Goal: Task Accomplishment & Management: Complete application form

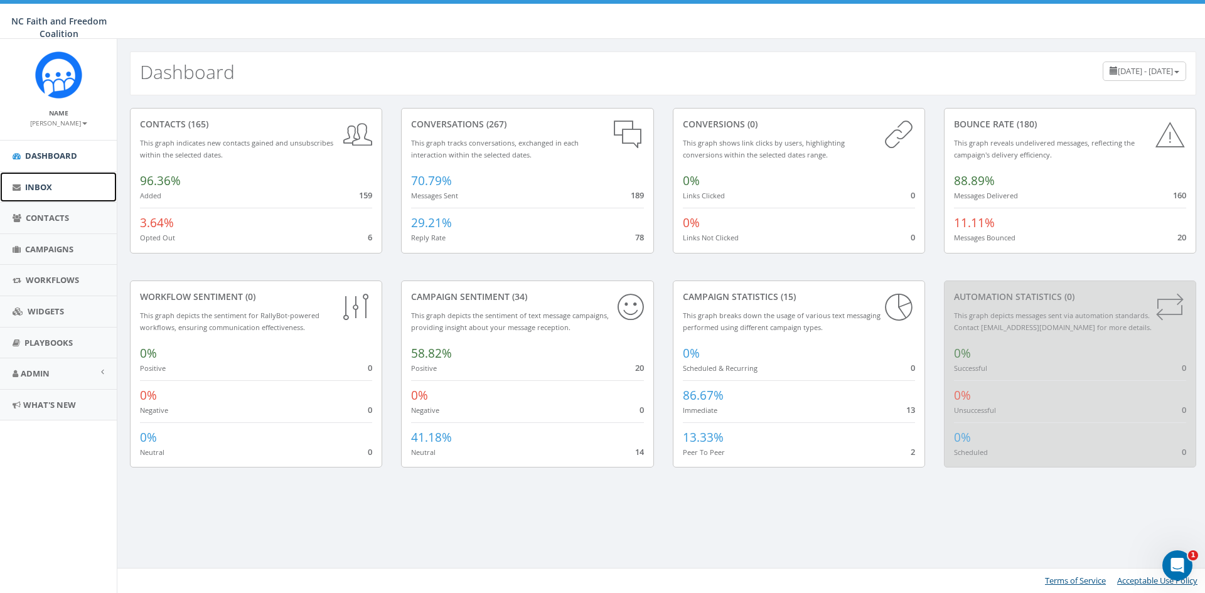
click at [38, 185] on span "Inbox" at bounding box center [38, 186] width 27 height 11
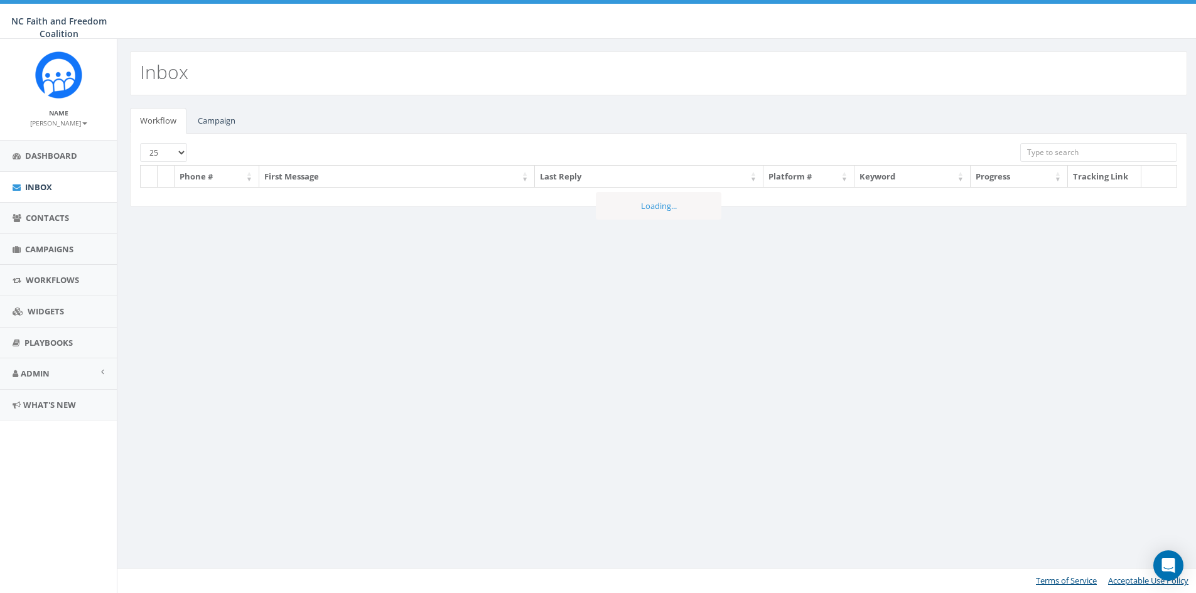
select select
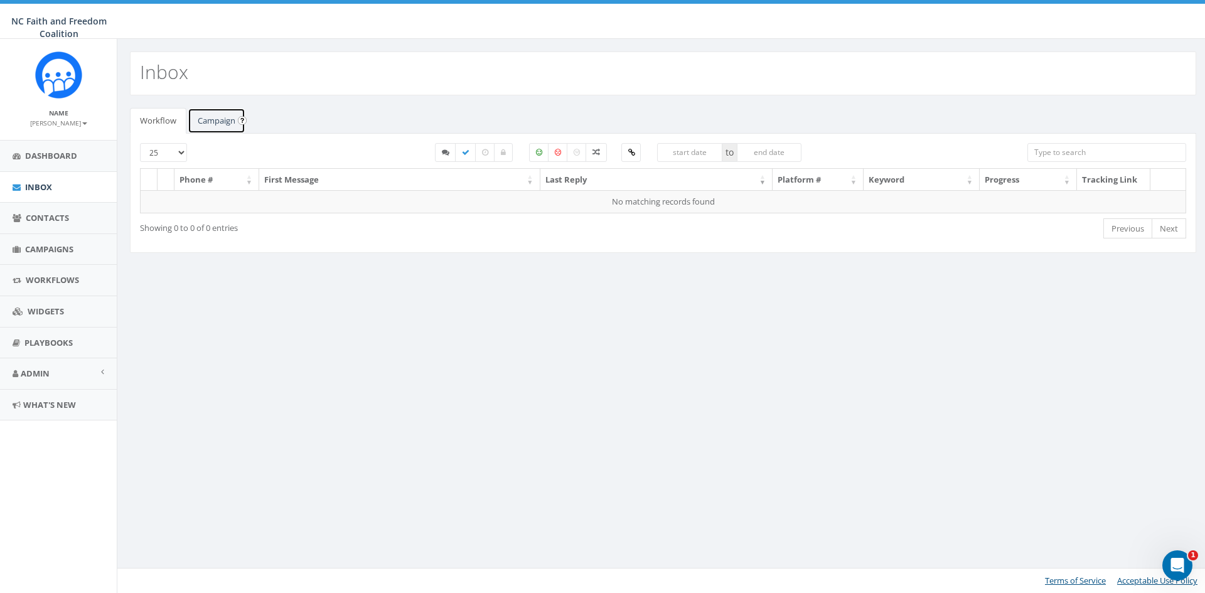
click at [208, 117] on link "Campaign" at bounding box center [217, 121] width 58 height 26
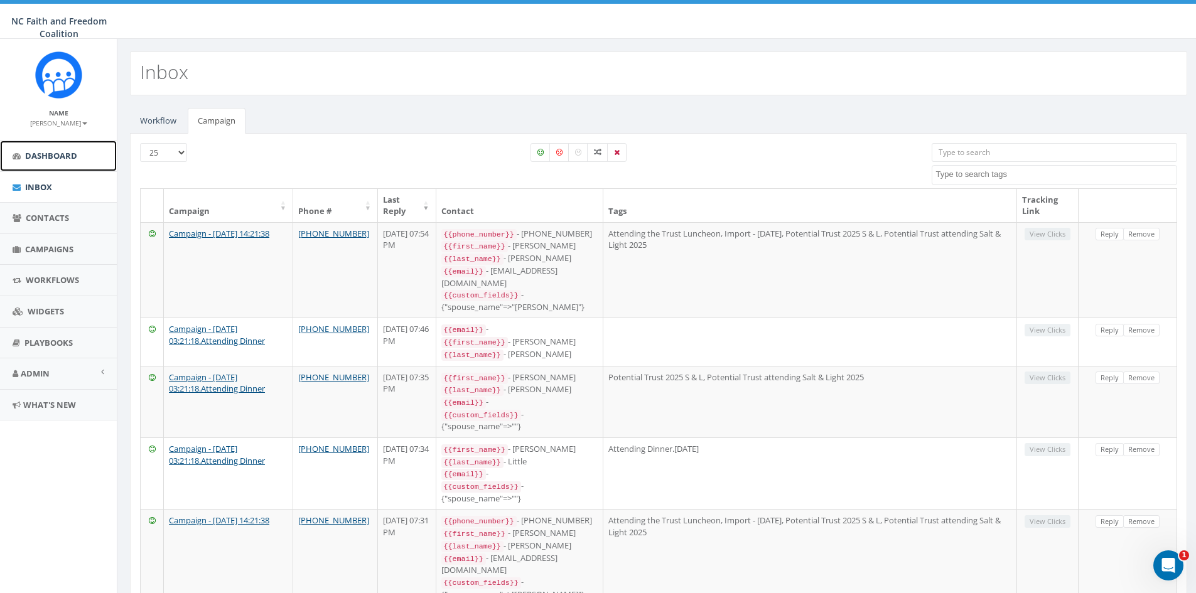
click at [56, 151] on span "Dashboard" at bounding box center [51, 155] width 52 height 11
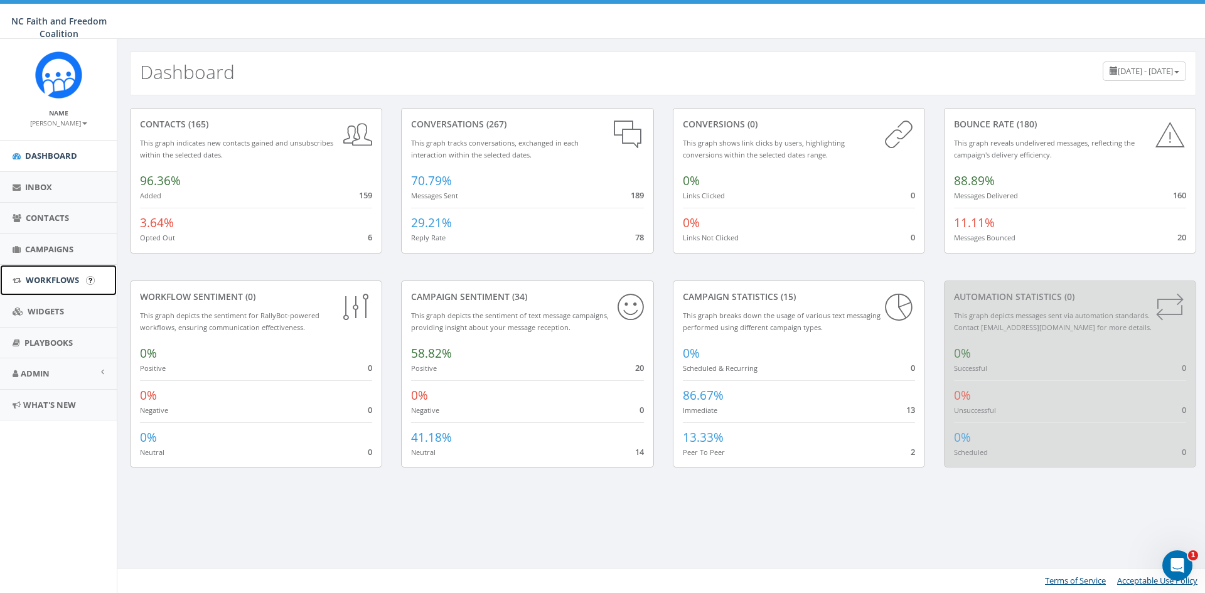
click at [46, 277] on span "Workflows" at bounding box center [52, 279] width 53 height 11
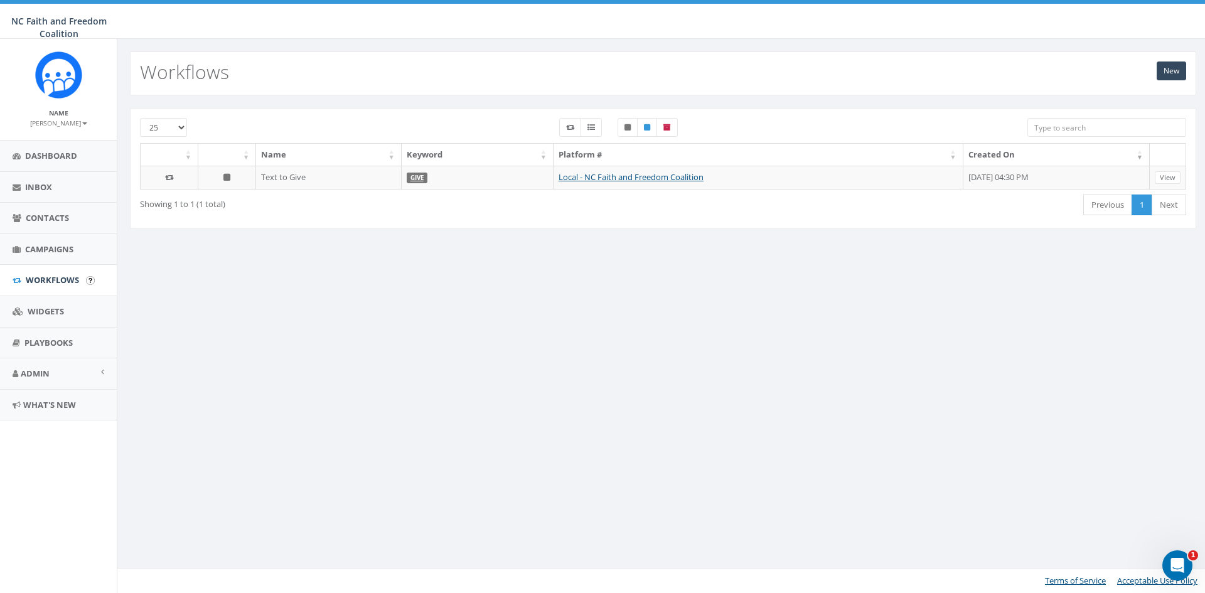
click at [90, 280] on input "image" at bounding box center [90, 280] width 9 height 9
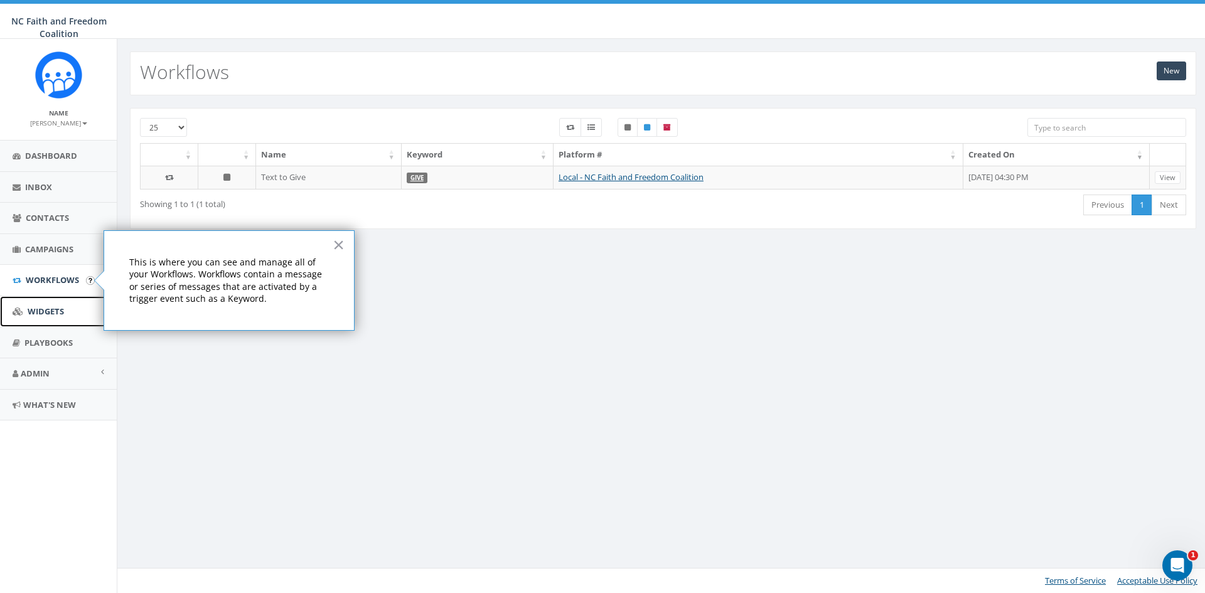
click at [94, 311] on link "Widgets" at bounding box center [58, 311] width 117 height 31
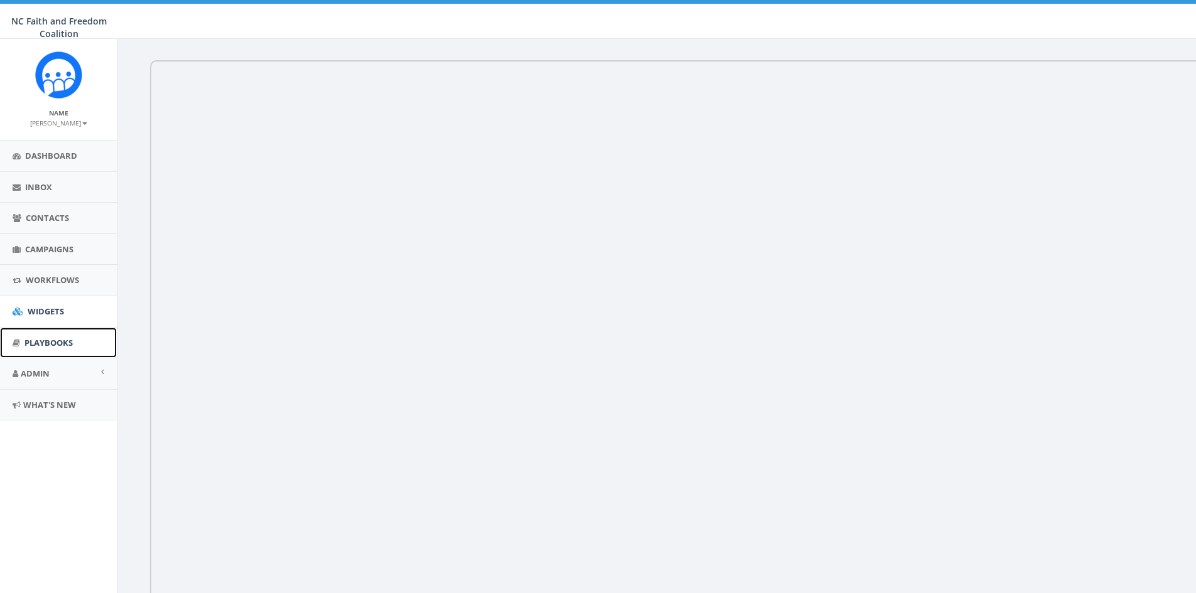
click at [88, 345] on link "Playbooks" at bounding box center [58, 343] width 117 height 31
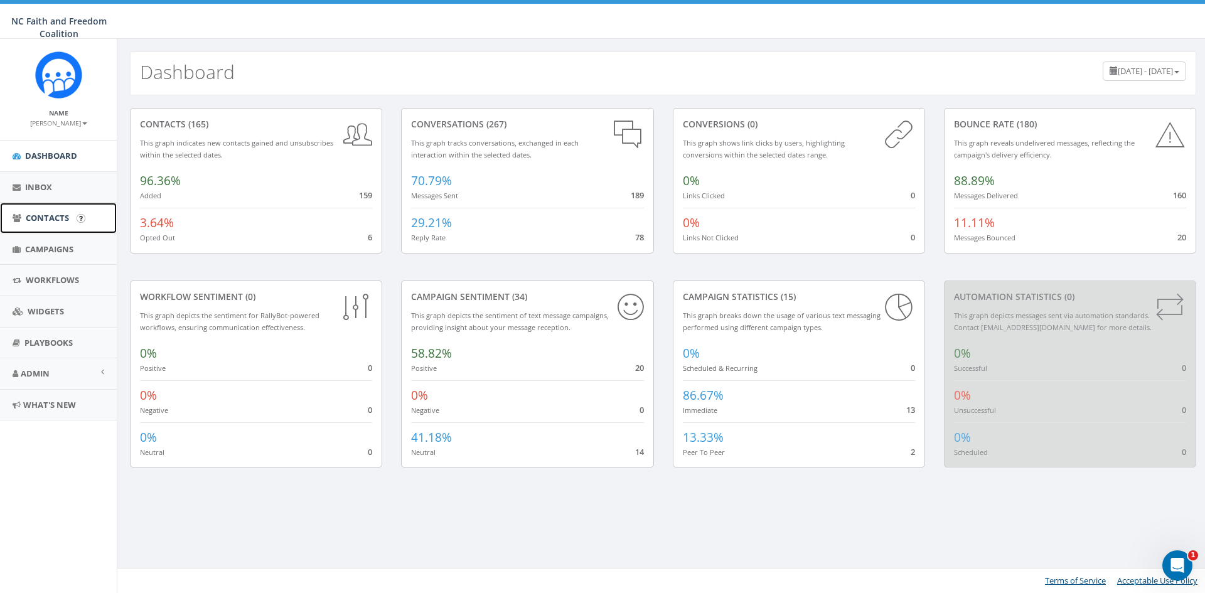
click at [56, 215] on span "Contacts" at bounding box center [47, 217] width 43 height 11
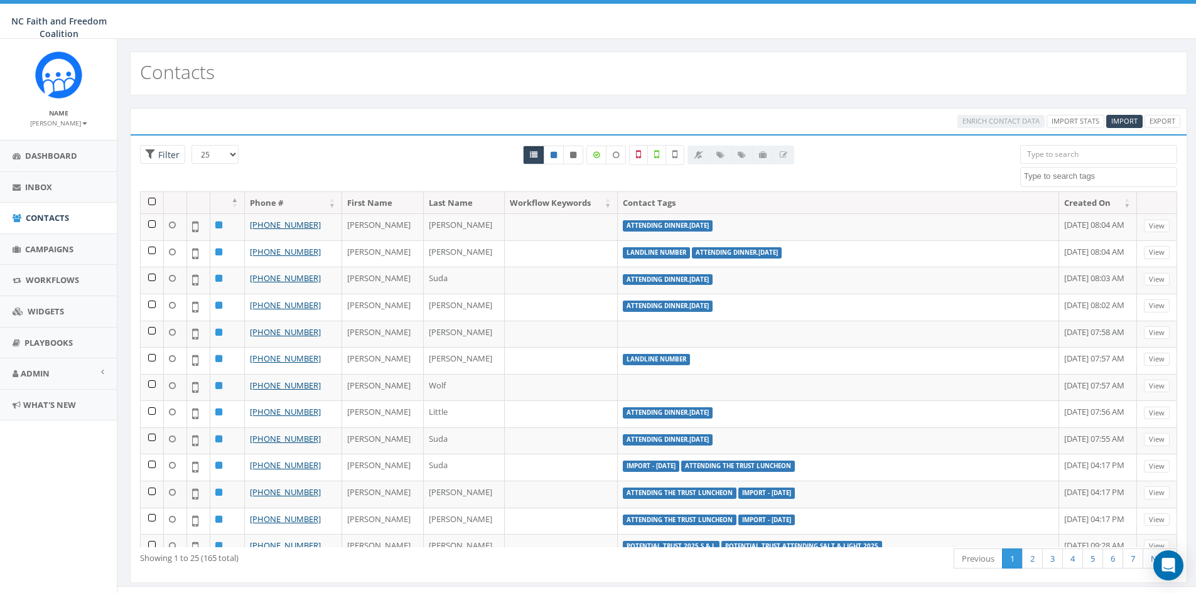
select select
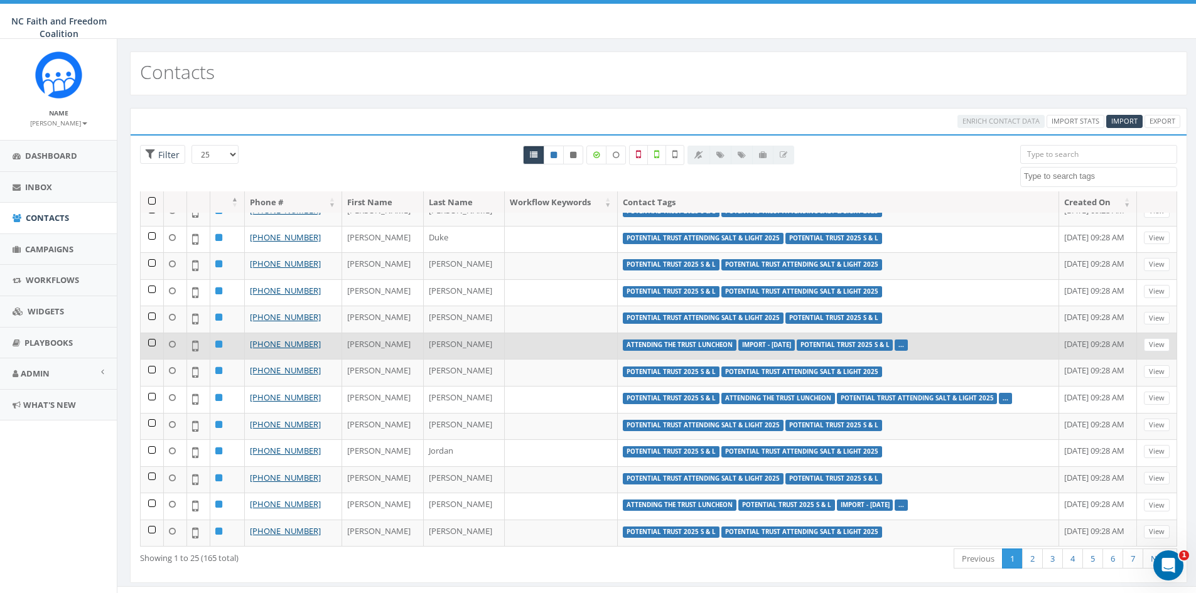
scroll to position [338, 0]
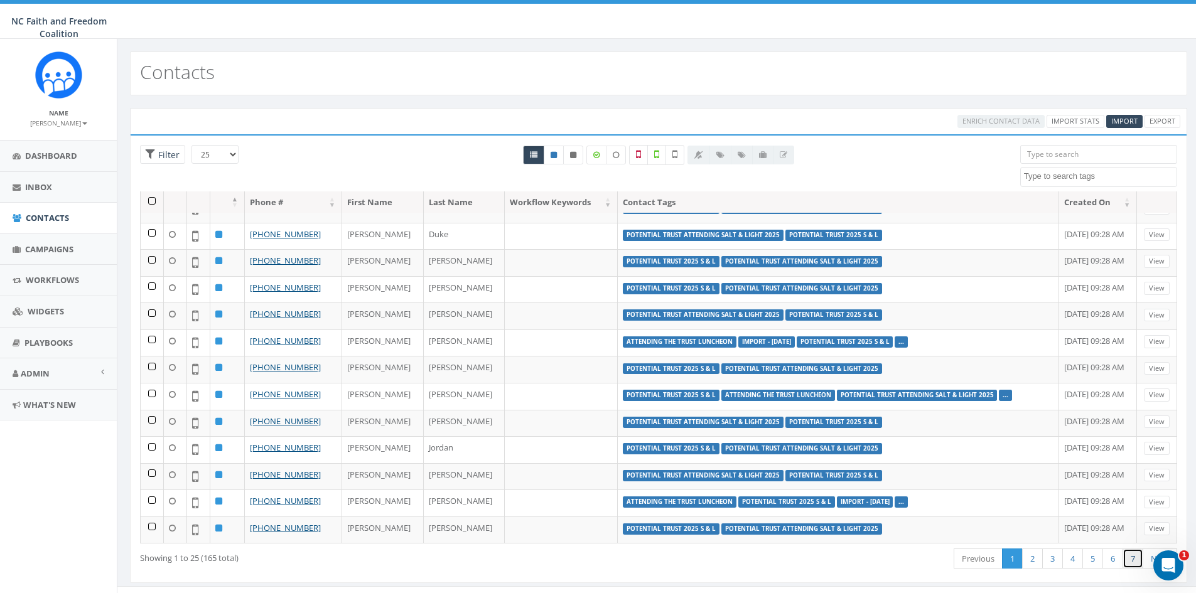
click at [1135, 559] on link "7" at bounding box center [1132, 559] width 21 height 21
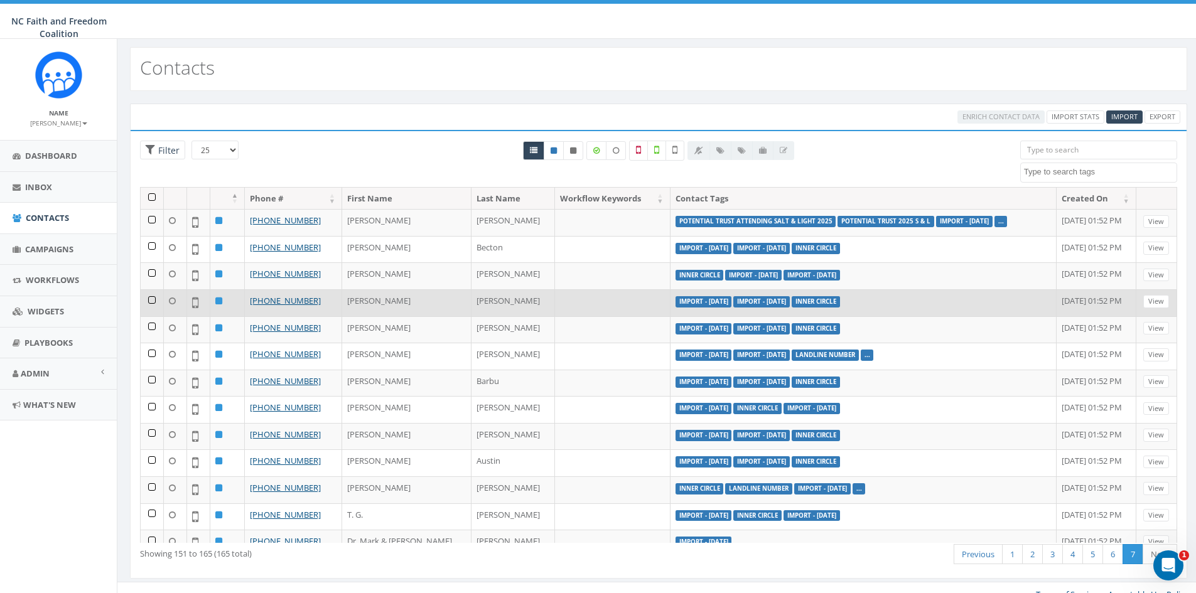
scroll to position [0, 0]
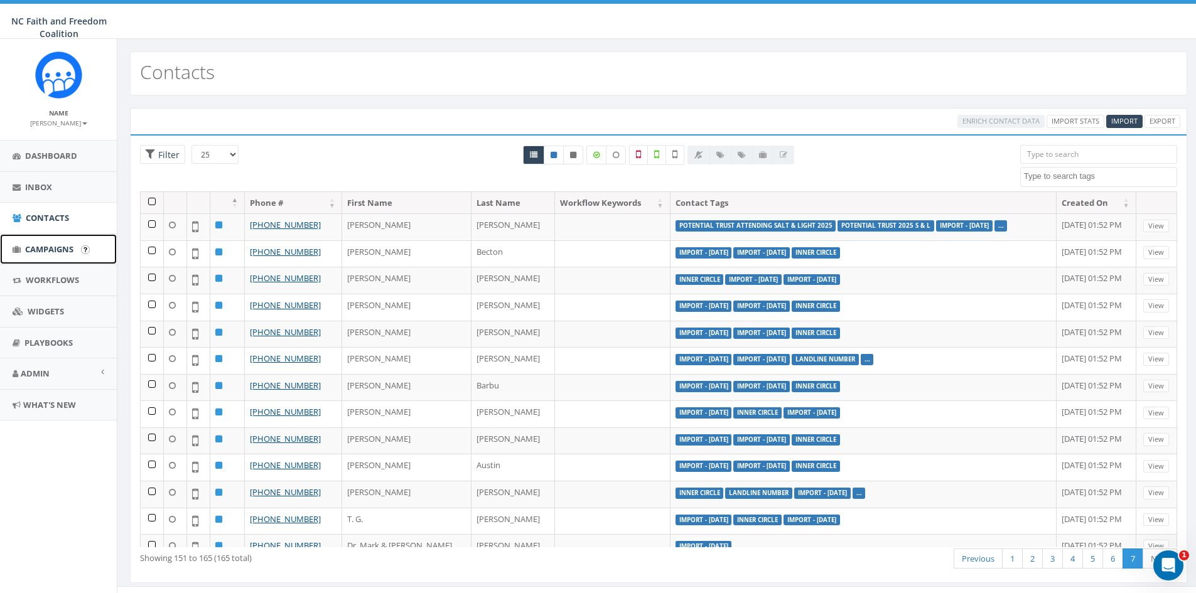
click at [58, 249] on span "Campaigns" at bounding box center [49, 249] width 48 height 11
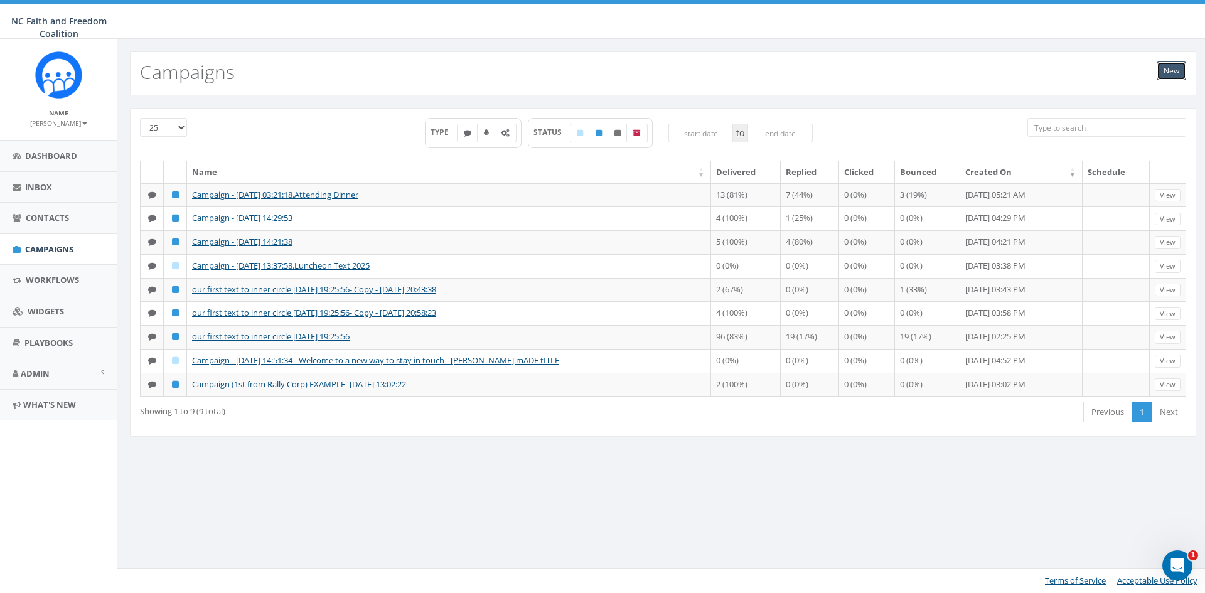
click at [1171, 69] on link "New" at bounding box center [1171, 71] width 29 height 19
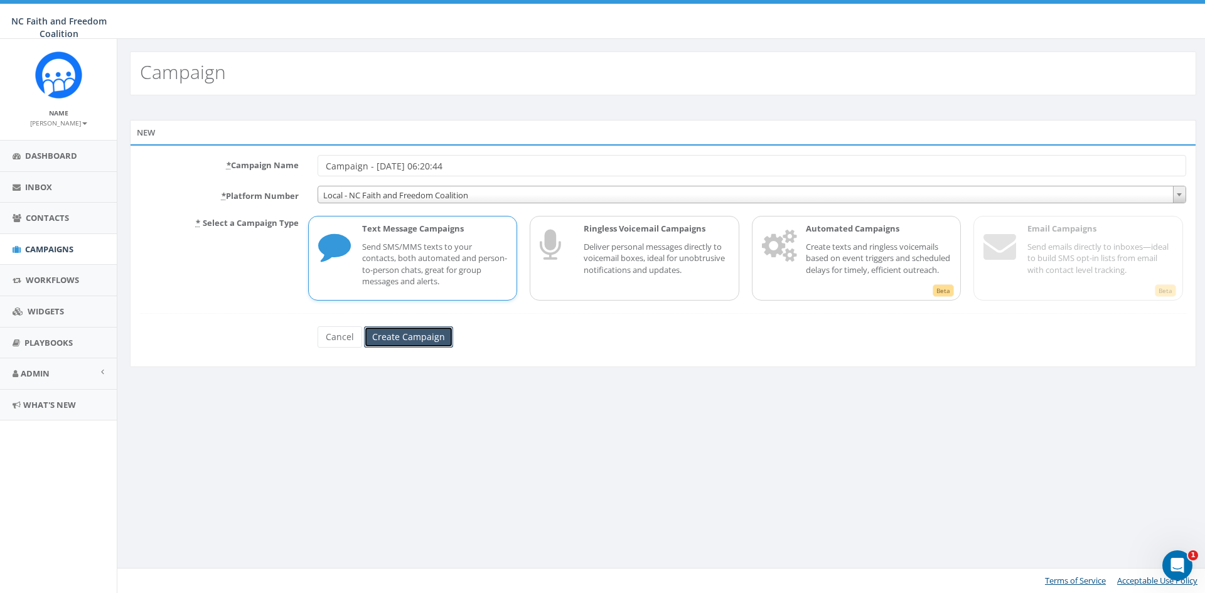
click at [414, 335] on input "Create Campaign" at bounding box center [408, 336] width 89 height 21
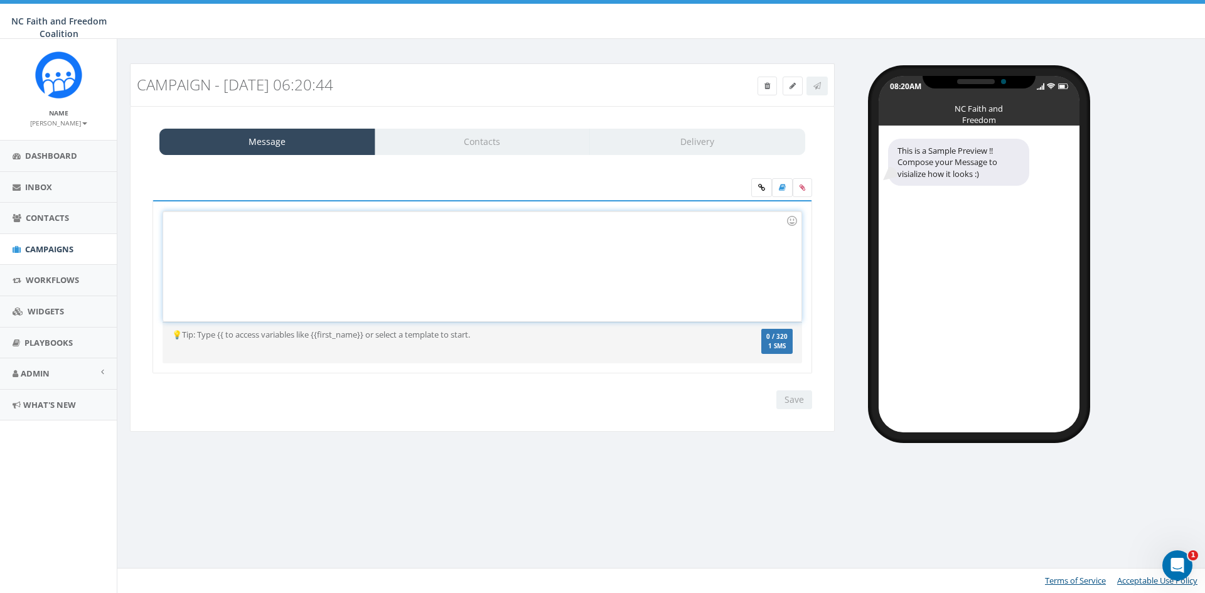
click at [205, 227] on div at bounding box center [482, 267] width 638 height 110
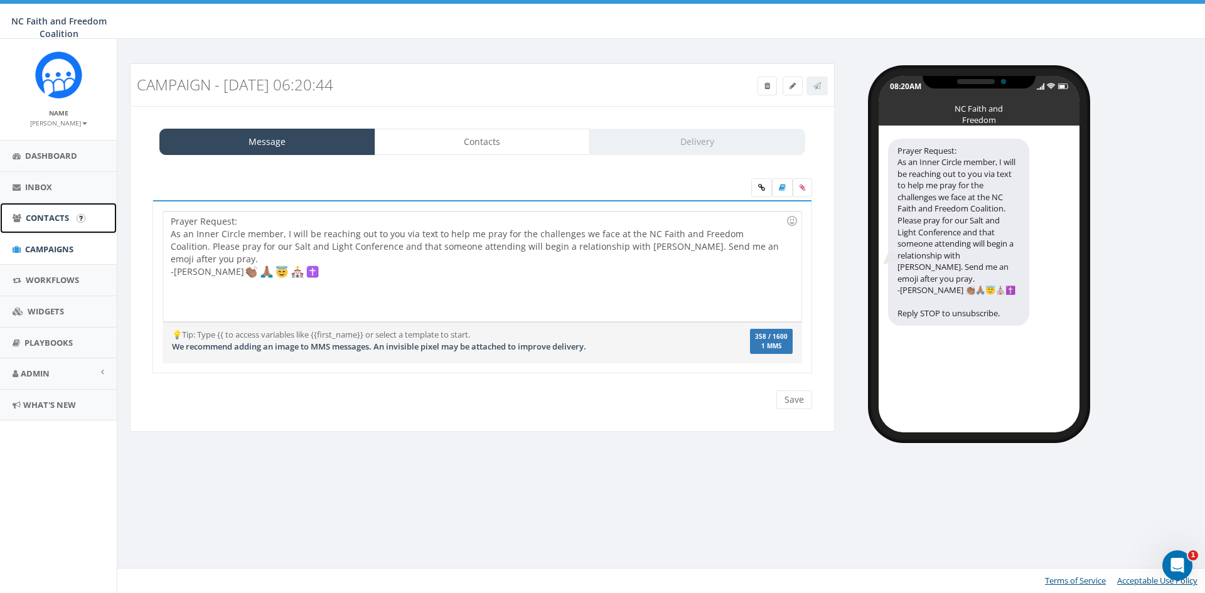
click at [52, 212] on span "Contacts" at bounding box center [47, 217] width 43 height 11
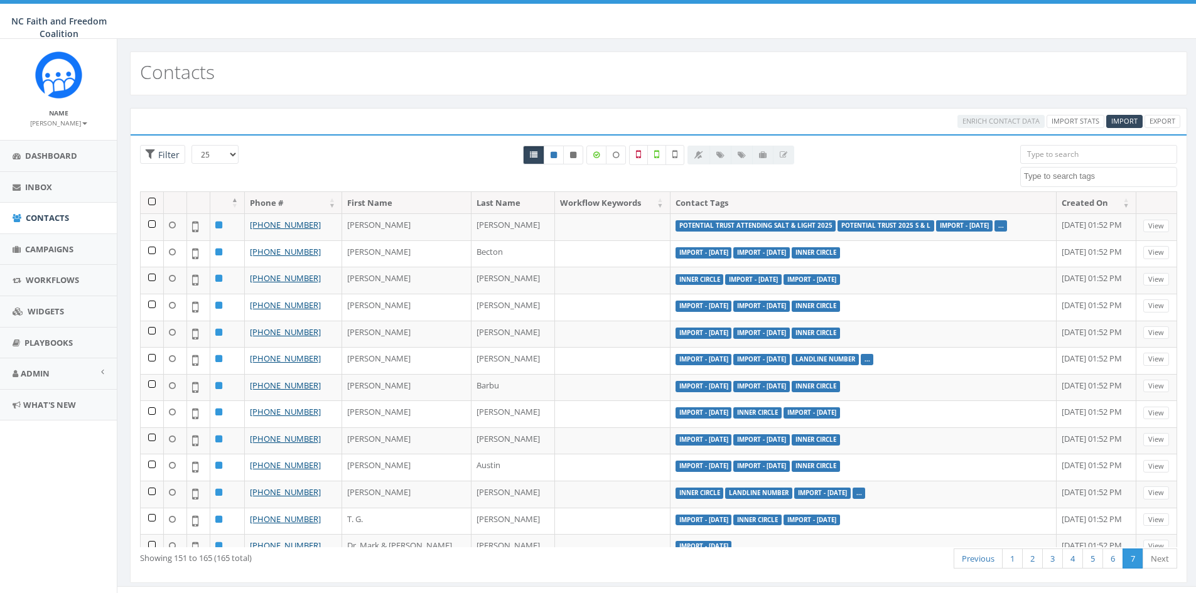
select select
click at [1032, 156] on input "search" at bounding box center [1098, 154] width 157 height 19
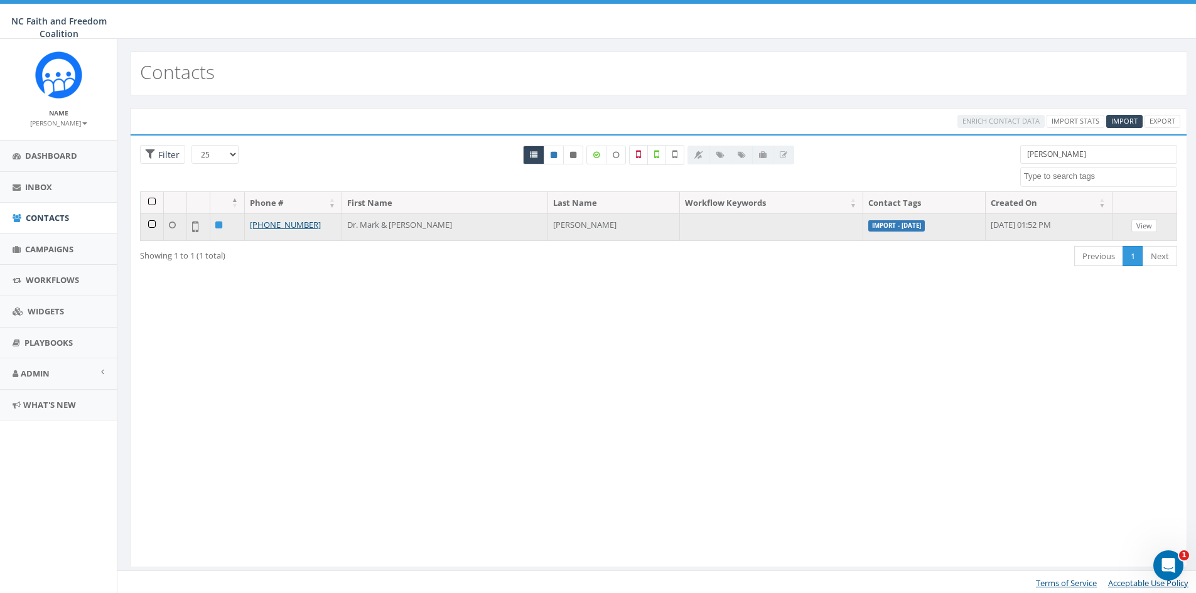
type input "harris"
click at [1146, 227] on link "View" at bounding box center [1144, 226] width 26 height 13
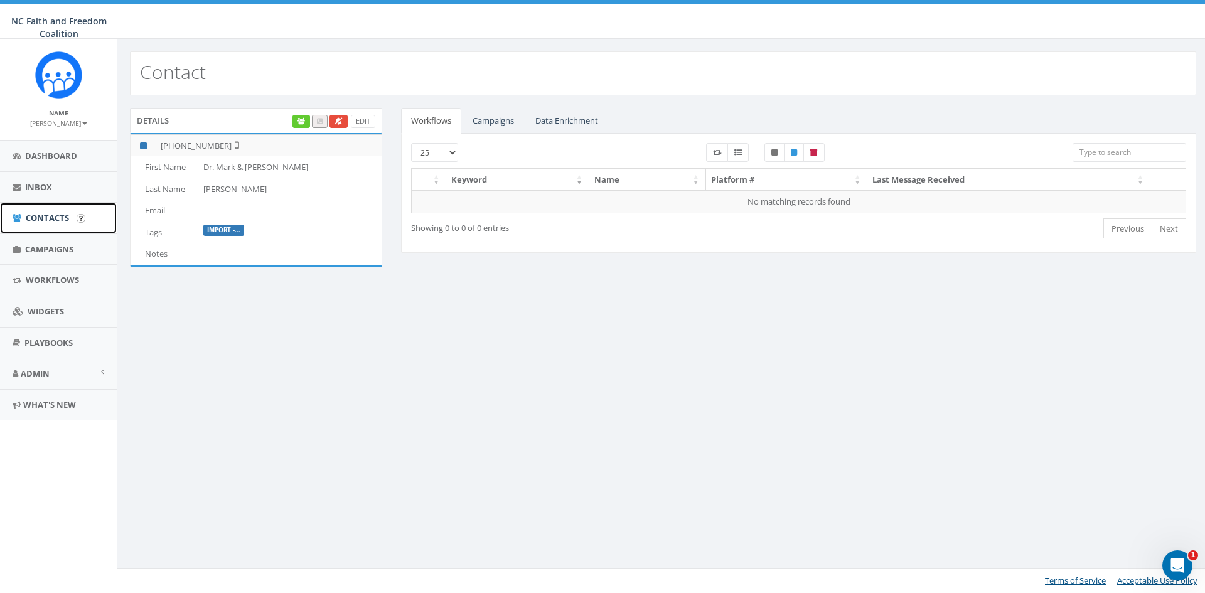
click at [56, 218] on span "Contacts" at bounding box center [47, 217] width 43 height 11
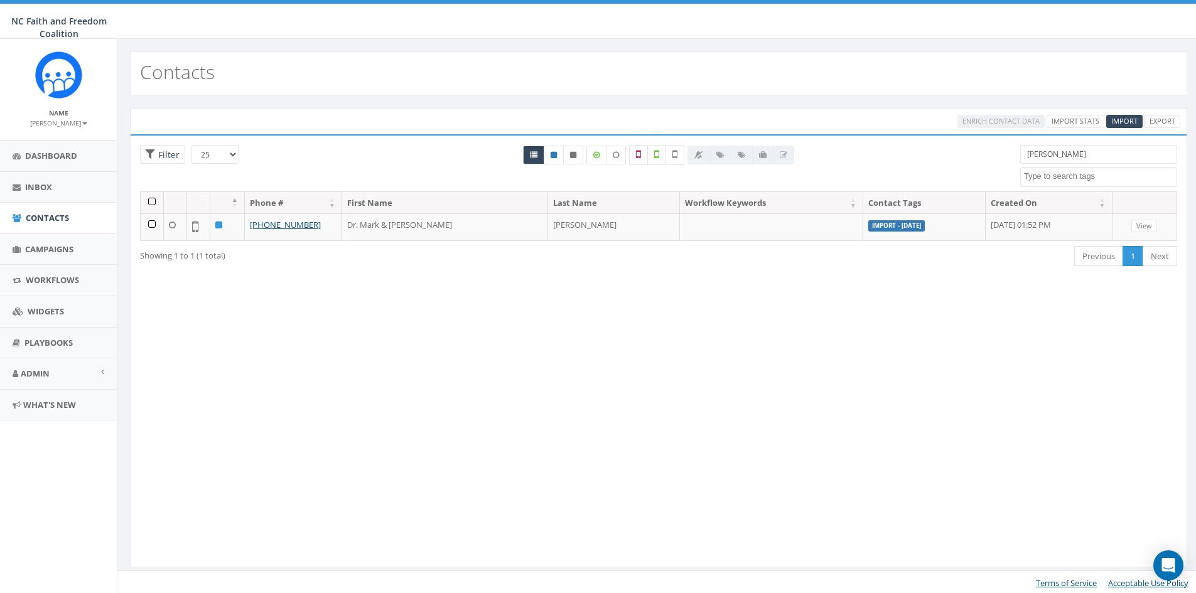
select select
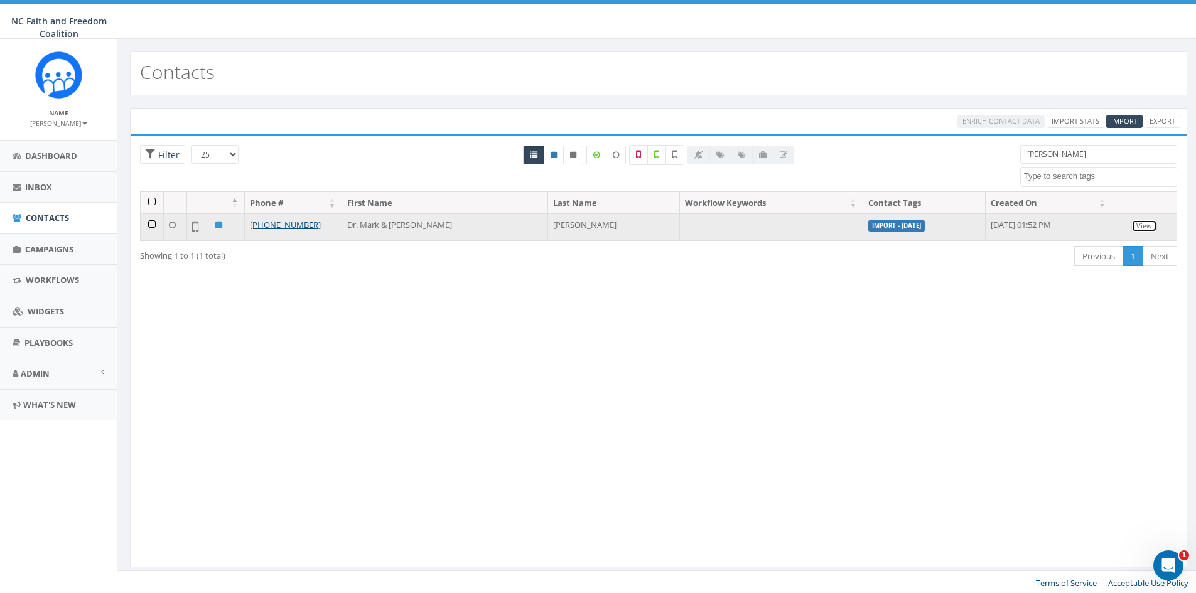
click at [1142, 230] on link "View" at bounding box center [1144, 226] width 26 height 13
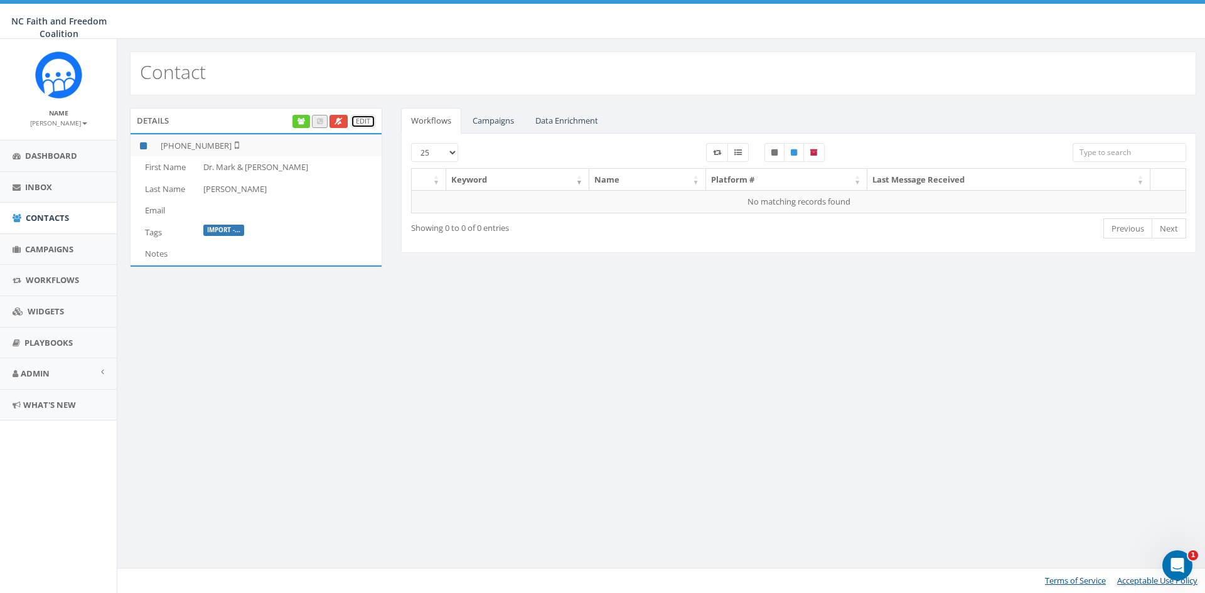
click at [369, 119] on link "Edit" at bounding box center [363, 121] width 24 height 13
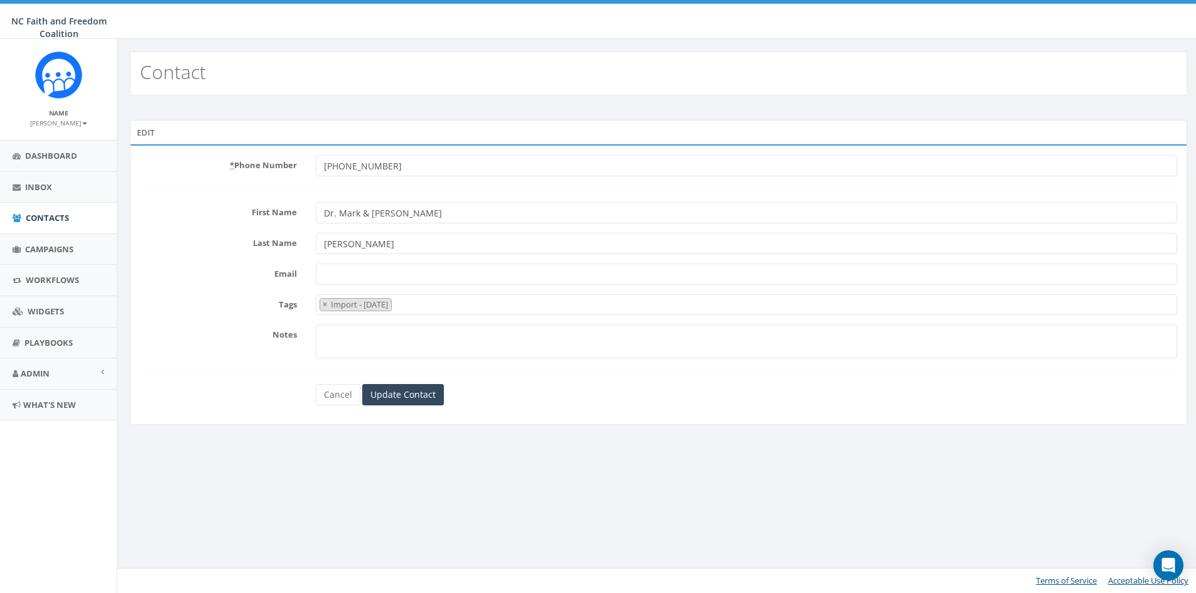
select select "Import - [DATE]"
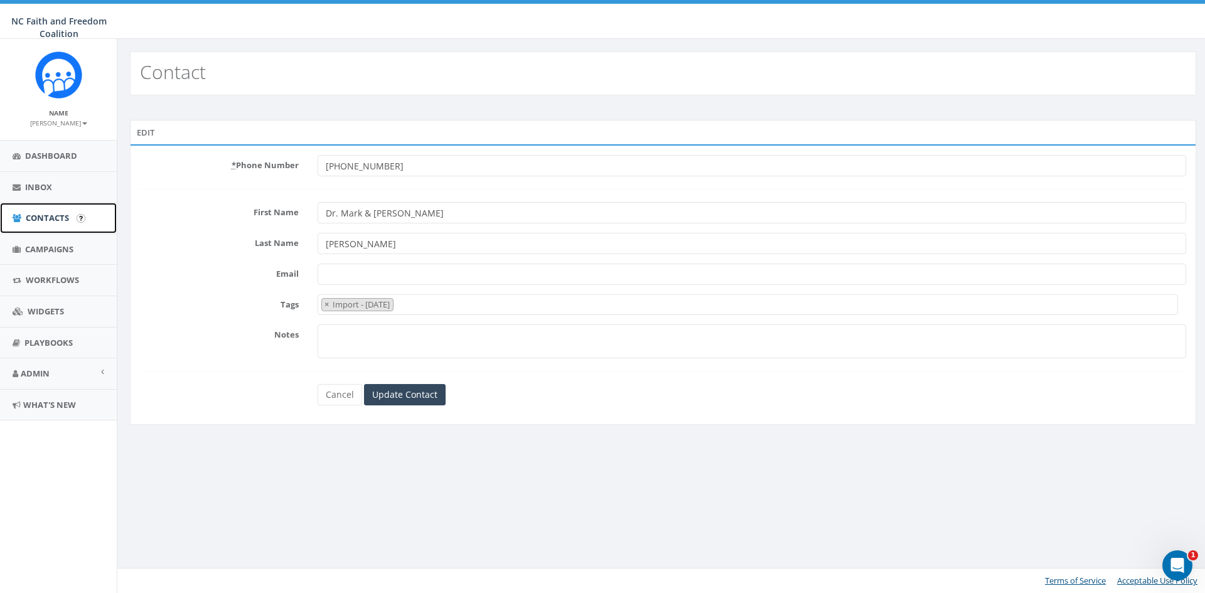
click at [49, 215] on span "Contacts" at bounding box center [47, 217] width 43 height 11
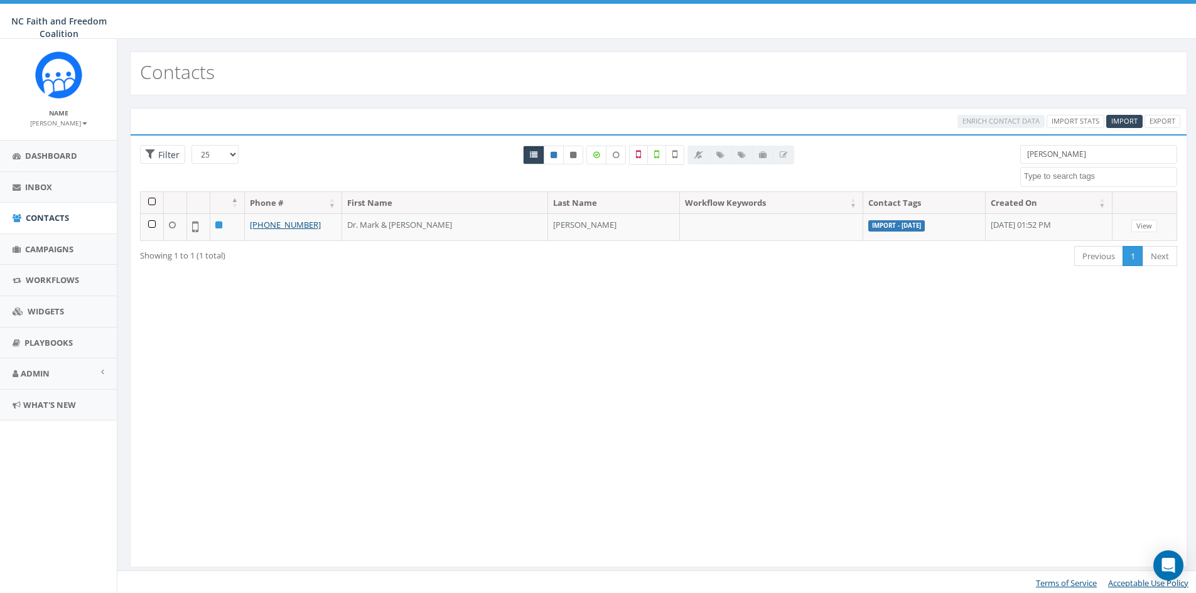
select select
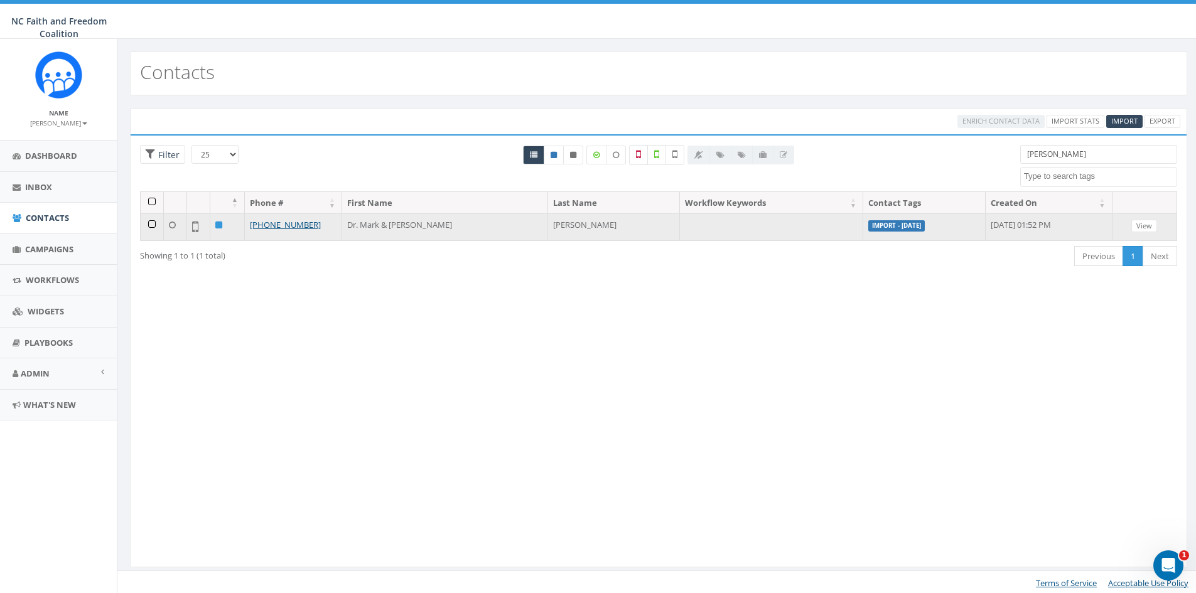
click at [151, 225] on td at bounding box center [152, 226] width 23 height 27
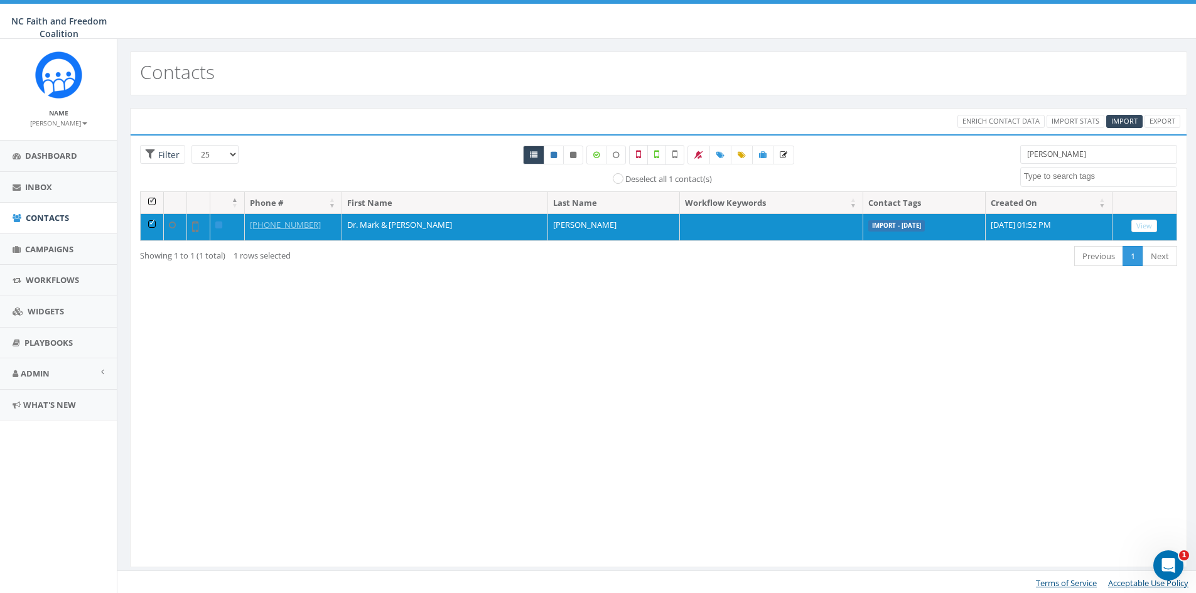
click at [369, 166] on div "All 1 contact(s) on current page All 1 contact(s) filtered Deselect all 1 conta…" at bounding box center [658, 168] width 704 height 46
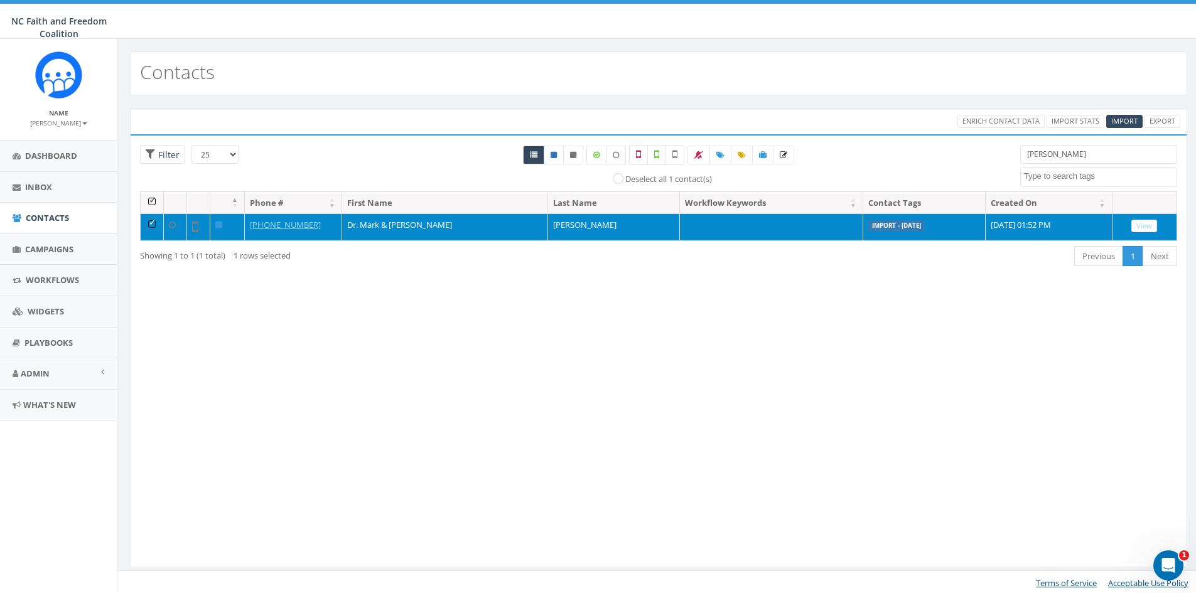
click at [153, 224] on td at bounding box center [152, 226] width 23 height 27
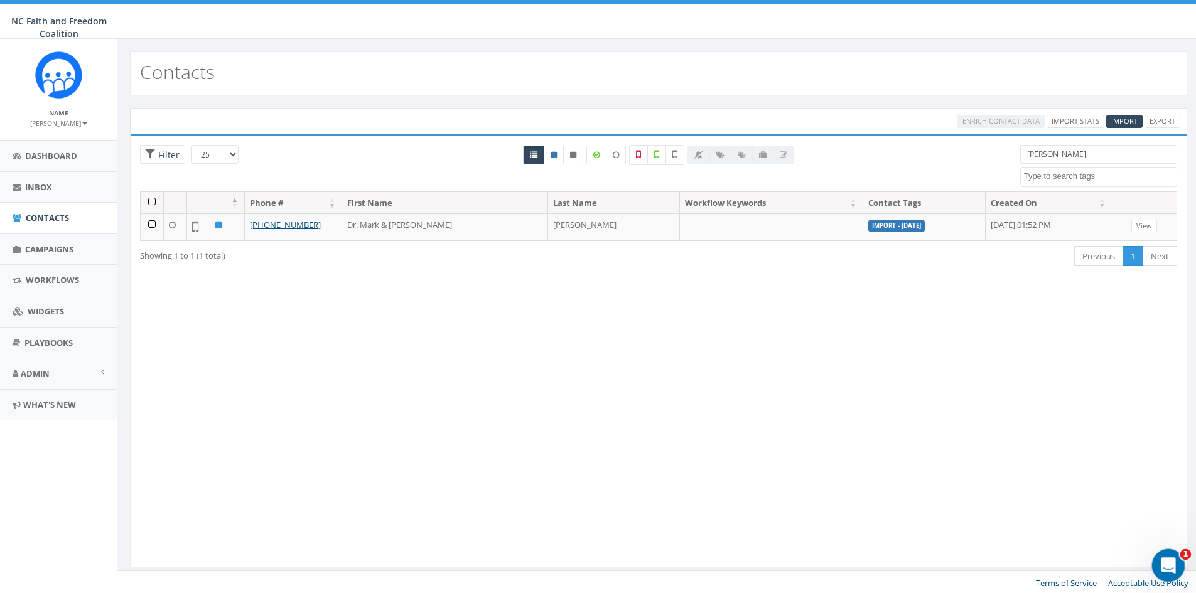
click at [1172, 566] on icon "Open Intercom Messenger" at bounding box center [1166, 564] width 21 height 21
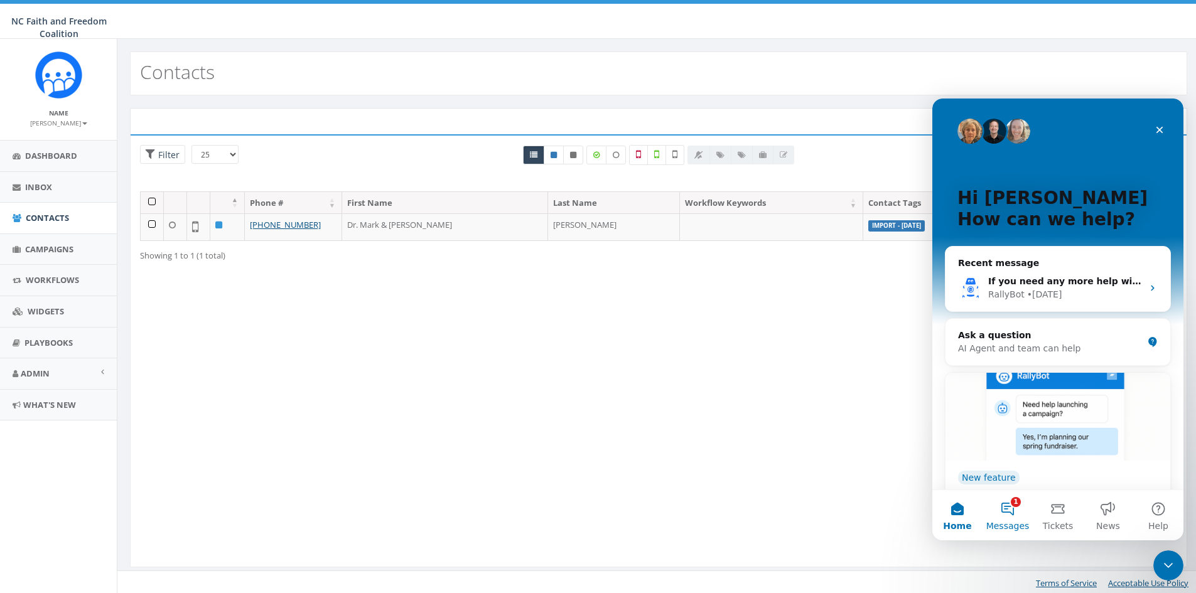
click at [1013, 503] on button "1 Messages" at bounding box center [1007, 515] width 50 height 50
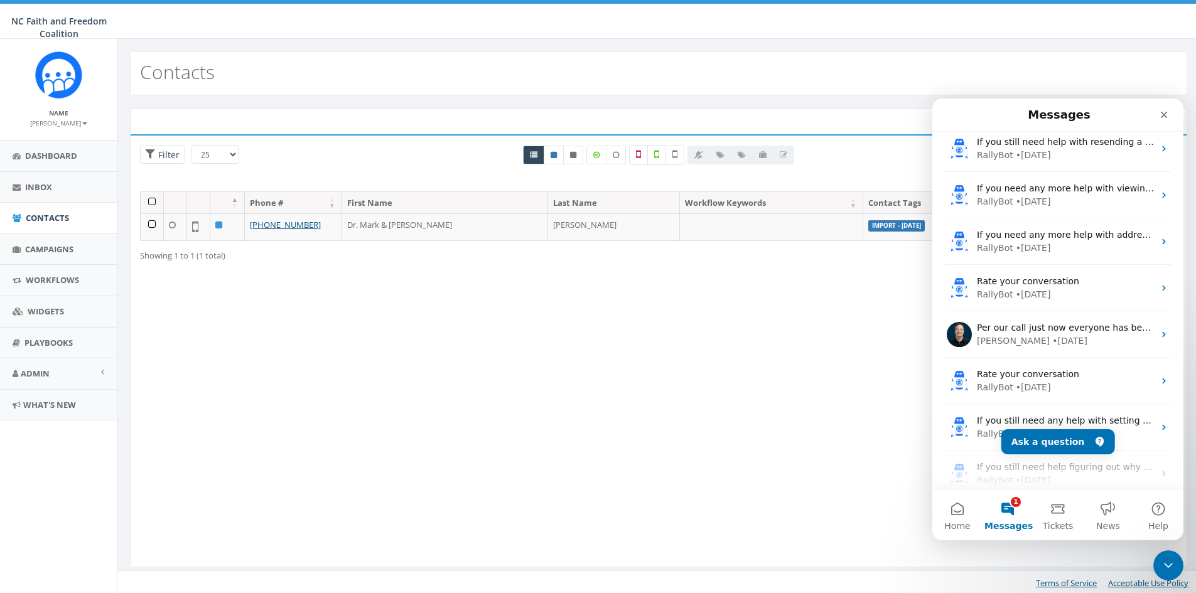
scroll to position [126, 0]
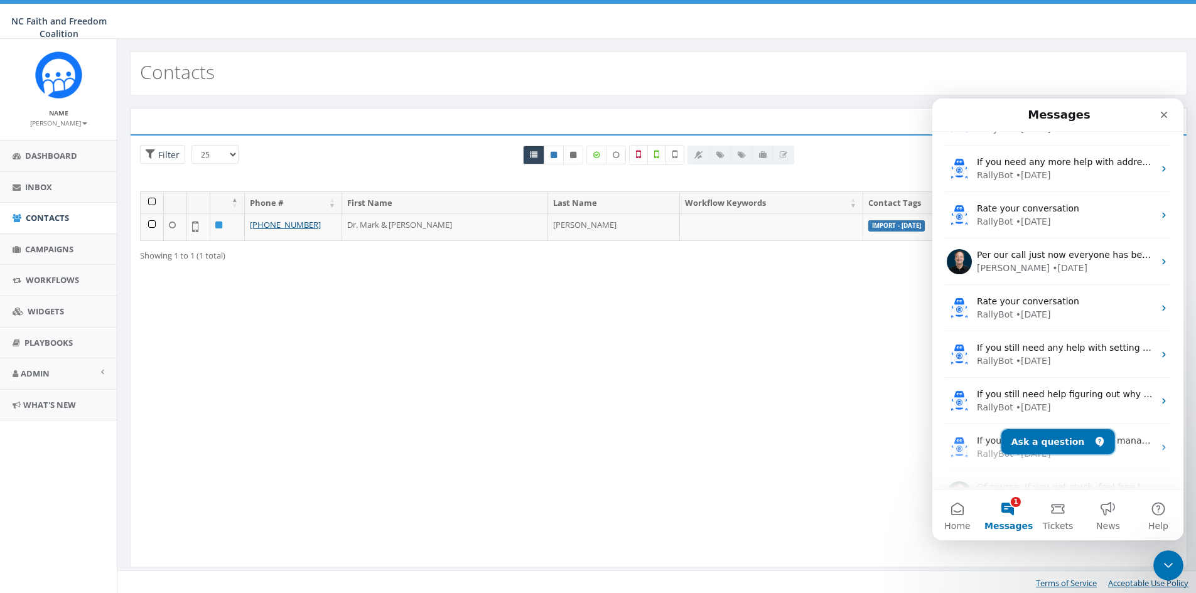
click at [1024, 438] on button "Ask a question" at bounding box center [1058, 441] width 114 height 25
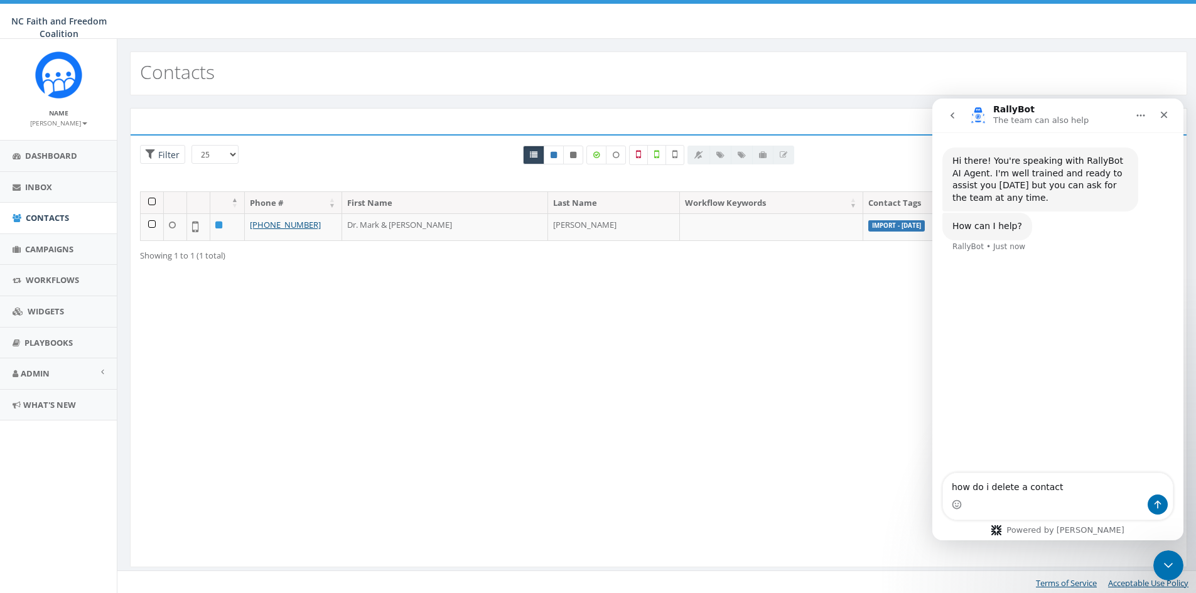
type textarea "how do i delete a contact"
click at [1166, 501] on button "Send a message…" at bounding box center [1157, 505] width 20 height 20
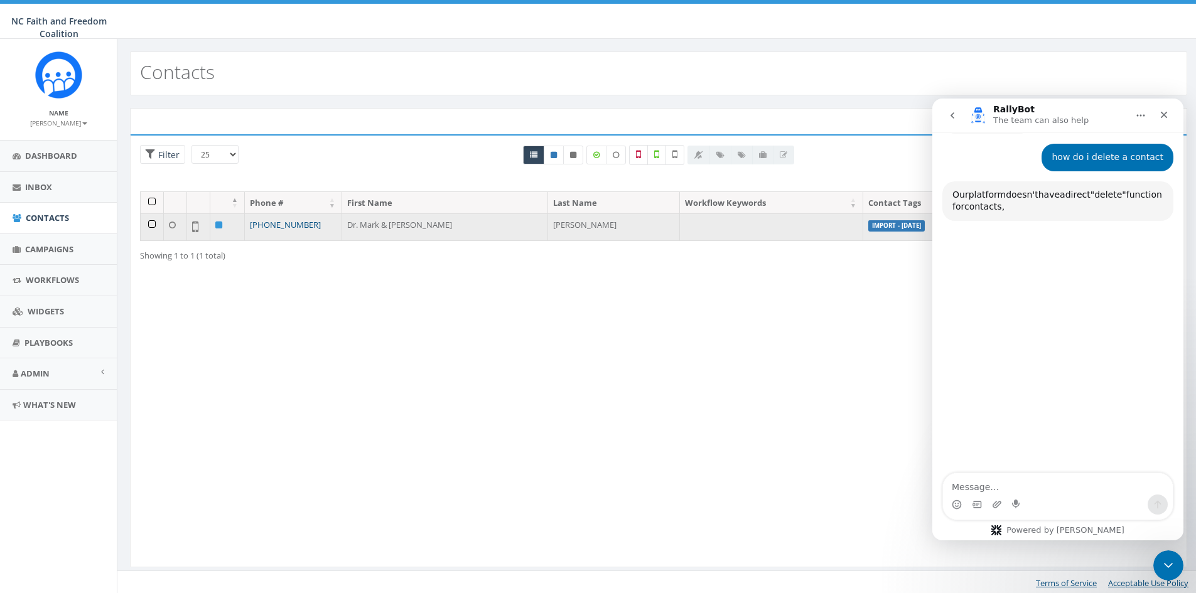
scroll to position [121, 0]
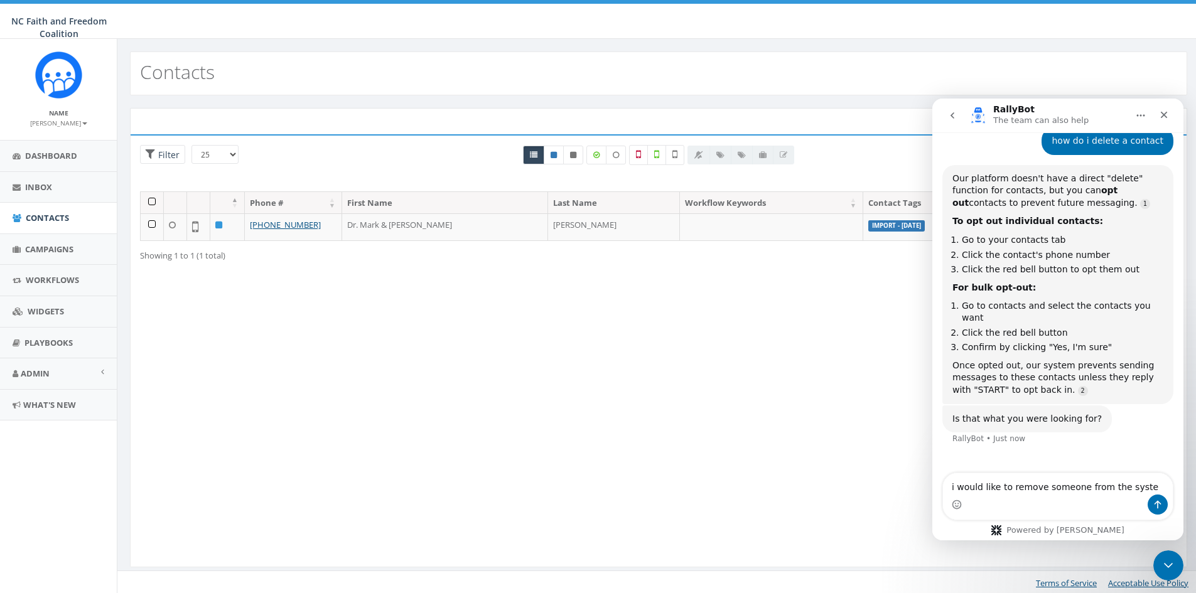
type textarea "i would like to remove someone from the system"
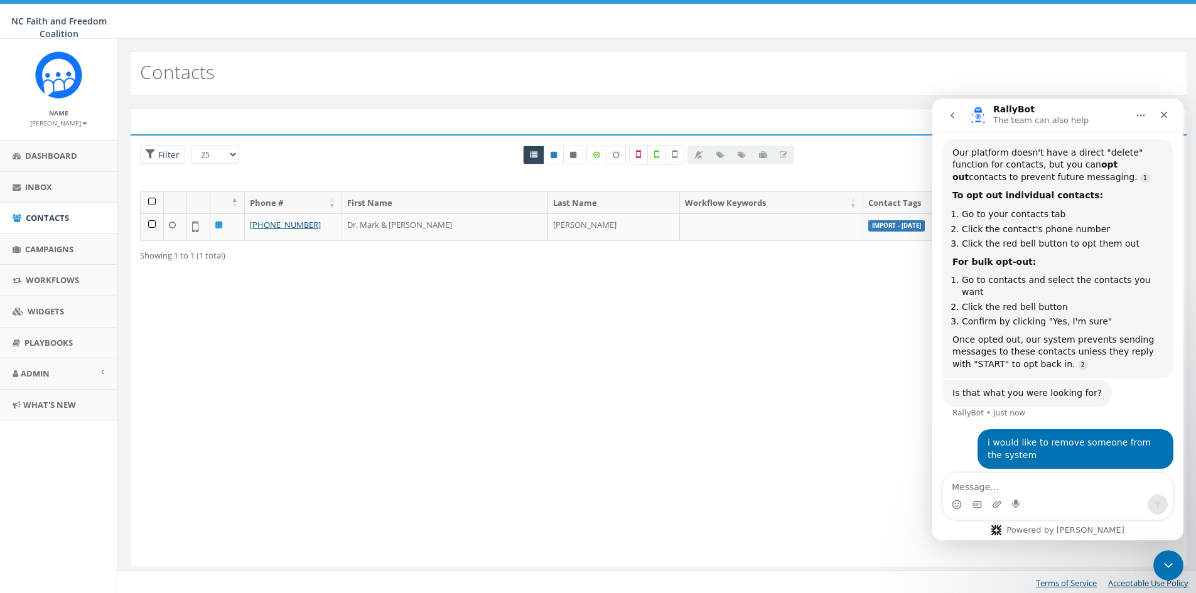
scroll to position [147, 0]
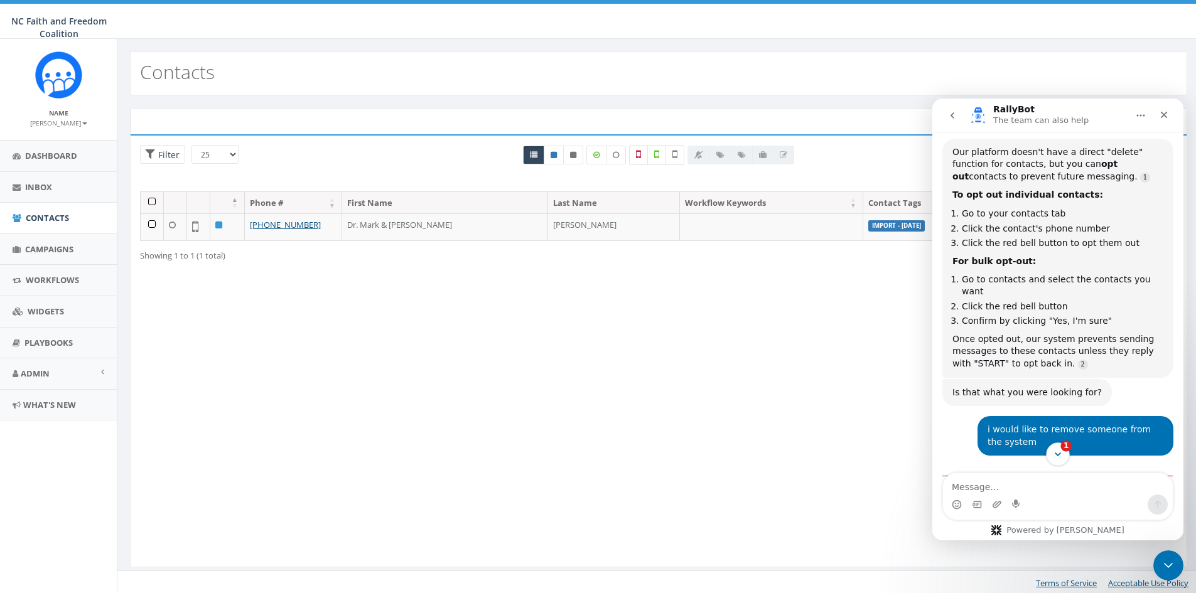
click at [1062, 451] on icon "Scroll to bottom" at bounding box center [1057, 454] width 11 height 11
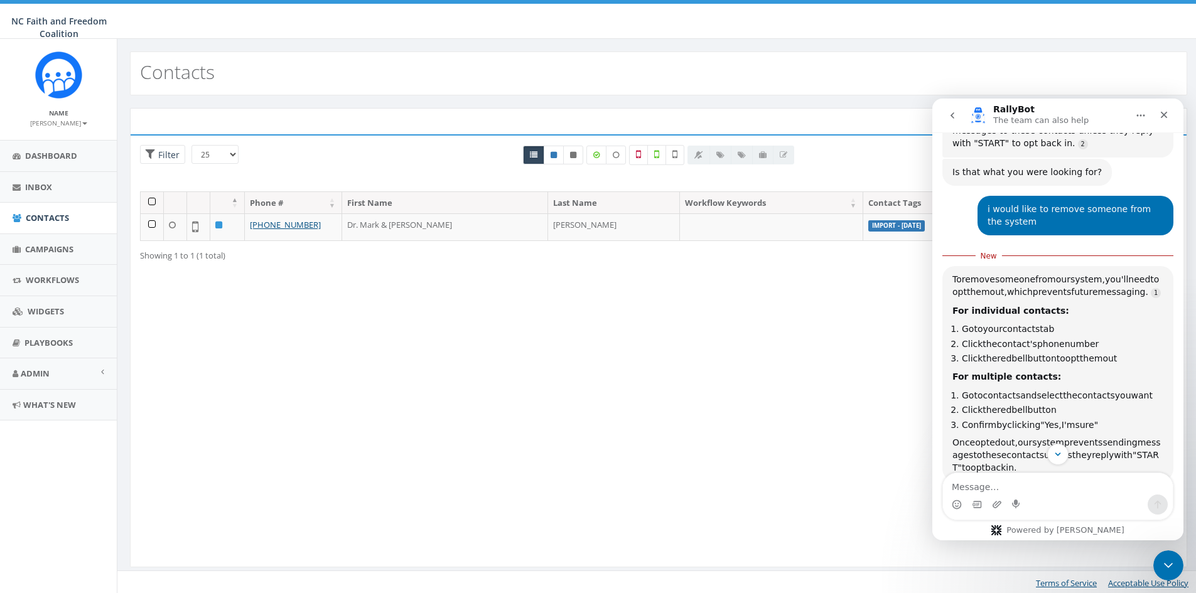
scroll to position [380, 0]
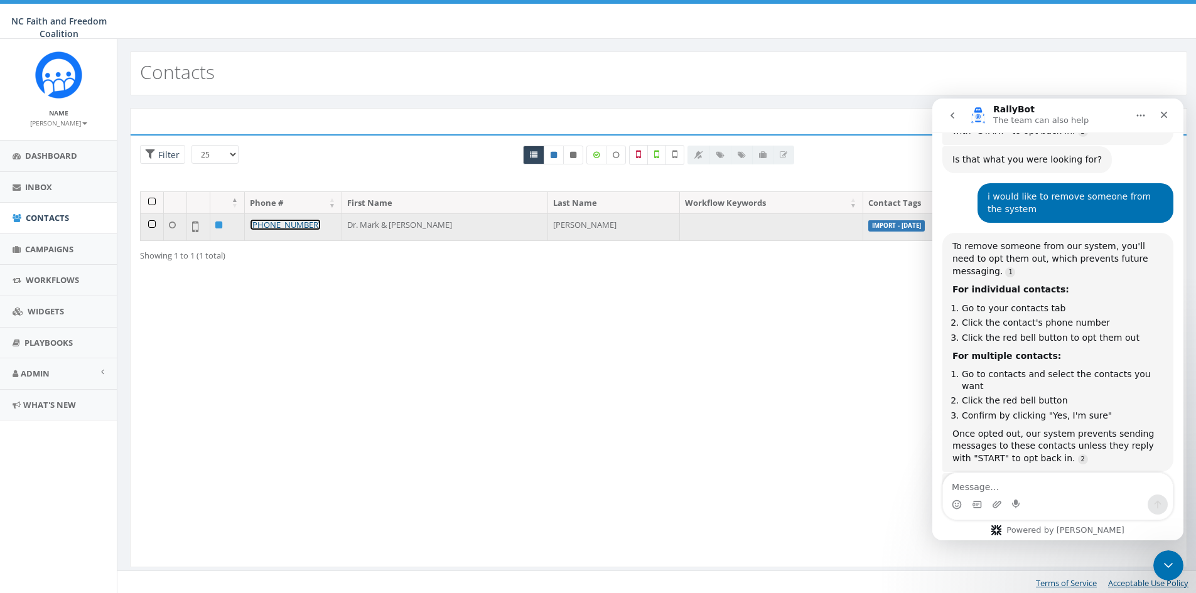
click at [279, 225] on link "+1 704-619-1156" at bounding box center [285, 224] width 71 height 11
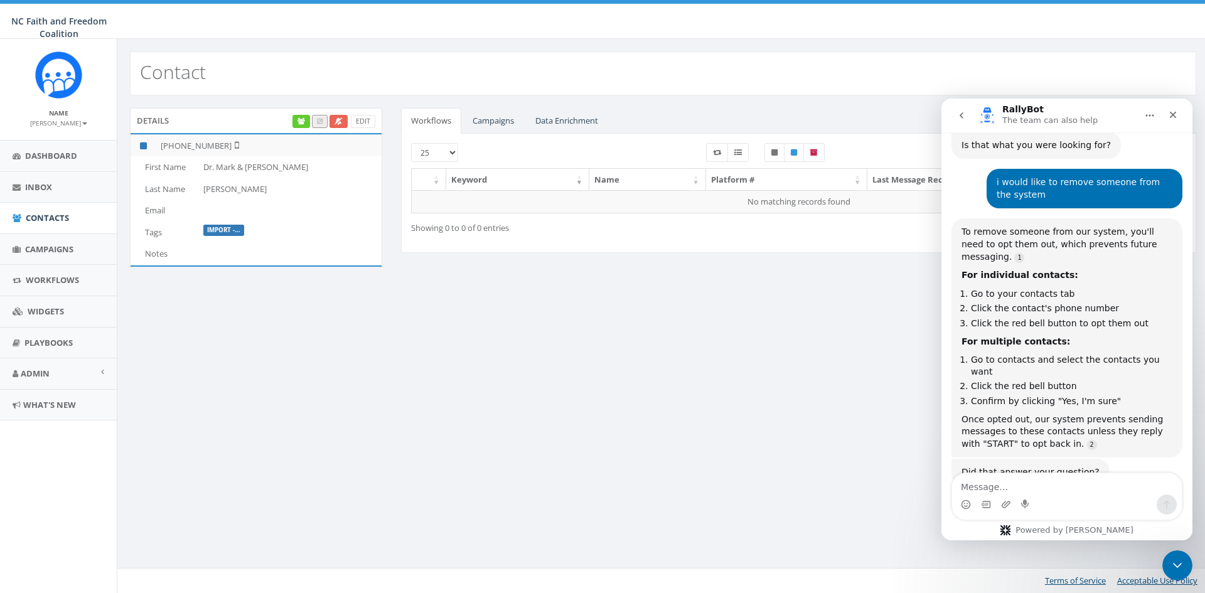
scroll to position [400, 0]
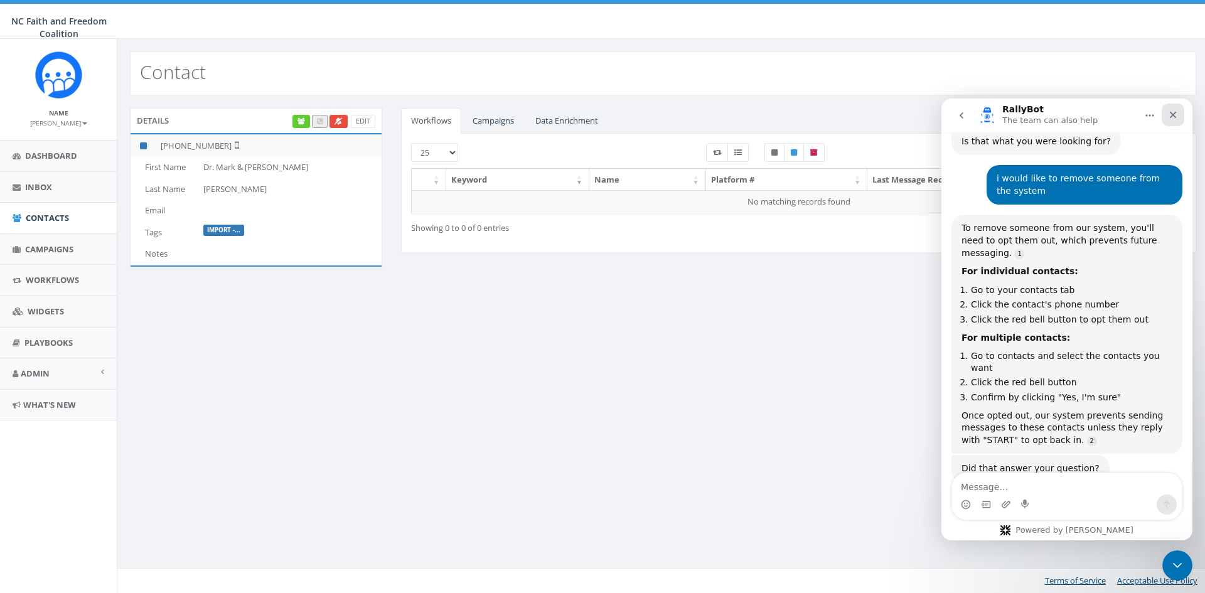
click at [1179, 110] on div "Close" at bounding box center [1173, 115] width 23 height 23
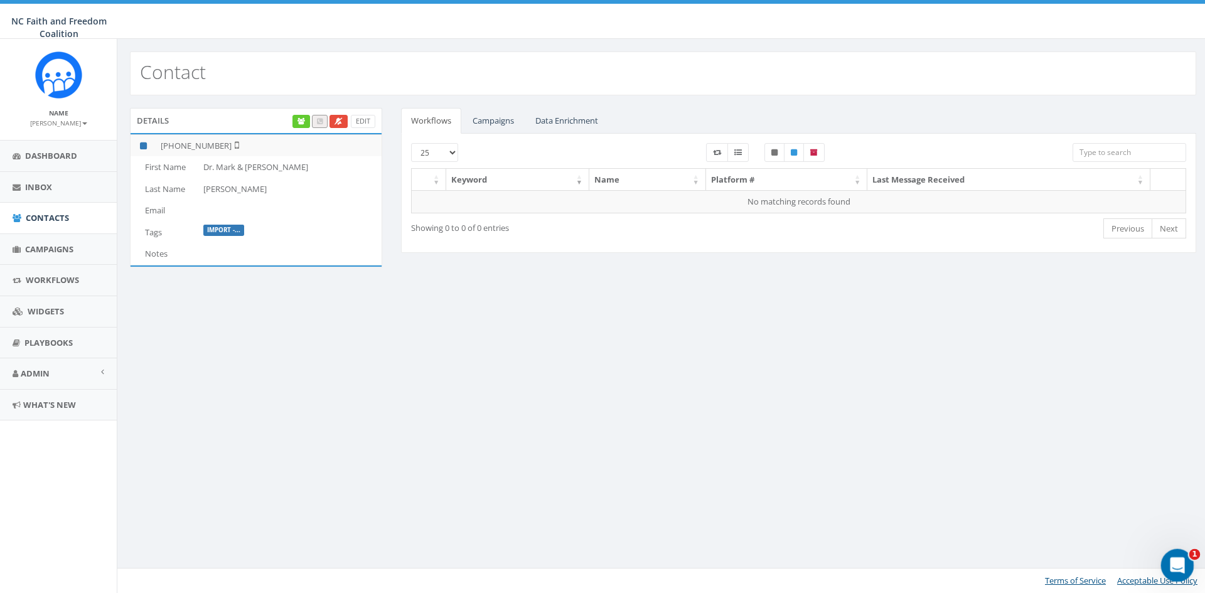
click at [1189, 566] on div "Open Intercom Messenger" at bounding box center [1175, 563] width 41 height 41
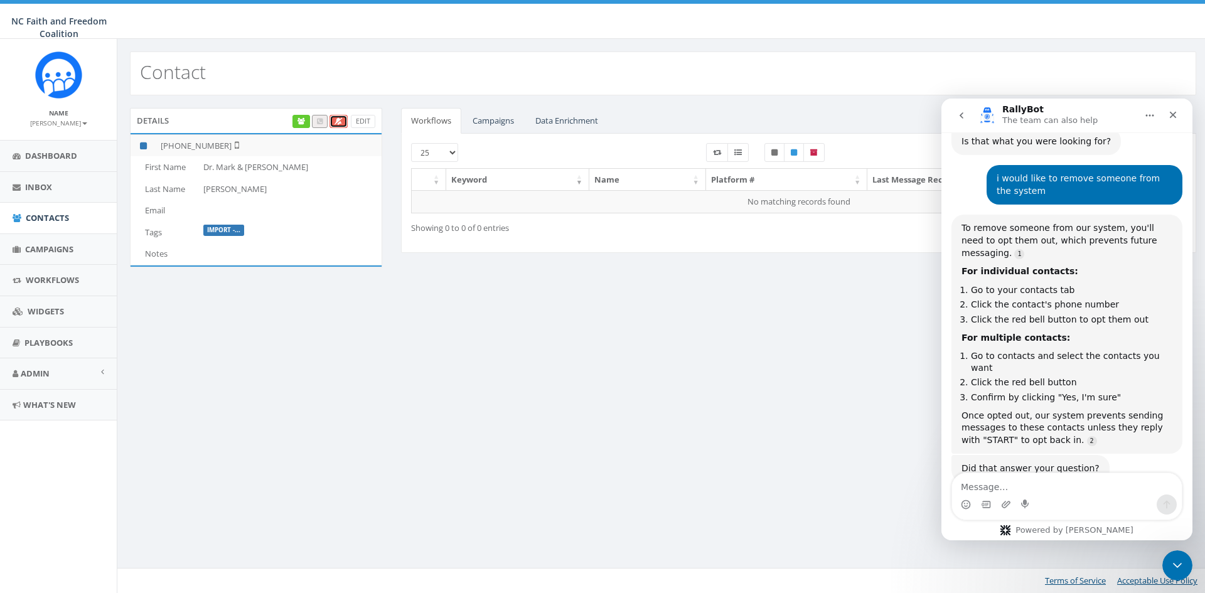
click at [336, 123] on icon at bounding box center [339, 121] width 8 height 7
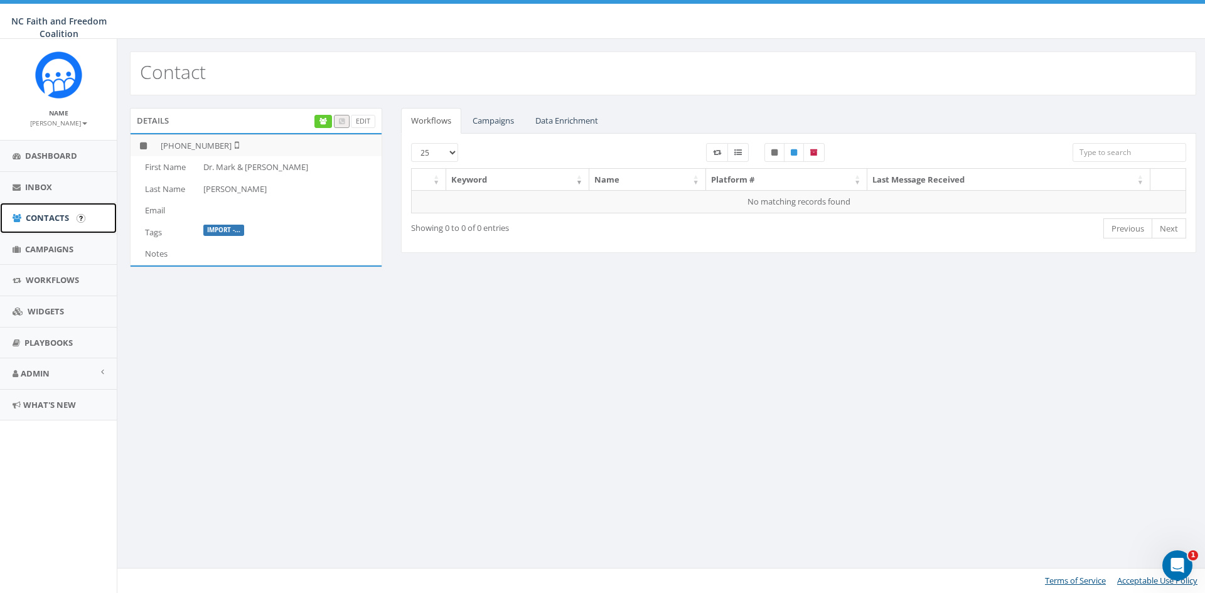
click at [62, 214] on span "Contacts" at bounding box center [47, 217] width 43 height 11
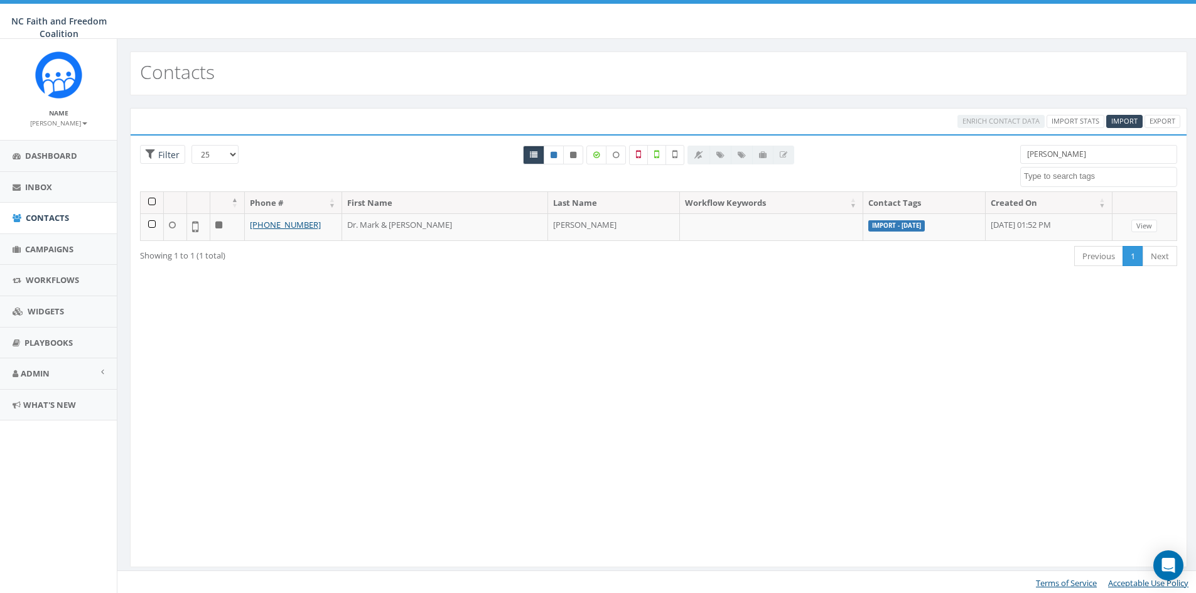
select select
click at [1076, 161] on input "harris" at bounding box center [1098, 154] width 157 height 19
type input "h"
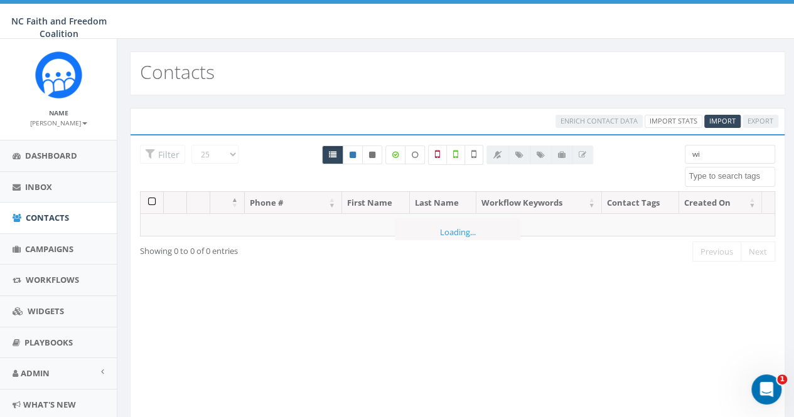
type input "w"
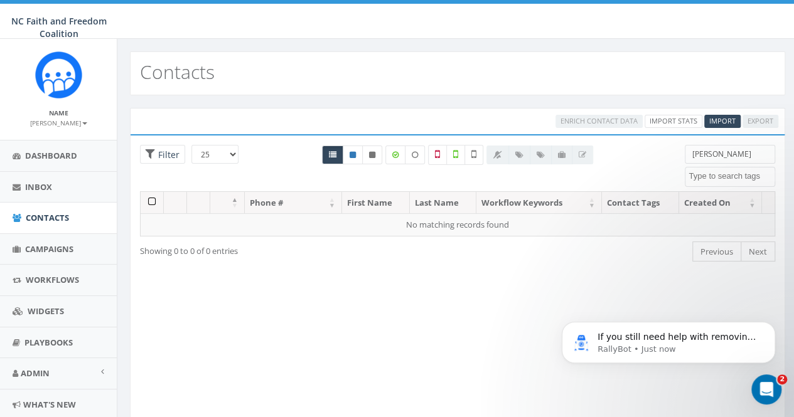
click at [729, 161] on input "bret" at bounding box center [730, 154] width 90 height 19
drag, startPoint x: 733, startPoint y: 159, endPoint x: 684, endPoint y: 147, distance: 50.2
click at [684, 147] on div "bret wiley Attending Dinner.9.23.25 Attending the Trust Luncheon Import - 07/28…" at bounding box center [729, 166] width 109 height 42
type input "d"
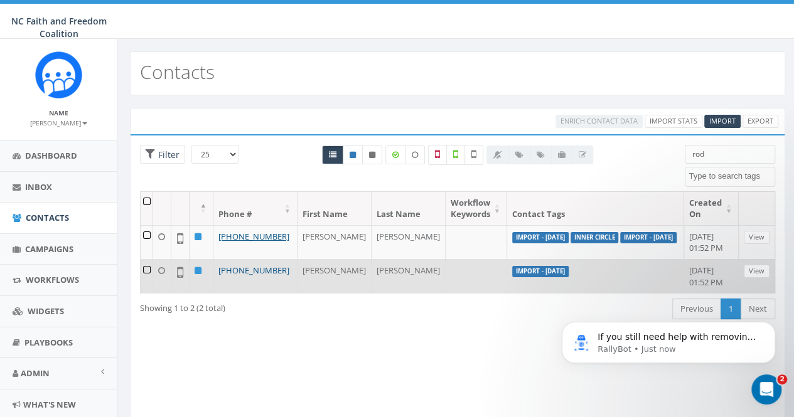
type input "rod"
click at [272, 276] on link "[PHONE_NUMBER]" at bounding box center [253, 270] width 71 height 11
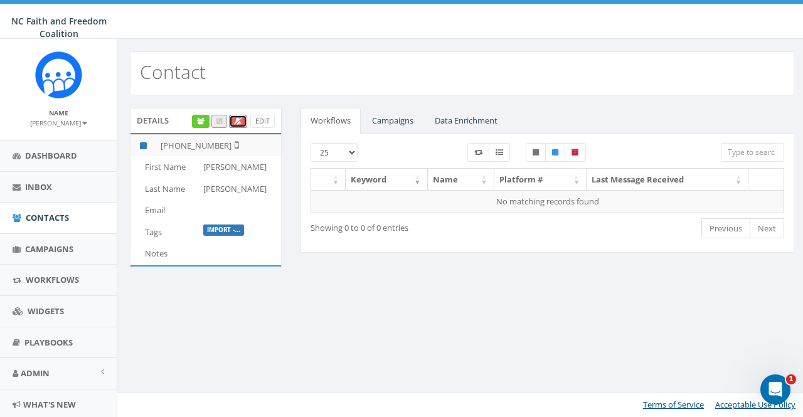
click at [239, 119] on icon at bounding box center [238, 121] width 8 height 7
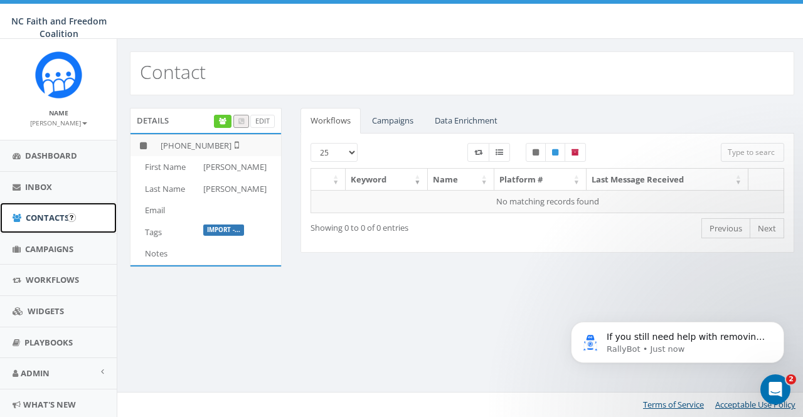
click at [53, 215] on span "Contacts" at bounding box center [47, 217] width 43 height 11
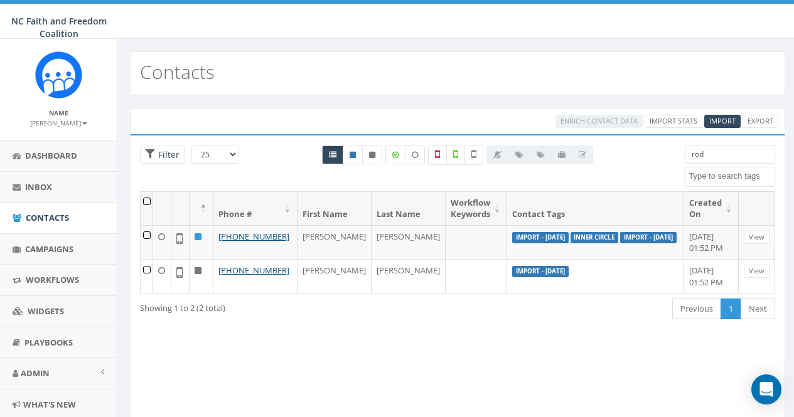
select select
drag, startPoint x: 714, startPoint y: 153, endPoint x: 694, endPoint y: 151, distance: 19.5
click at [694, 151] on input "rod" at bounding box center [730, 154] width 90 height 19
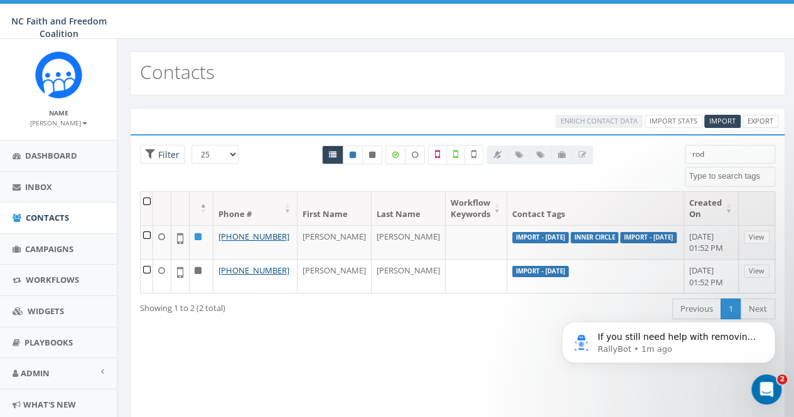
type input "r"
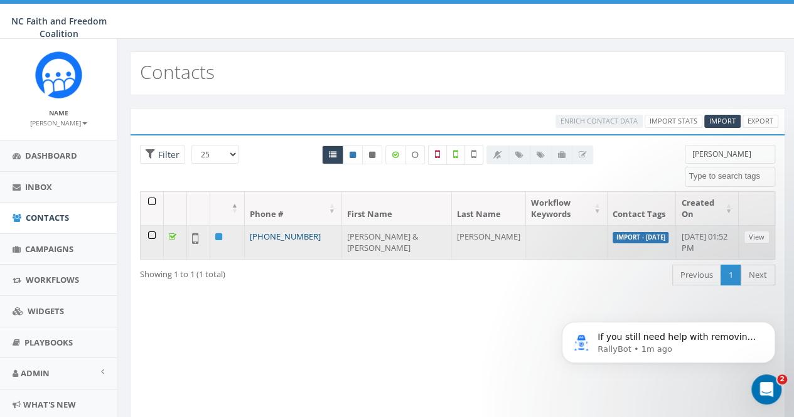
type input "darin"
click at [289, 231] on link "[PHONE_NUMBER]" at bounding box center [285, 236] width 71 height 11
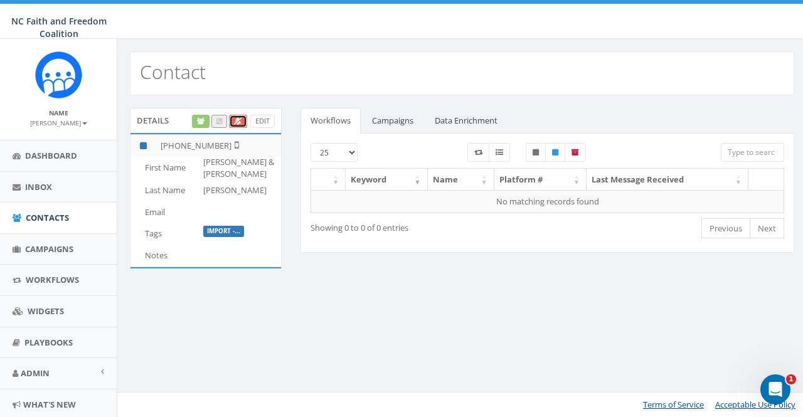
click at [239, 119] on icon at bounding box center [238, 121] width 8 height 7
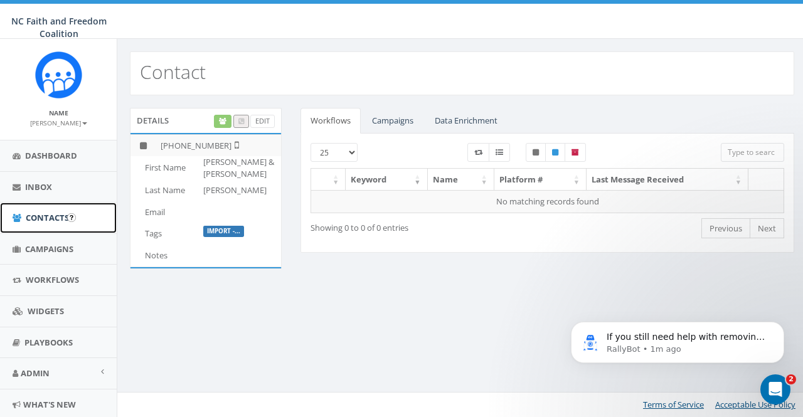
click at [38, 218] on span "Contacts" at bounding box center [47, 217] width 43 height 11
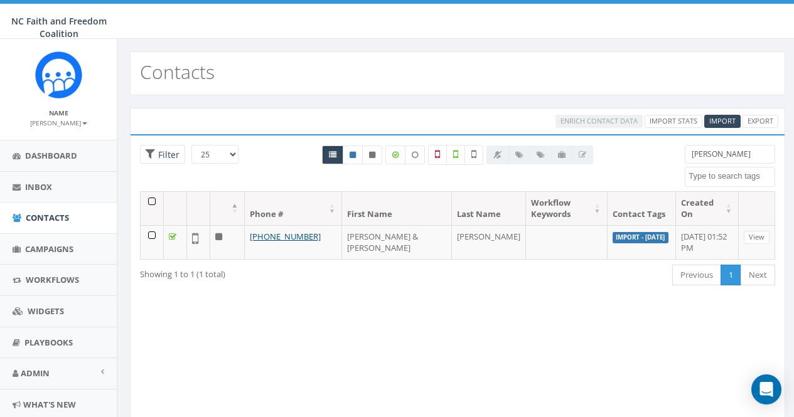
select select
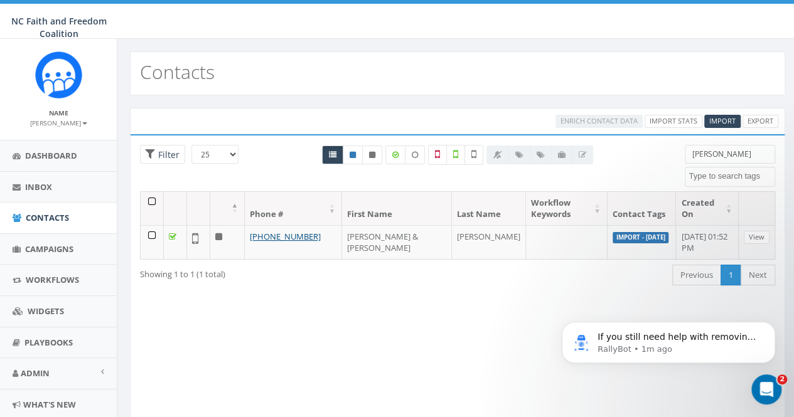
drag, startPoint x: 716, startPoint y: 154, endPoint x: 667, endPoint y: 151, distance: 48.4
click at [667, 151] on div "25 50 100 Filter darin Attending Dinner.9.23.25 Attending the Trust Luncheon Im…" at bounding box center [458, 168] width 654 height 46
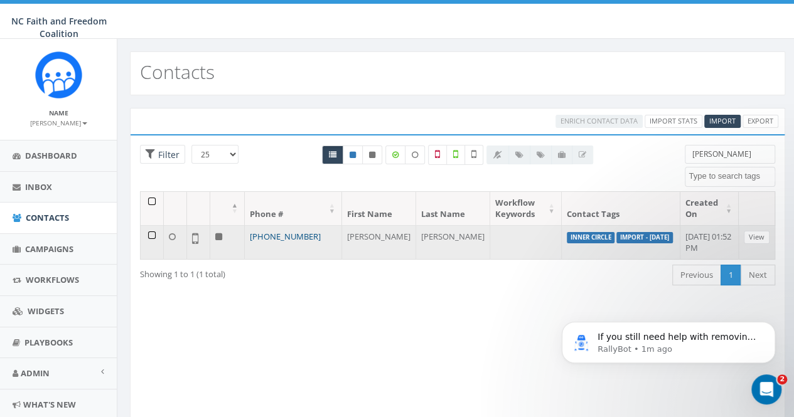
type input "jackson"
click at [292, 235] on link "+1 704-579-4922" at bounding box center [285, 236] width 71 height 11
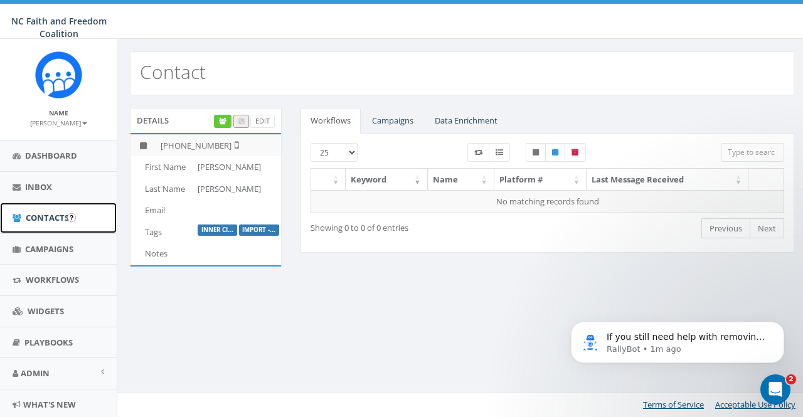
click at [50, 210] on link "Contacts" at bounding box center [58, 218] width 117 height 31
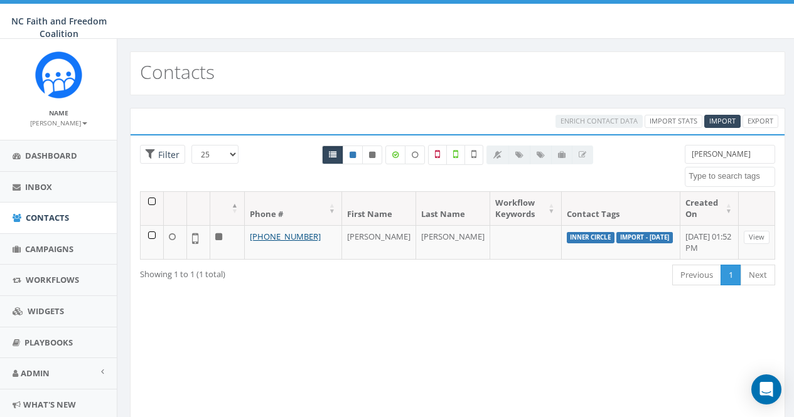
select select
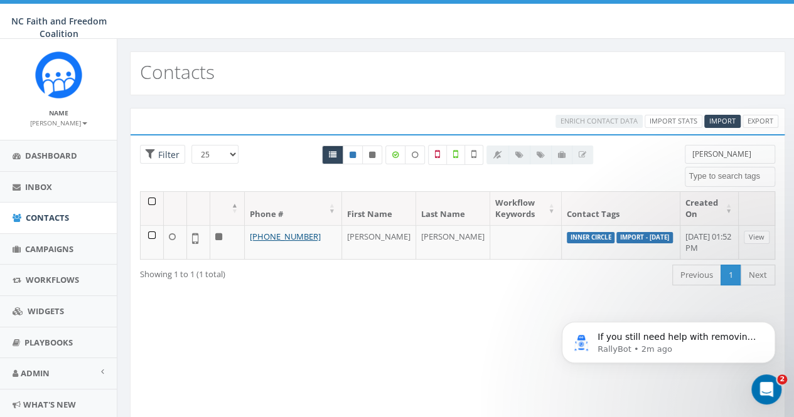
drag, startPoint x: 731, startPoint y: 156, endPoint x: 679, endPoint y: 151, distance: 52.3
click at [679, 151] on div "jackson Attending Dinner.9.23.25 Attending the Trust Luncheon Import - 07/28/20…" at bounding box center [729, 166] width 109 height 42
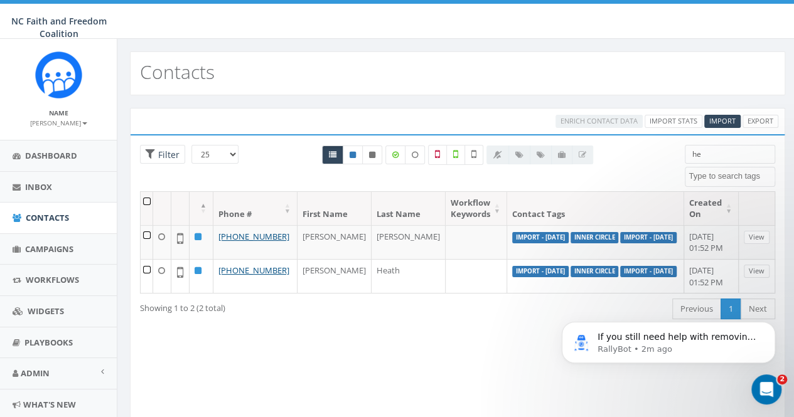
type input "h"
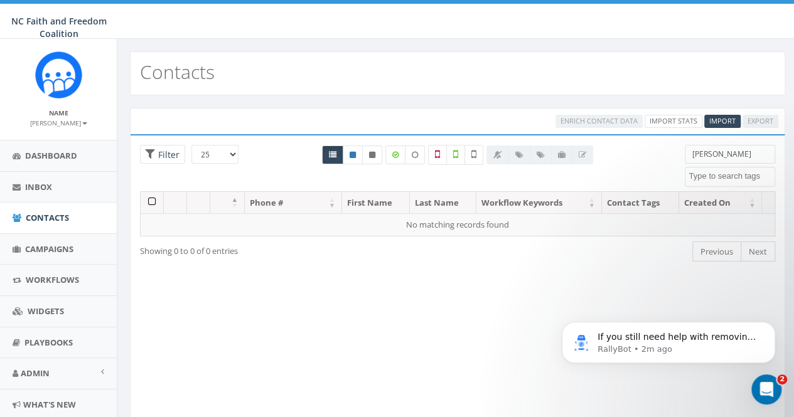
click at [748, 160] on input "tim head" at bounding box center [730, 154] width 90 height 19
type input "t"
type input "swain"
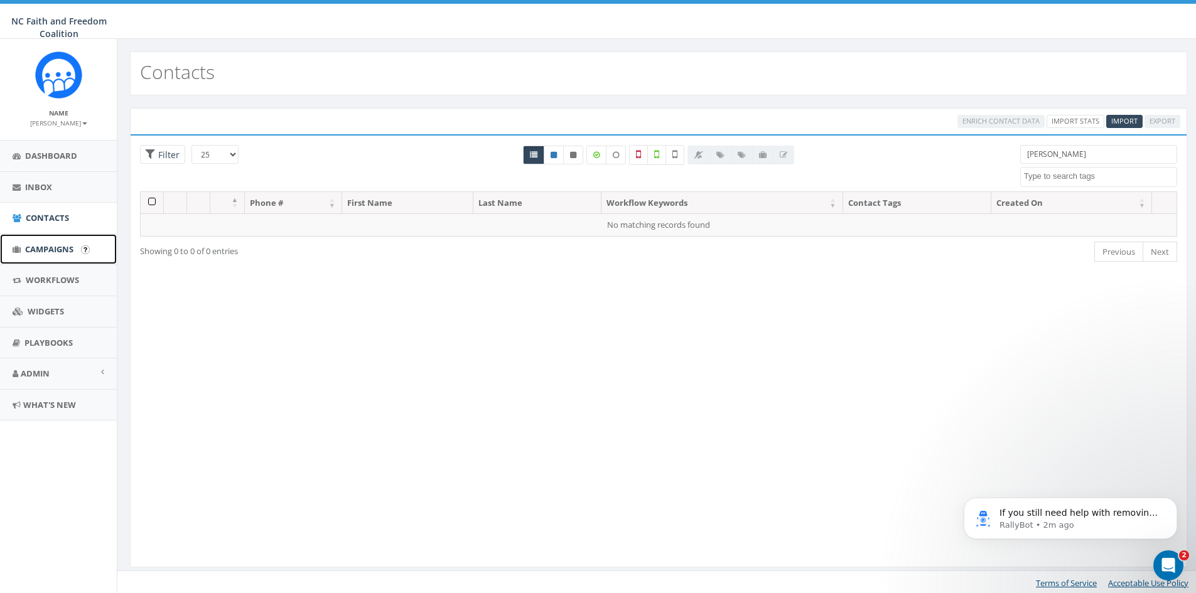
click at [46, 242] on link "Campaigns" at bounding box center [58, 249] width 117 height 31
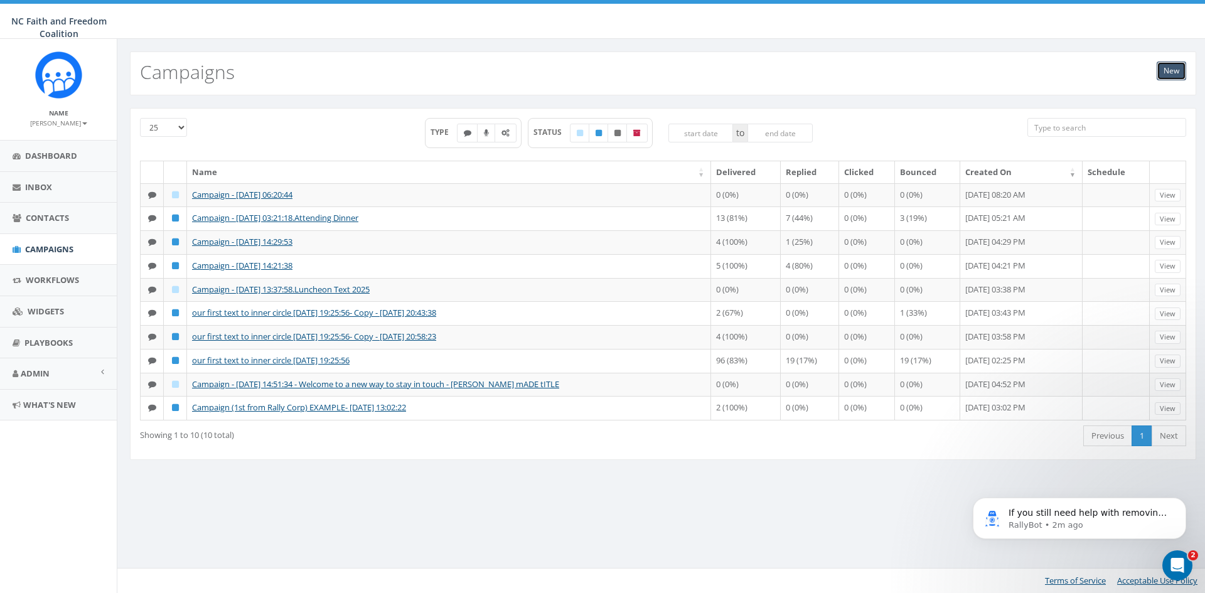
click at [1168, 75] on link "New" at bounding box center [1171, 71] width 29 height 19
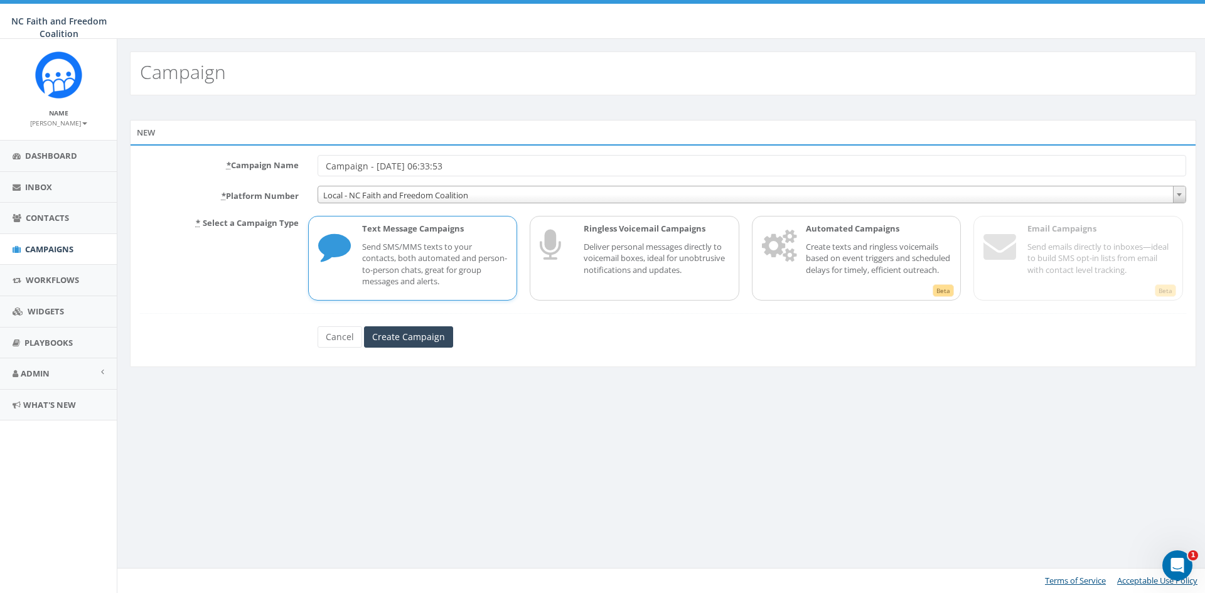
click at [415, 267] on p "Send SMS/MMS texts to your contacts, both automated and person-to-person chats,…" at bounding box center [435, 264] width 146 height 46
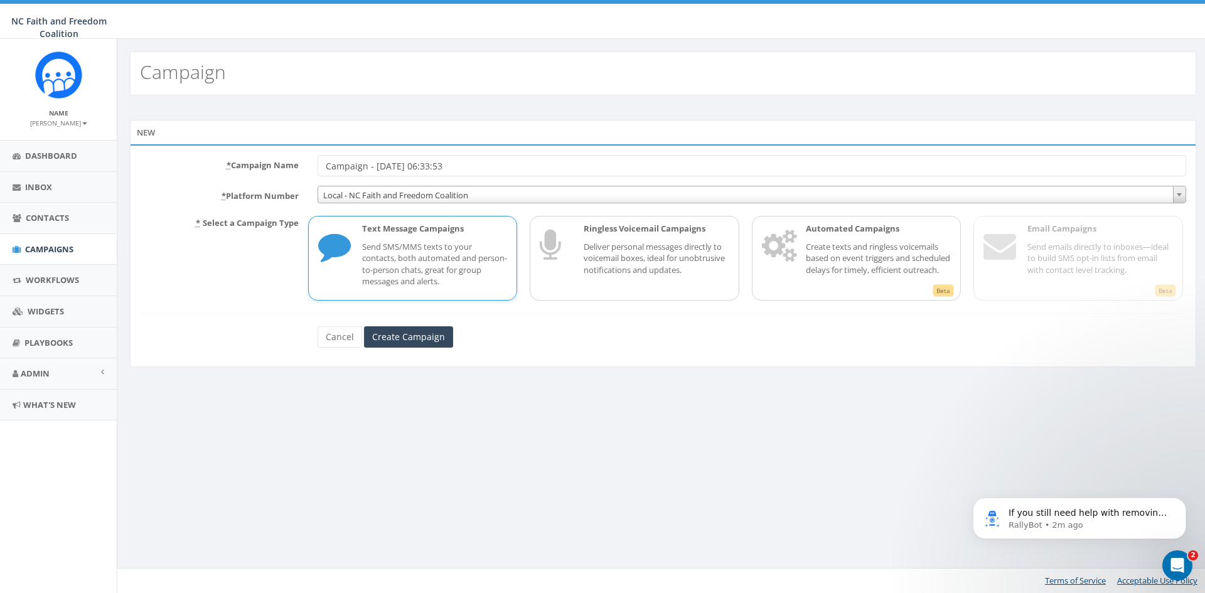
click at [482, 163] on input "Campaign - [DATE] 06:33:53" at bounding box center [752, 165] width 869 height 21
type input "Campaign - [DATE] 06:33:53.prayers for conference"
click at [423, 330] on input "Create Campaign" at bounding box center [408, 336] width 89 height 21
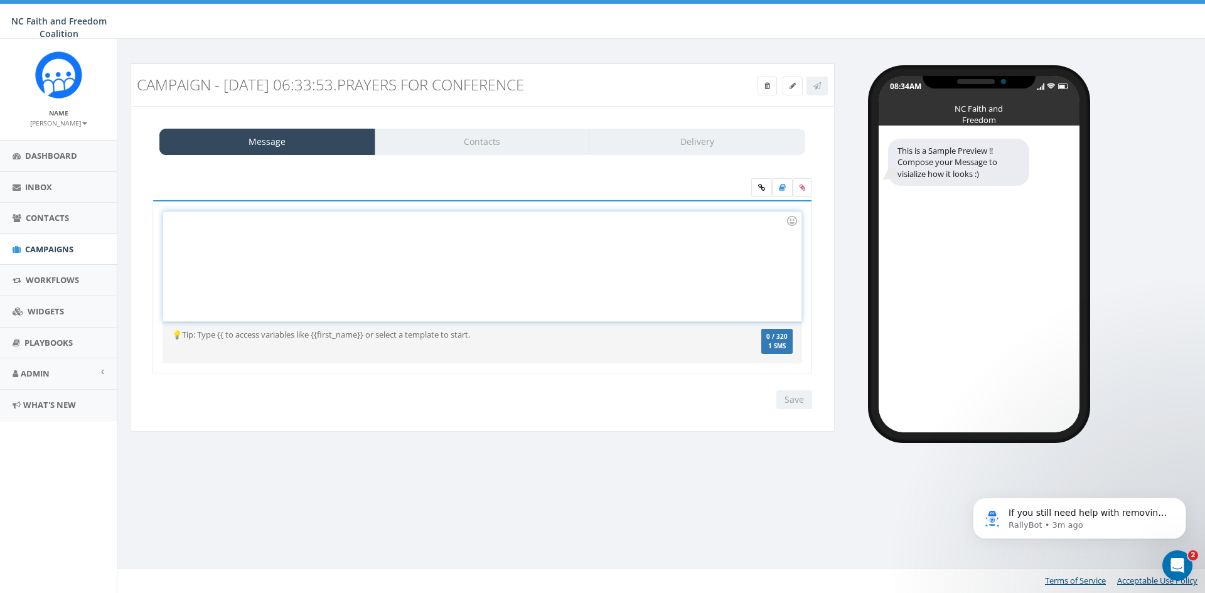
click at [314, 223] on div at bounding box center [482, 267] width 638 height 110
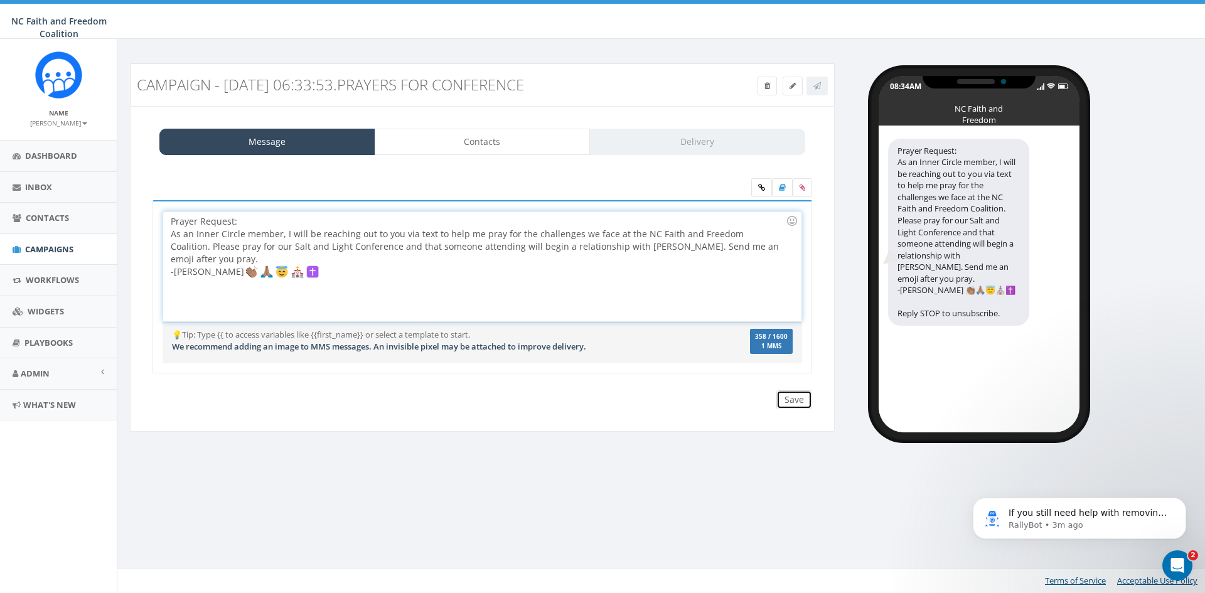
click at [800, 402] on input "Save" at bounding box center [794, 399] width 36 height 19
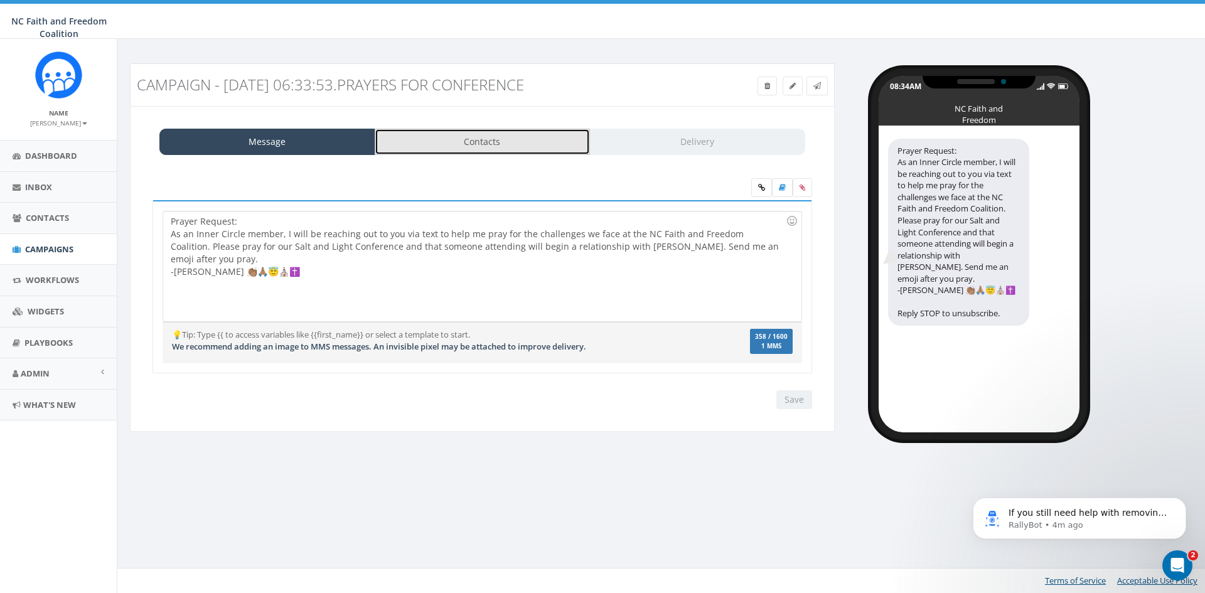
click at [467, 141] on link "Contacts" at bounding box center [483, 142] width 216 height 26
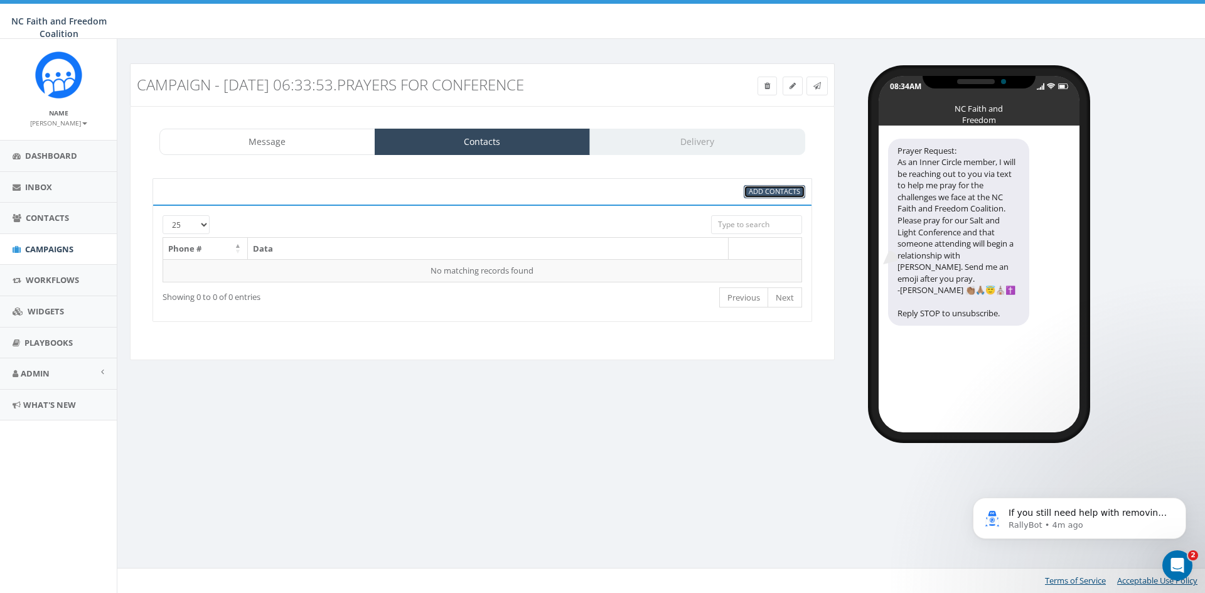
click at [775, 193] on span "Add Contacts" at bounding box center [774, 190] width 51 height 9
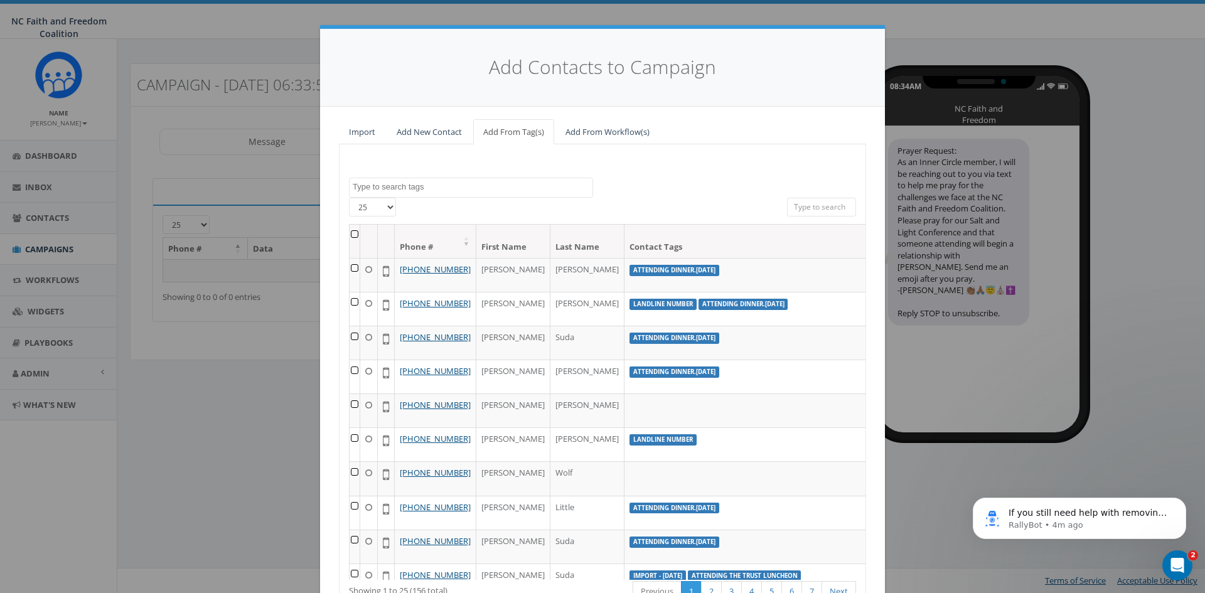
click at [475, 186] on textarea "Search" at bounding box center [473, 186] width 240 height 11
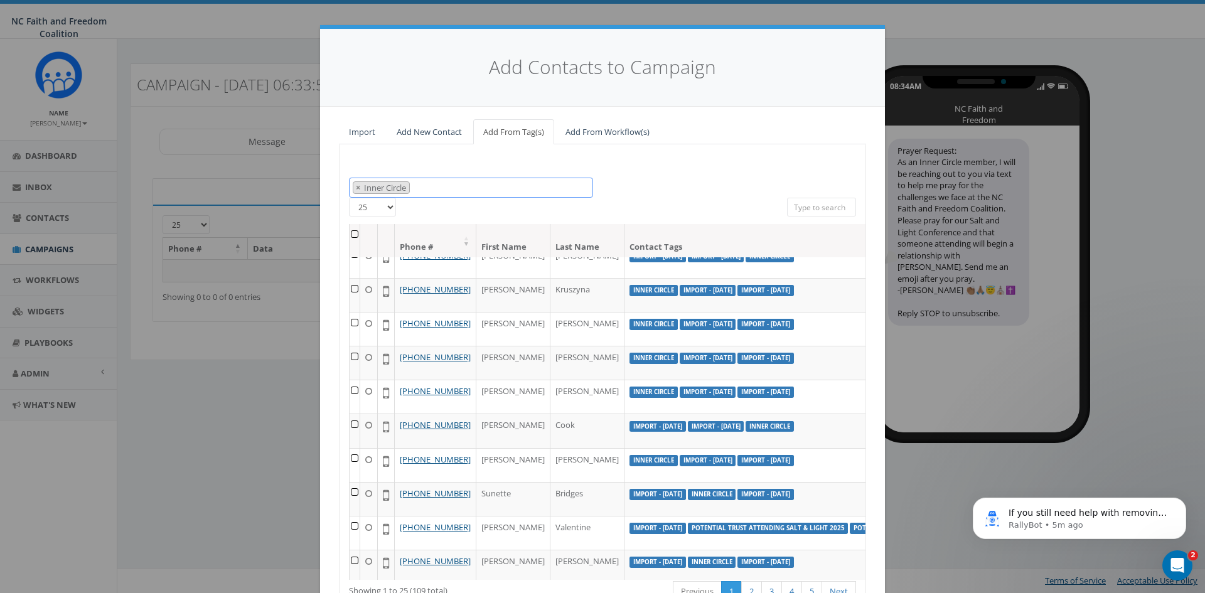
click at [437, 183] on span "× Inner Circle" at bounding box center [471, 188] width 244 height 21
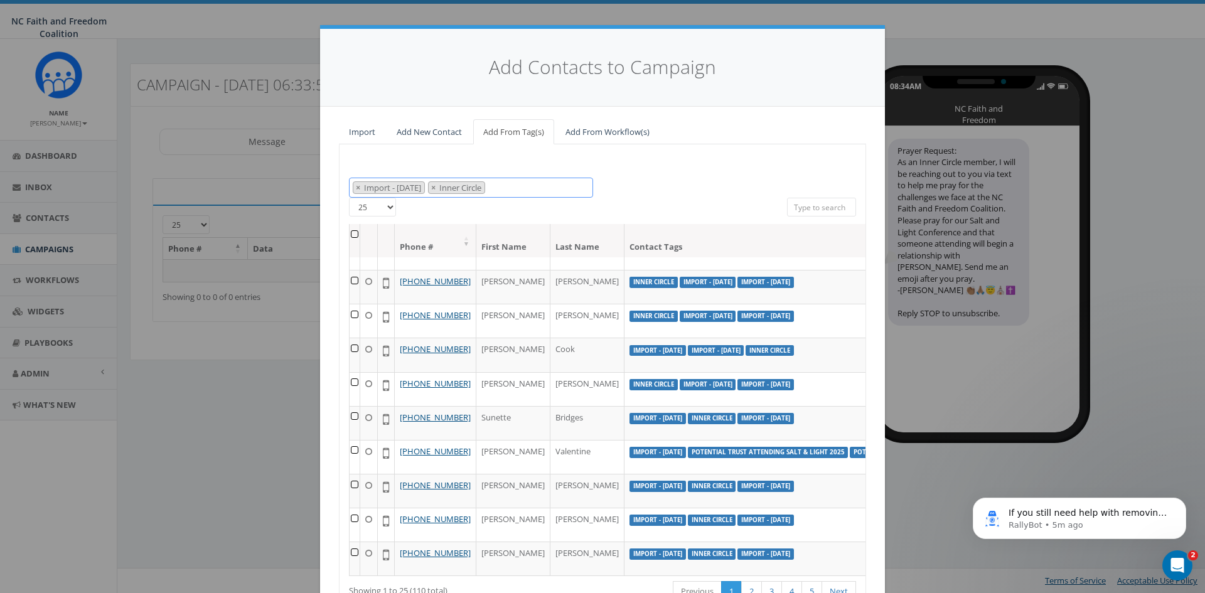
click at [521, 191] on span "× Import - 07/29/2025 × Inner Circle" at bounding box center [471, 188] width 244 height 21
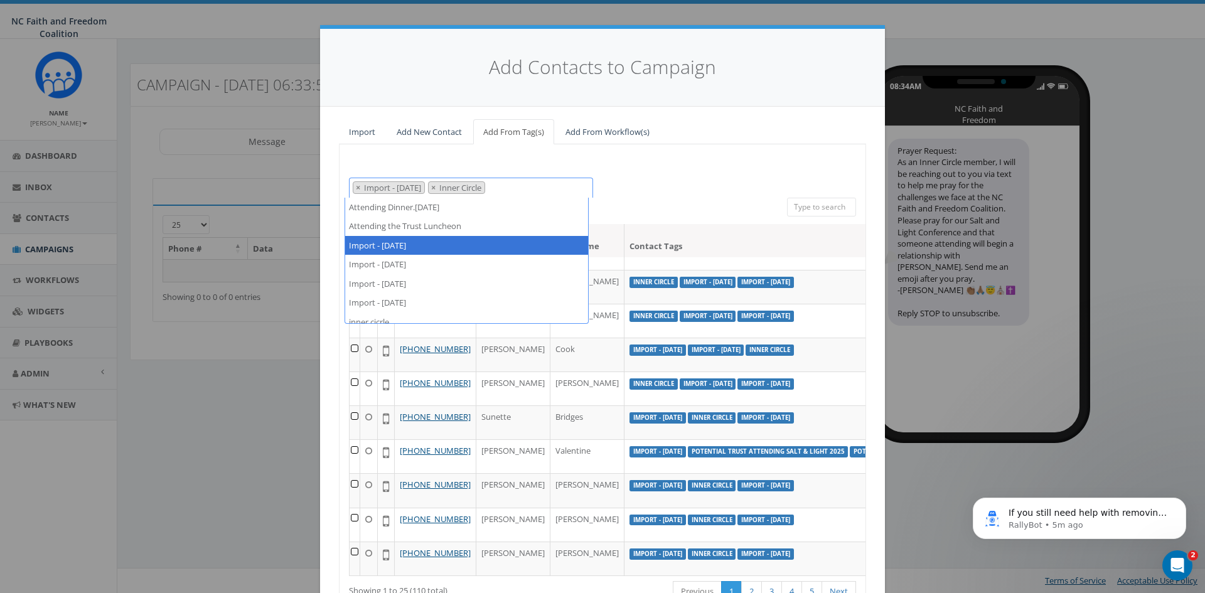
select select "Import - [DATE]"
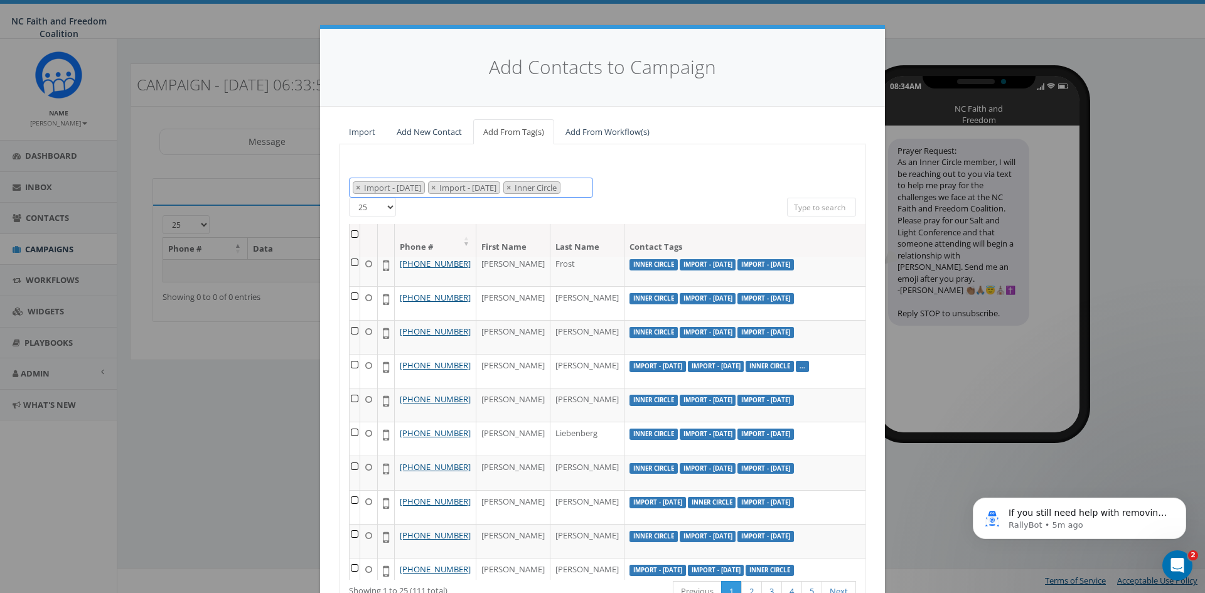
click at [434, 198] on span "× Import - 07/28/2025 × Import - 07/29/2025 × Inner Circle" at bounding box center [471, 188] width 244 height 21
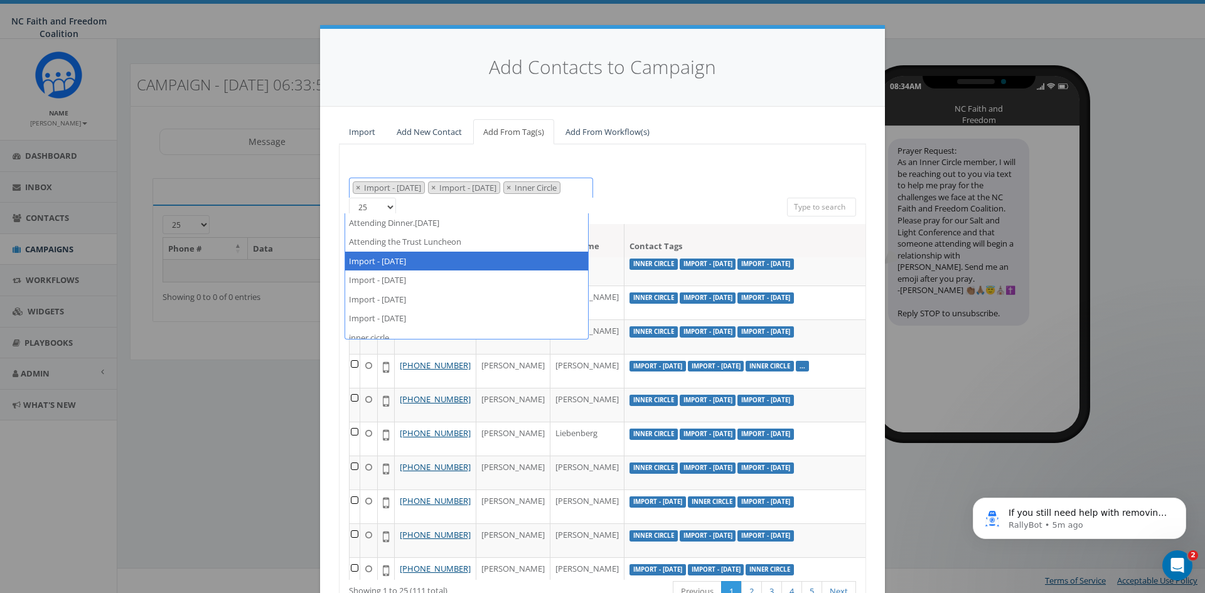
drag, startPoint x: 434, startPoint y: 206, endPoint x: 585, endPoint y: 194, distance: 151.8
click at [585, 194] on span "× Import - 07/28/2025 × Import - 07/29/2025 × Inner Circle" at bounding box center [471, 188] width 244 height 20
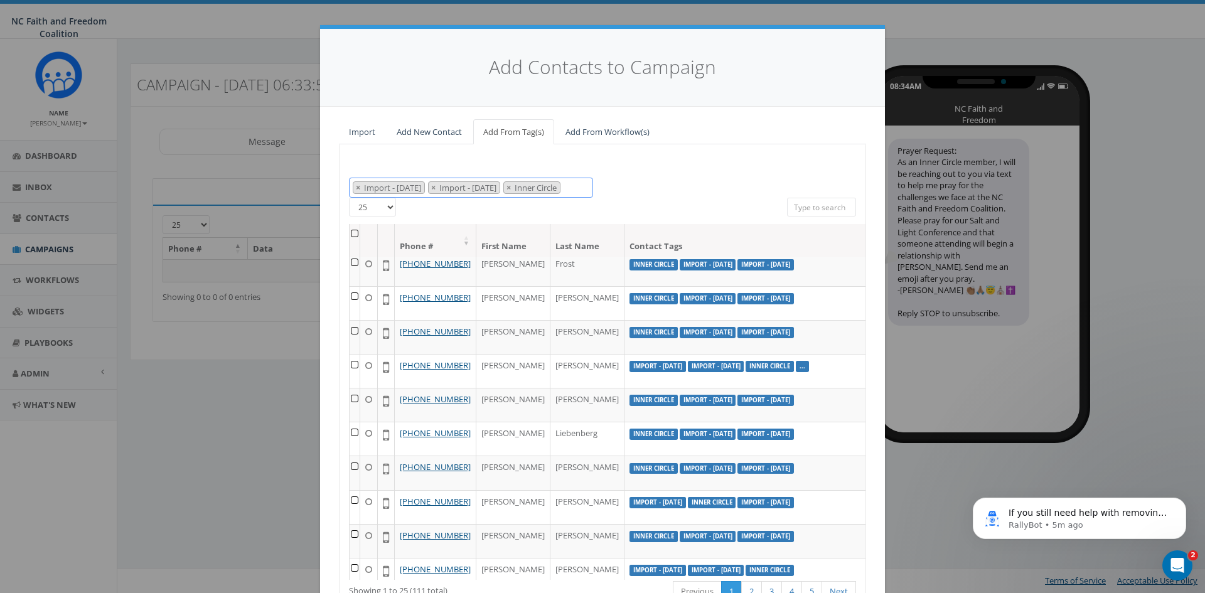
click at [427, 198] on span "× Import - 07/28/2025 × Import - 07/29/2025 × Inner Circle" at bounding box center [471, 188] width 244 height 21
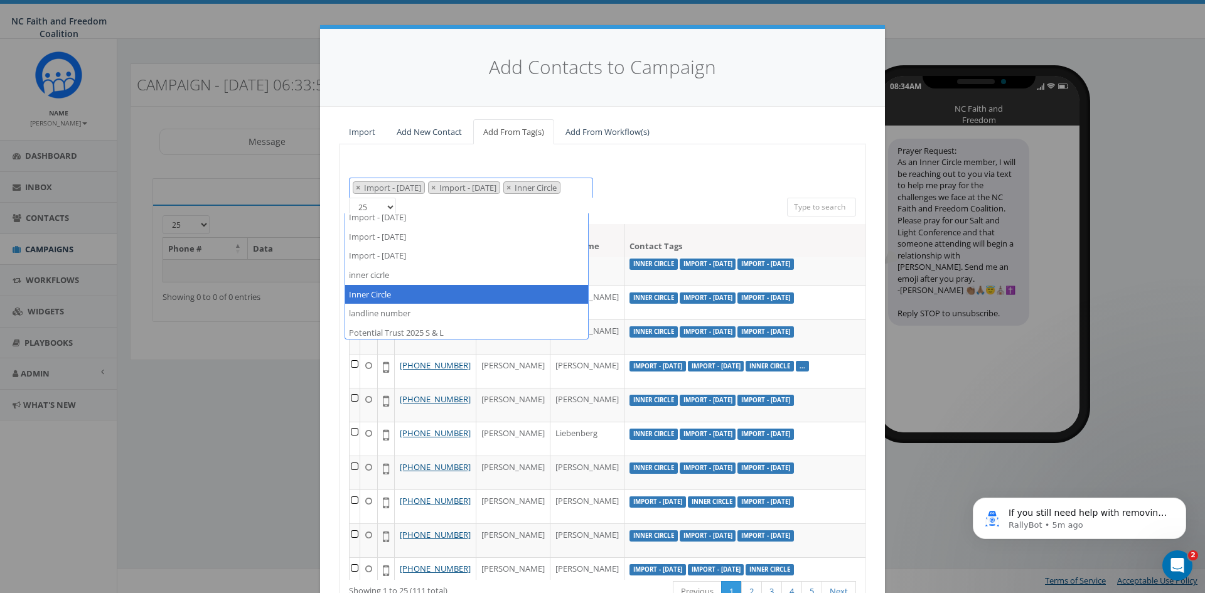
scroll to position [124, 0]
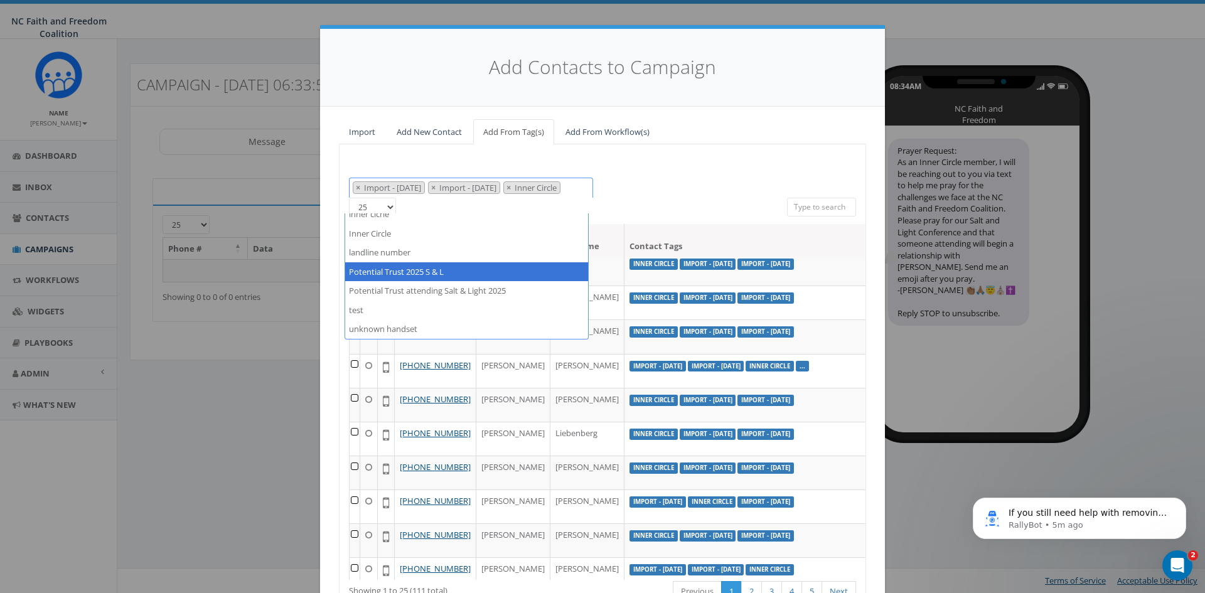
click at [640, 213] on div "Attending Dinner.9.23.25 Attending the Trust Luncheon Import - 07/28/2025 Impor…" at bounding box center [602, 390] width 527 height 492
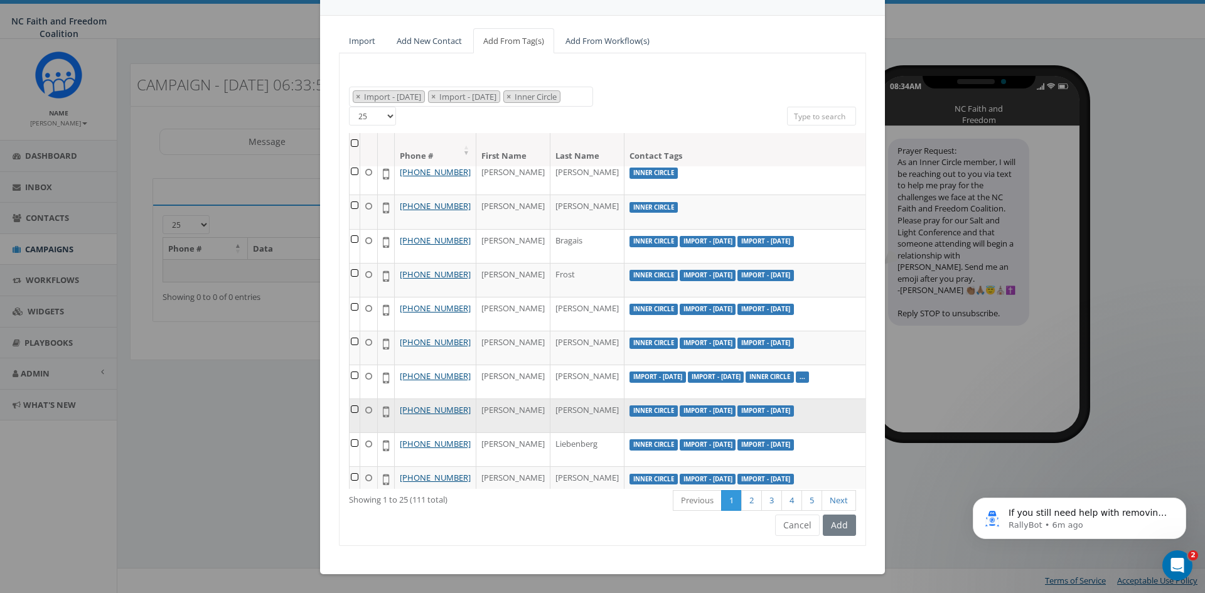
scroll to position [63, 0]
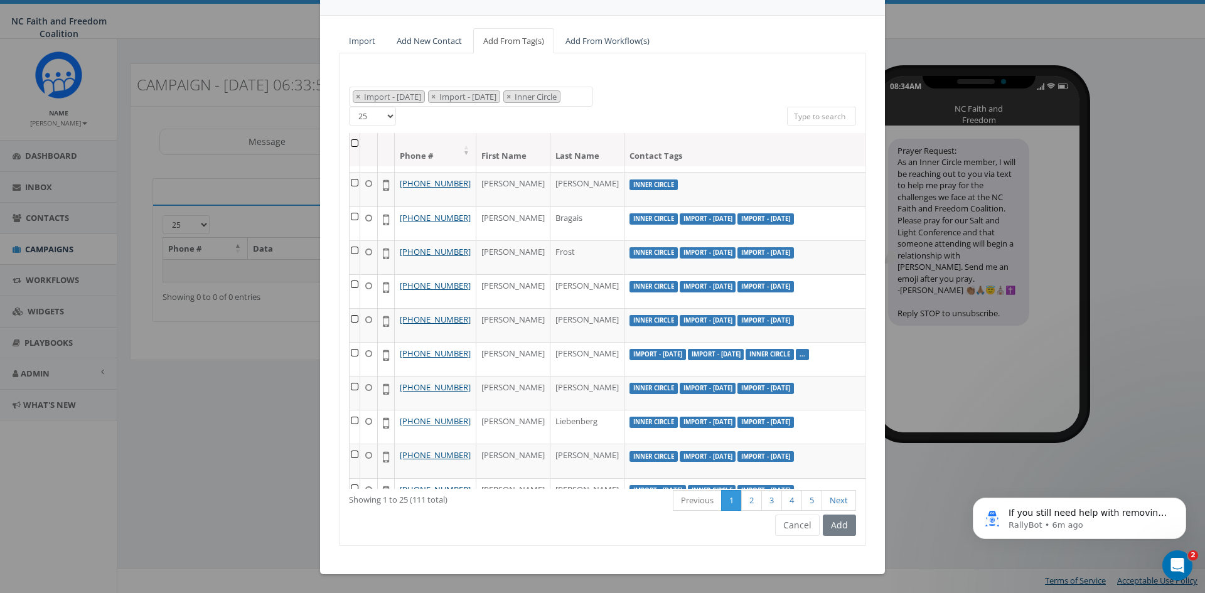
click at [834, 530] on div "Add" at bounding box center [838, 525] width 36 height 21
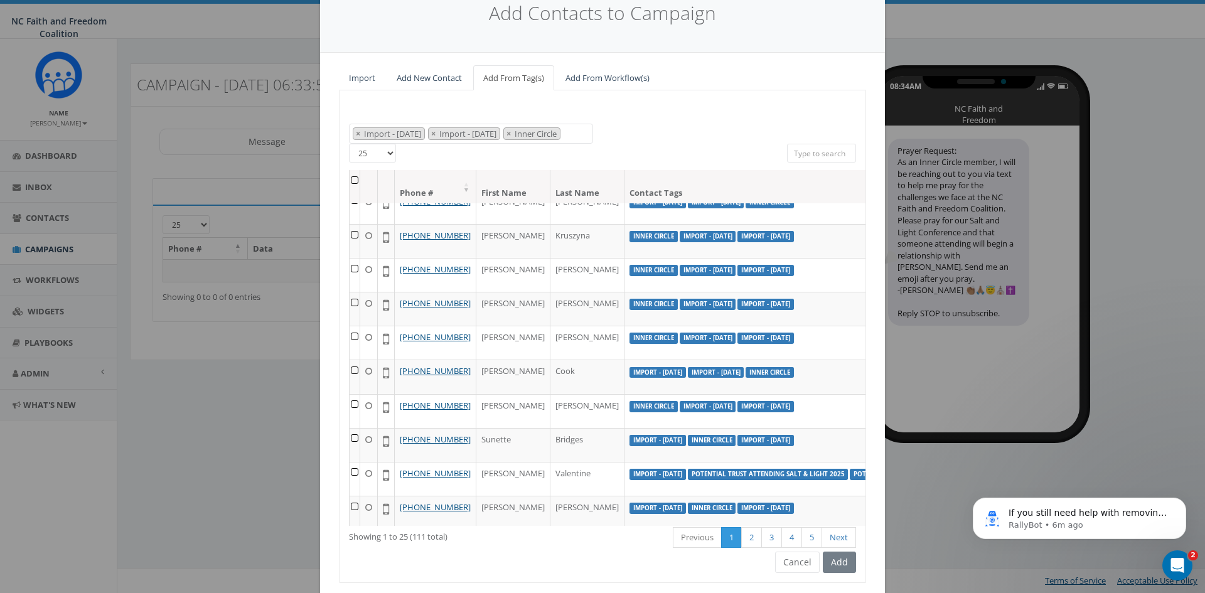
scroll to position [0, 0]
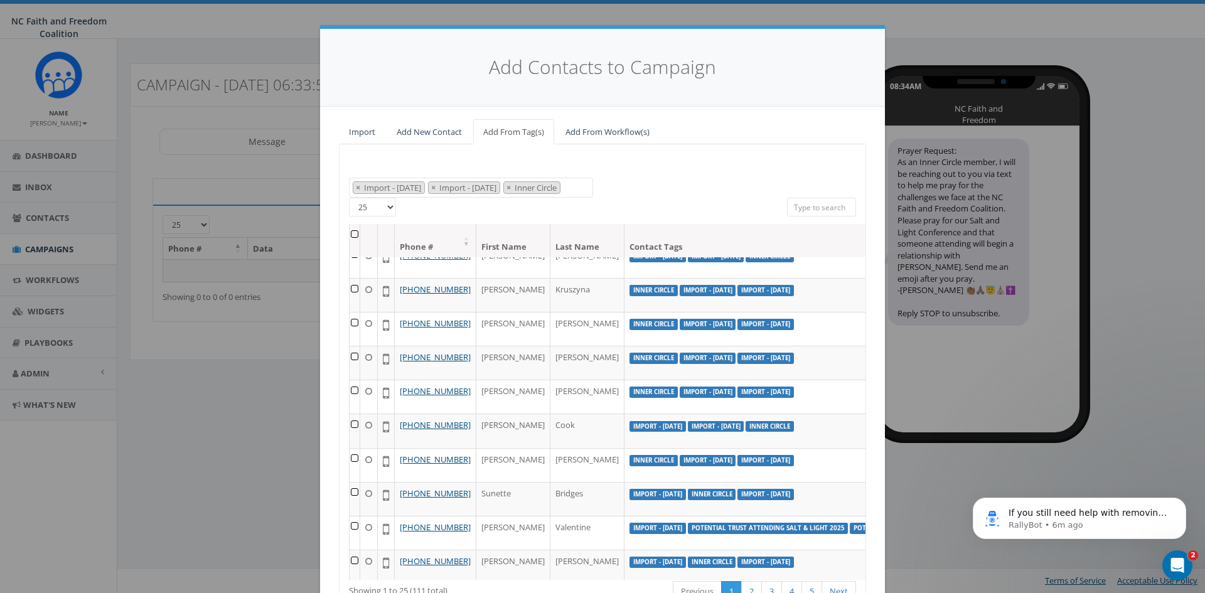
click at [350, 249] on th at bounding box center [355, 240] width 11 height 33
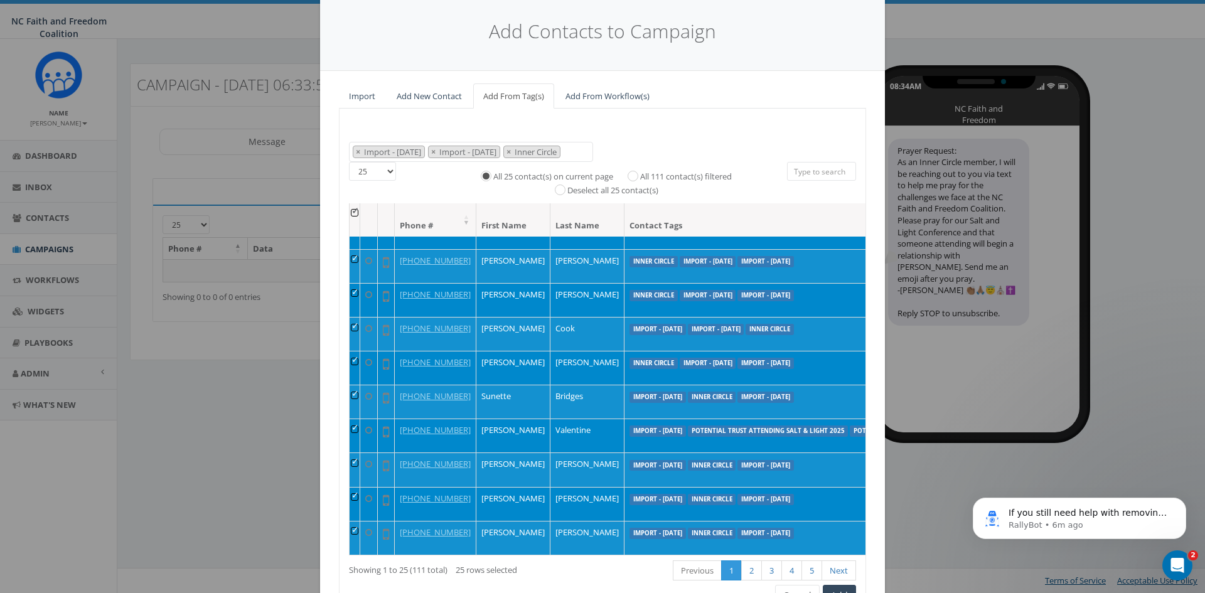
scroll to position [122, 0]
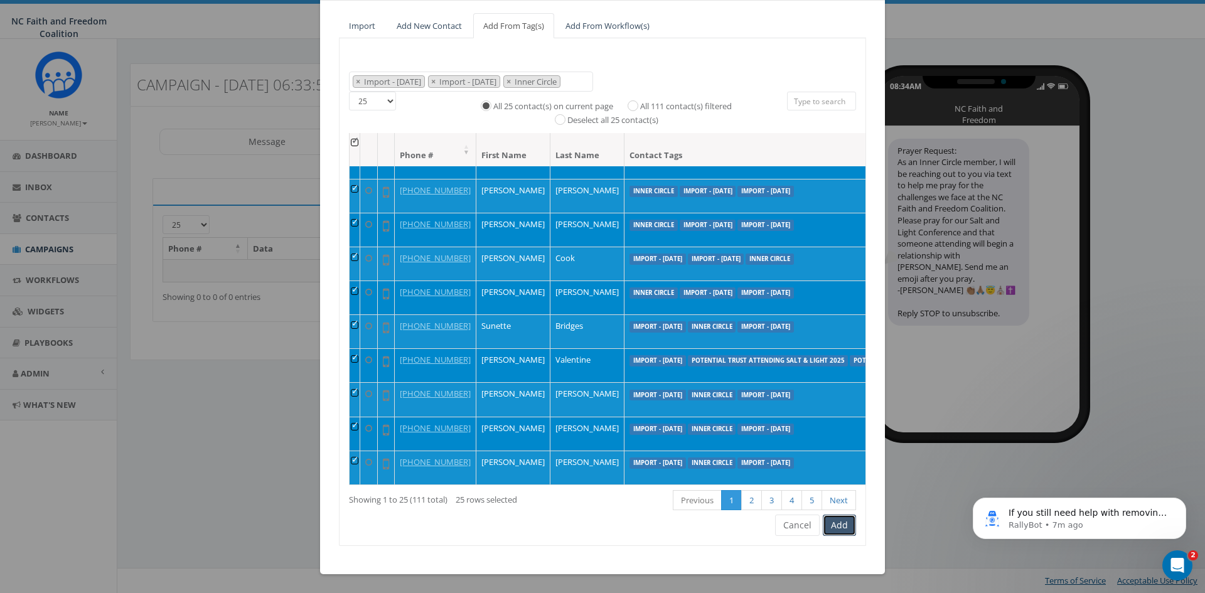
click at [838, 522] on button "Add" at bounding box center [839, 525] width 33 height 21
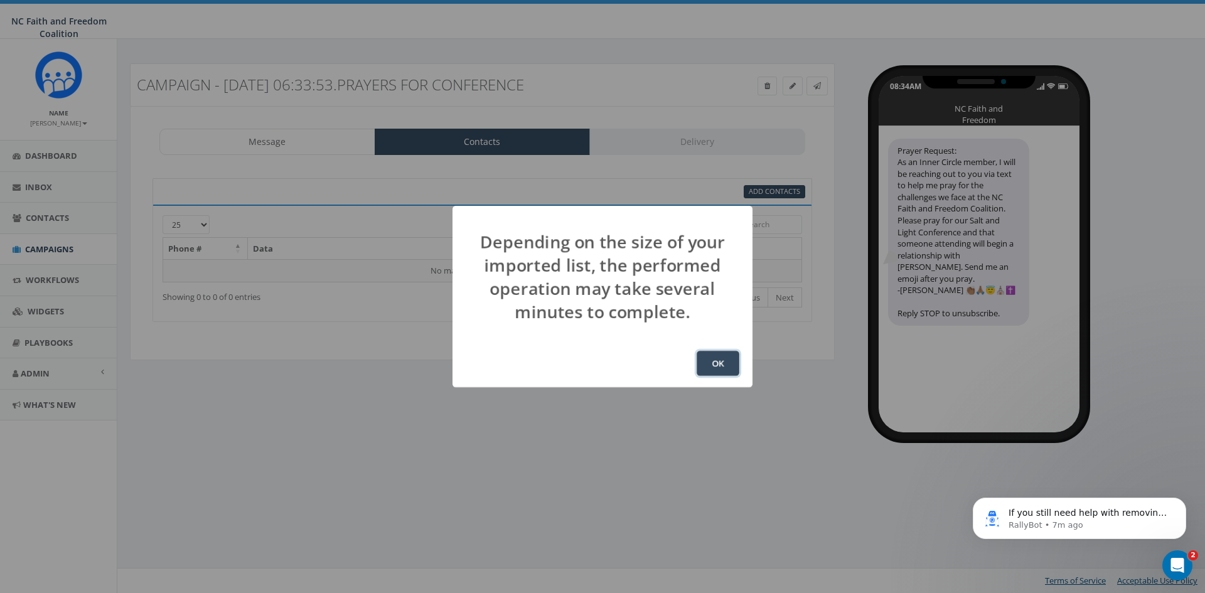
click at [714, 366] on button "OK" at bounding box center [718, 363] width 43 height 25
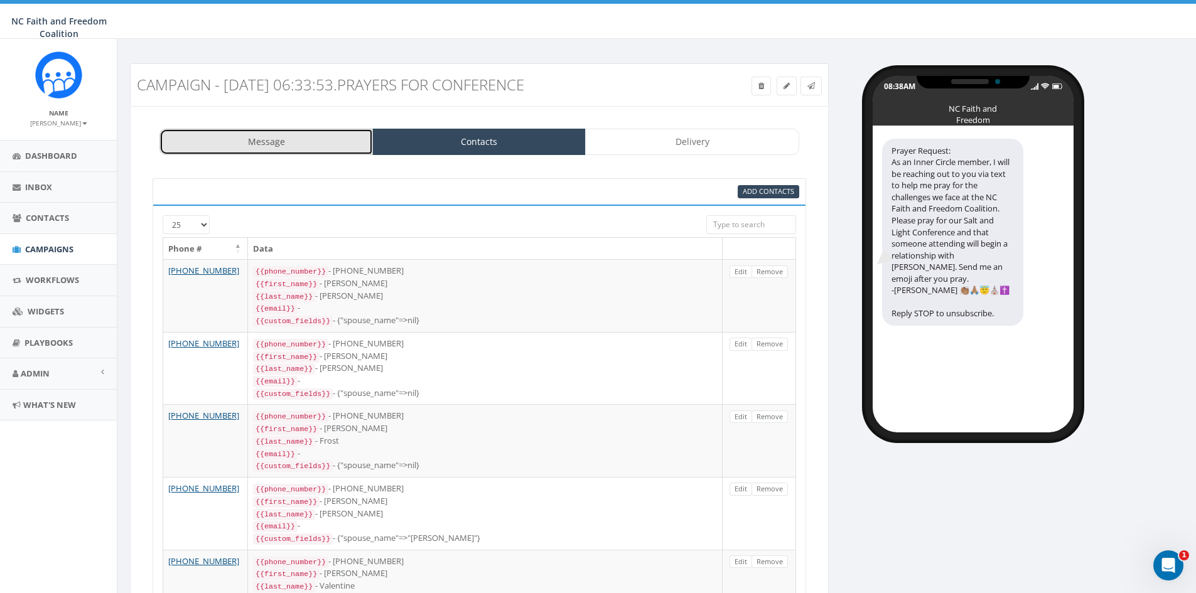
click at [260, 142] on link "Message" at bounding box center [265, 142] width 213 height 26
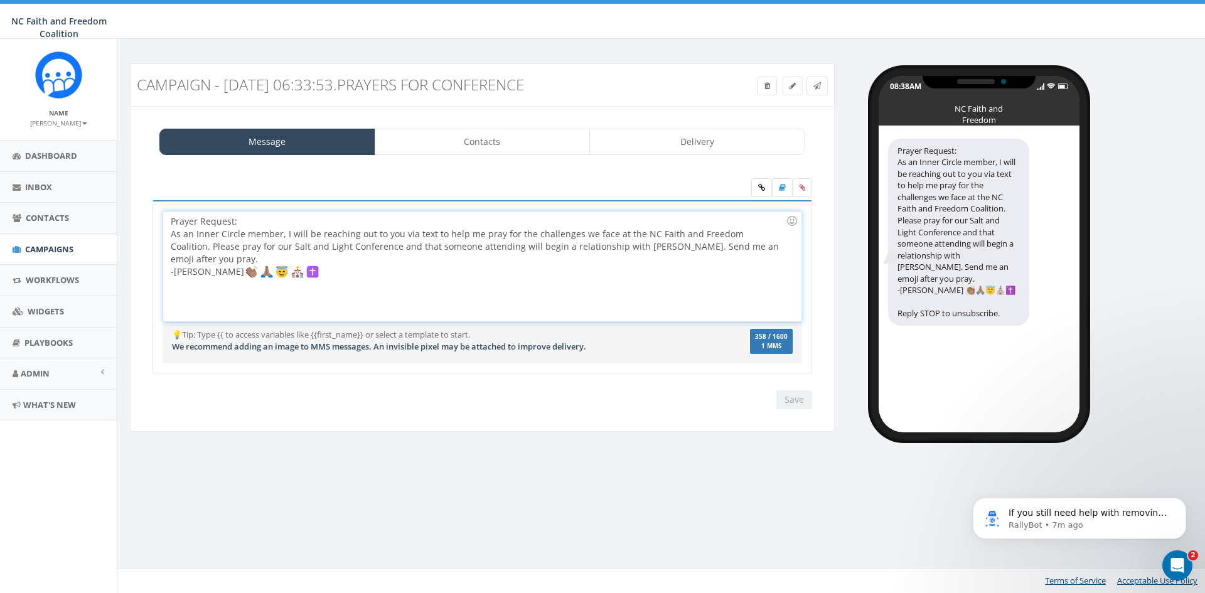
click at [245, 220] on div "Prayer Request: As an Inner Circle member, I will be reaching out to you via te…" at bounding box center [482, 267] width 638 height 110
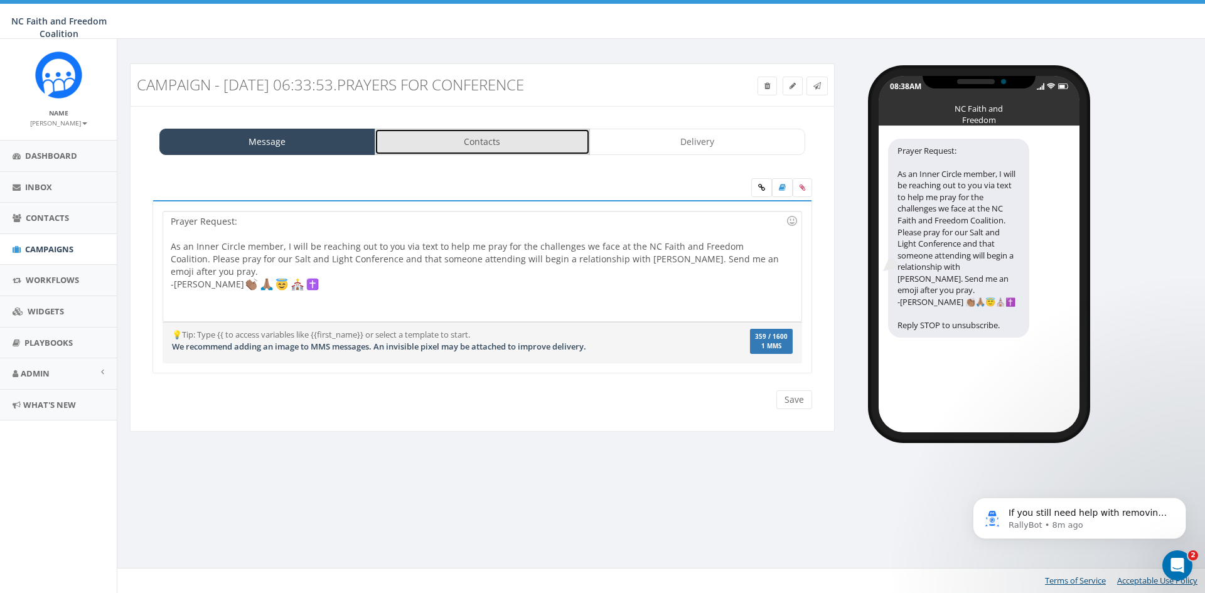
click at [476, 147] on link "Contacts" at bounding box center [483, 142] width 216 height 26
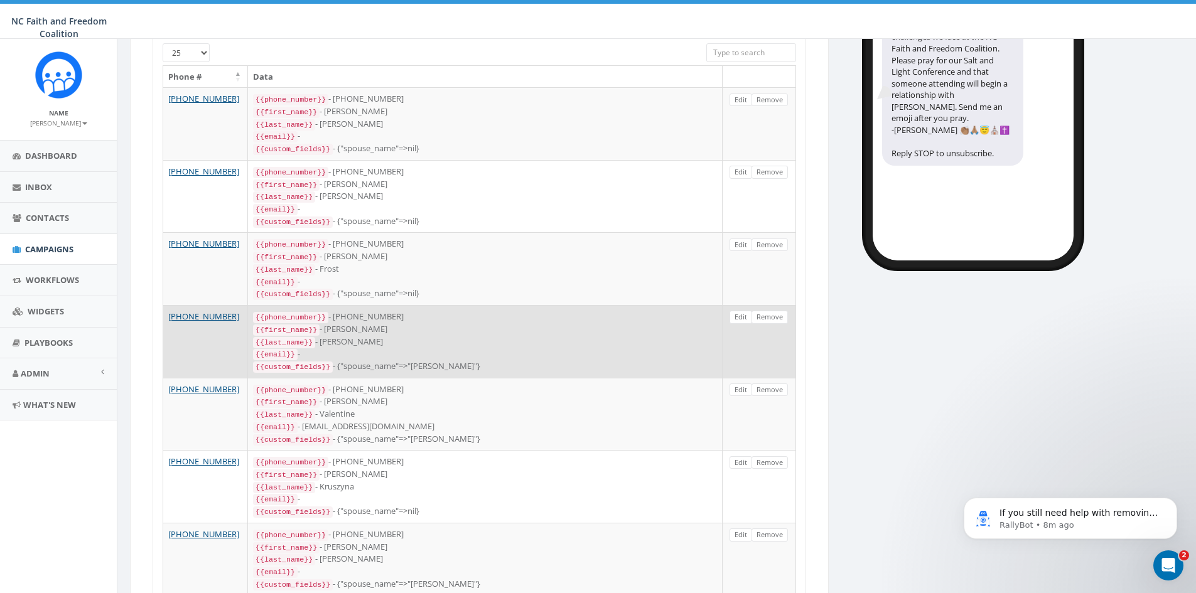
scroll to position [188, 0]
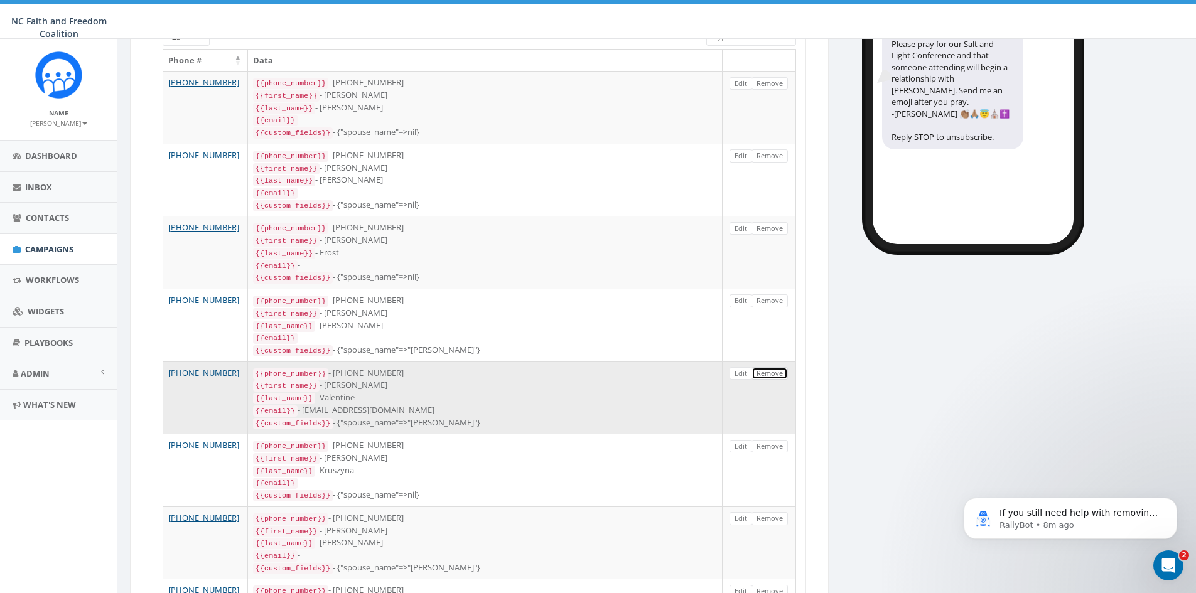
click at [772, 367] on link "Remove" at bounding box center [769, 373] width 36 height 13
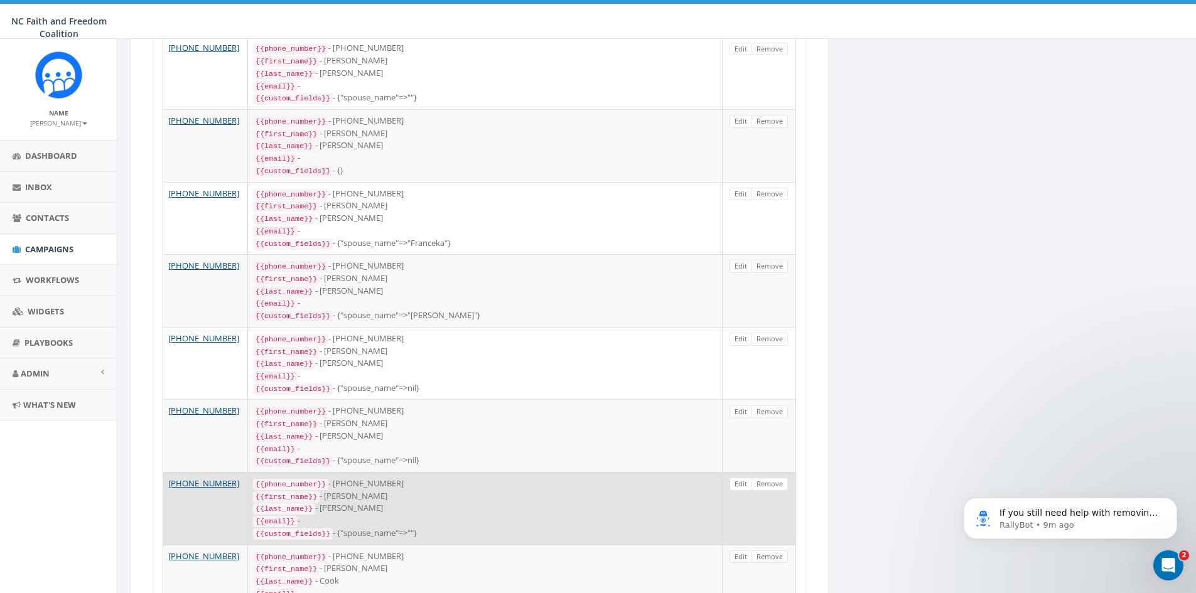
scroll to position [753, 0]
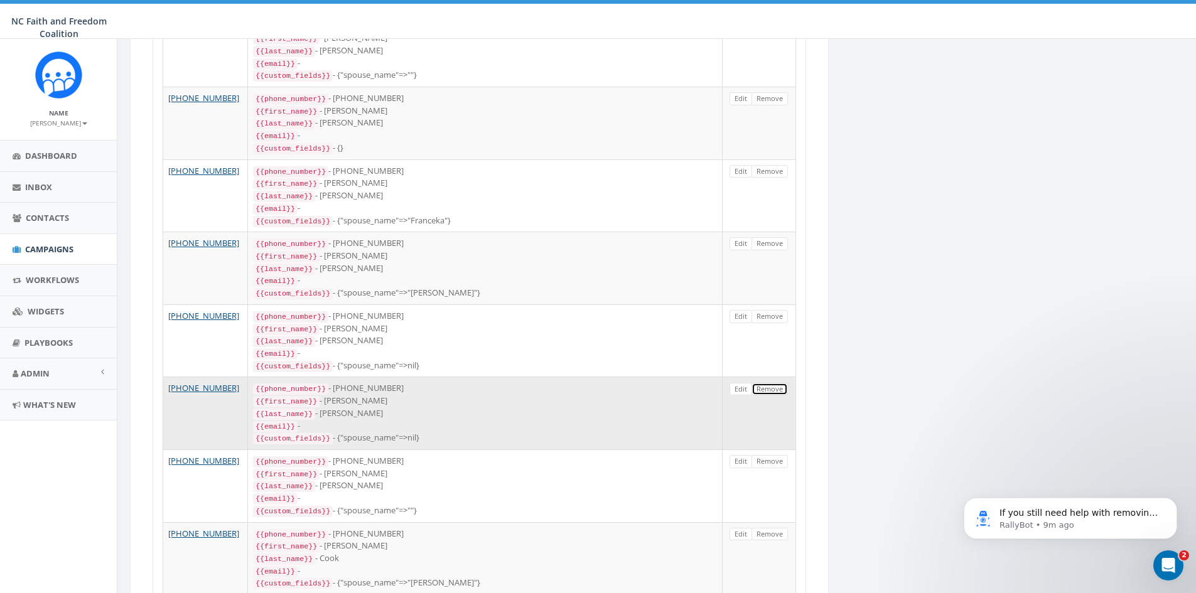
click at [766, 383] on link "Remove" at bounding box center [769, 389] width 36 height 13
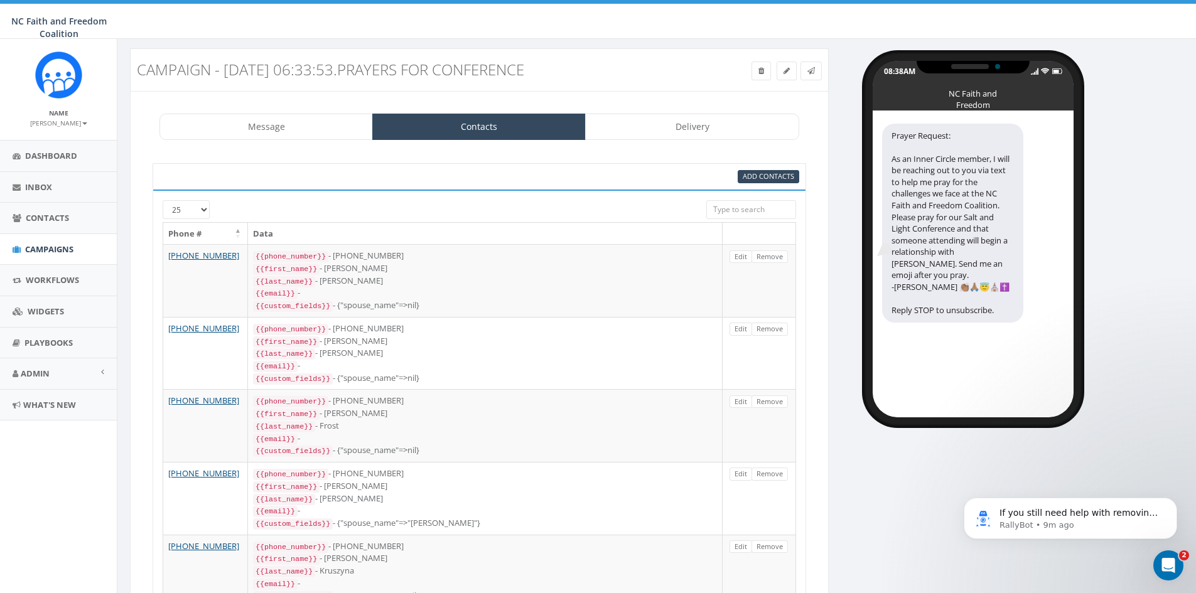
scroll to position [0, 0]
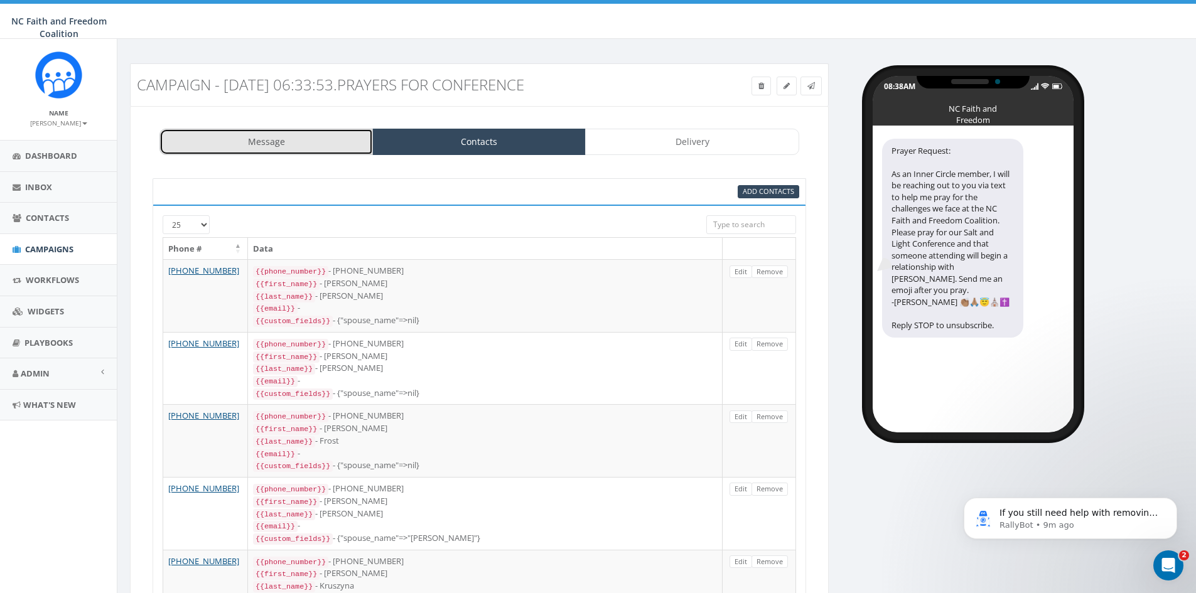
click at [301, 139] on link "Message" at bounding box center [265, 142] width 213 height 26
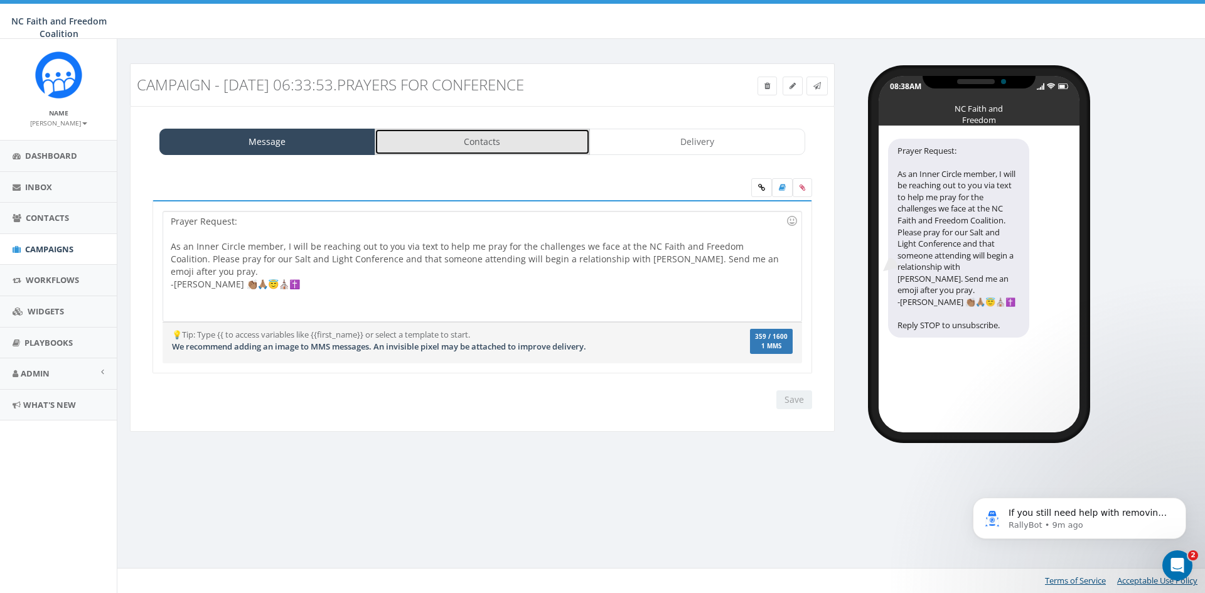
click at [440, 148] on link "Contacts" at bounding box center [483, 142] width 216 height 26
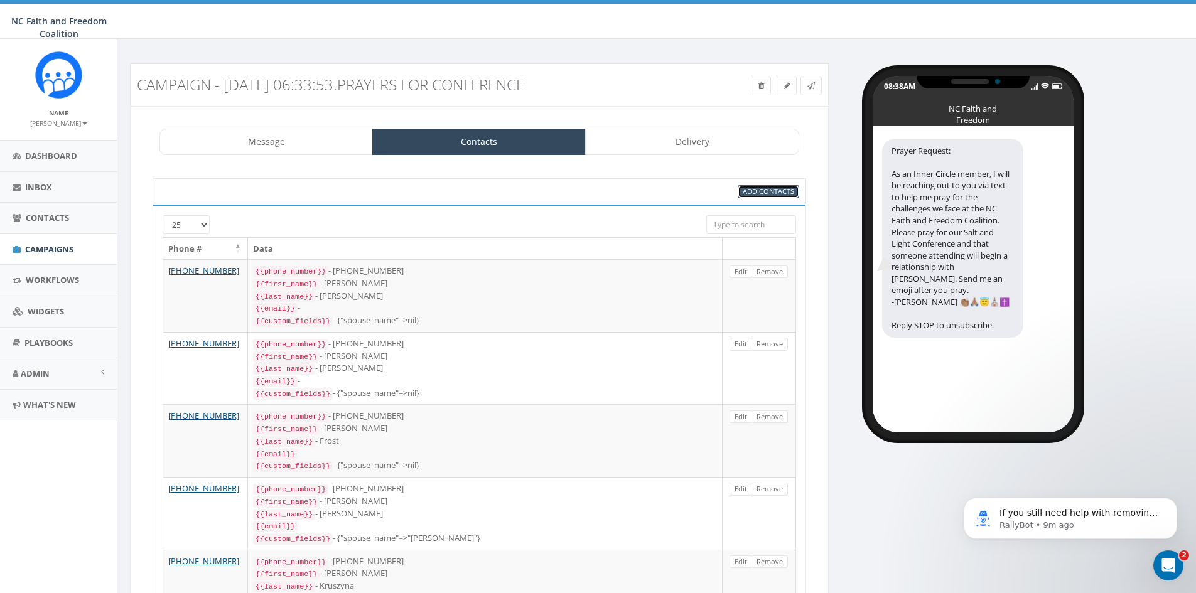
click at [760, 192] on span "Add Contacts" at bounding box center [768, 190] width 51 height 9
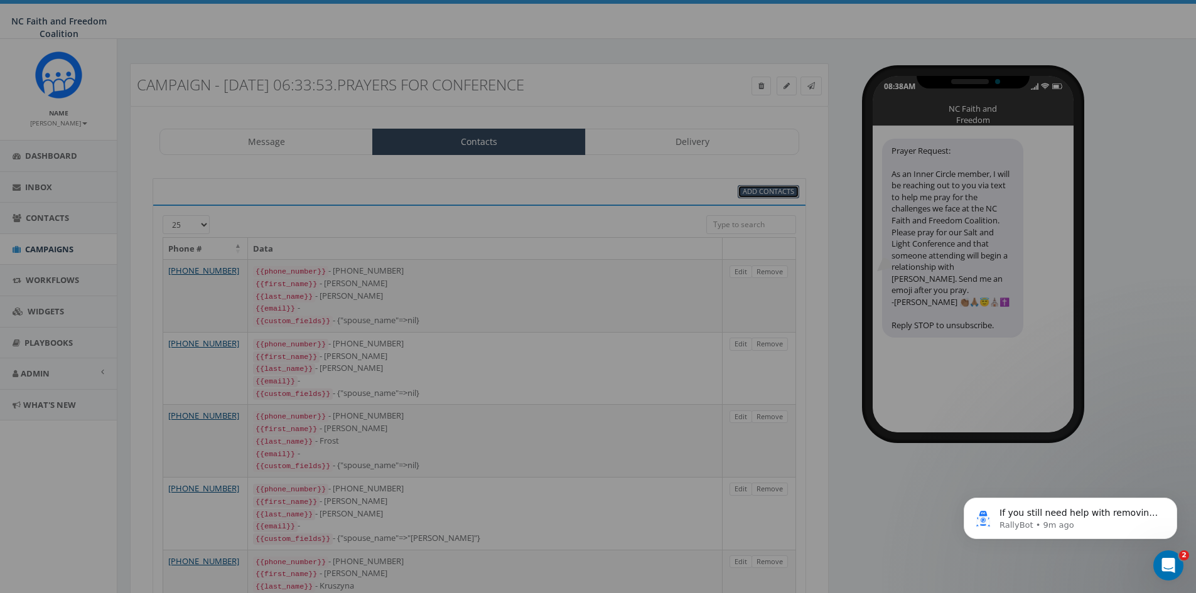
select select
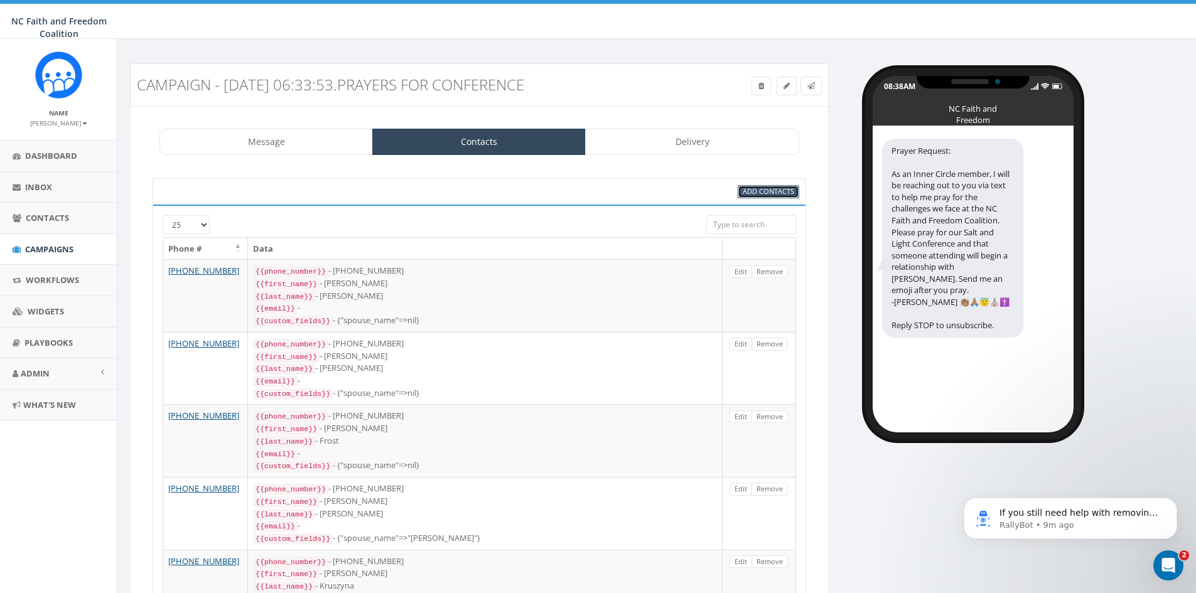
click at [748, 192] on span "Add Contacts" at bounding box center [768, 190] width 51 height 9
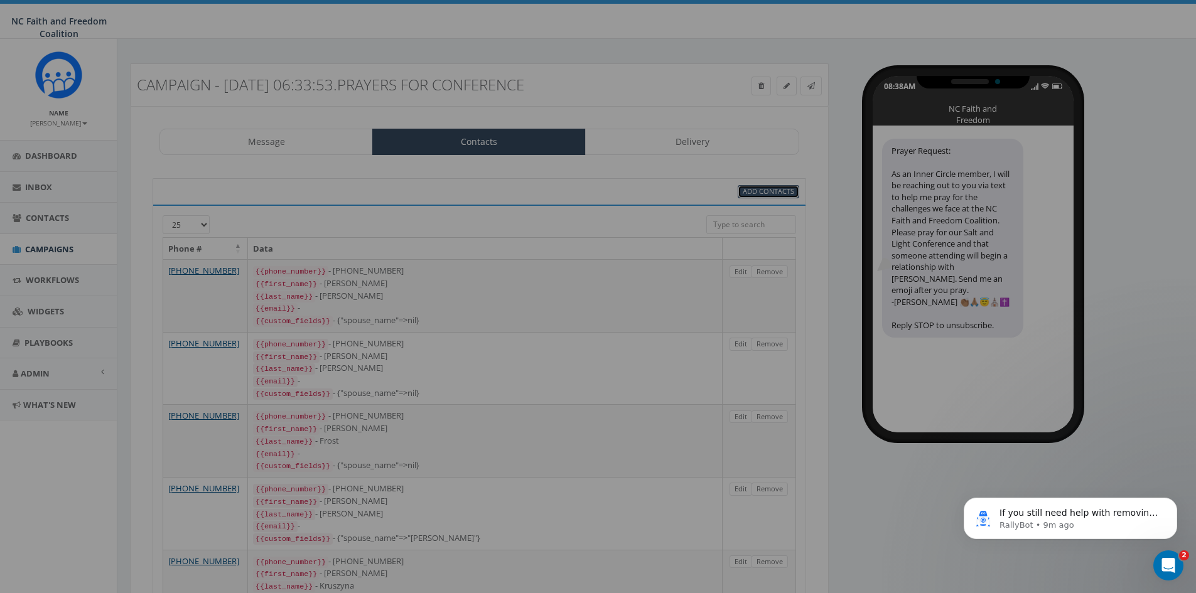
select select
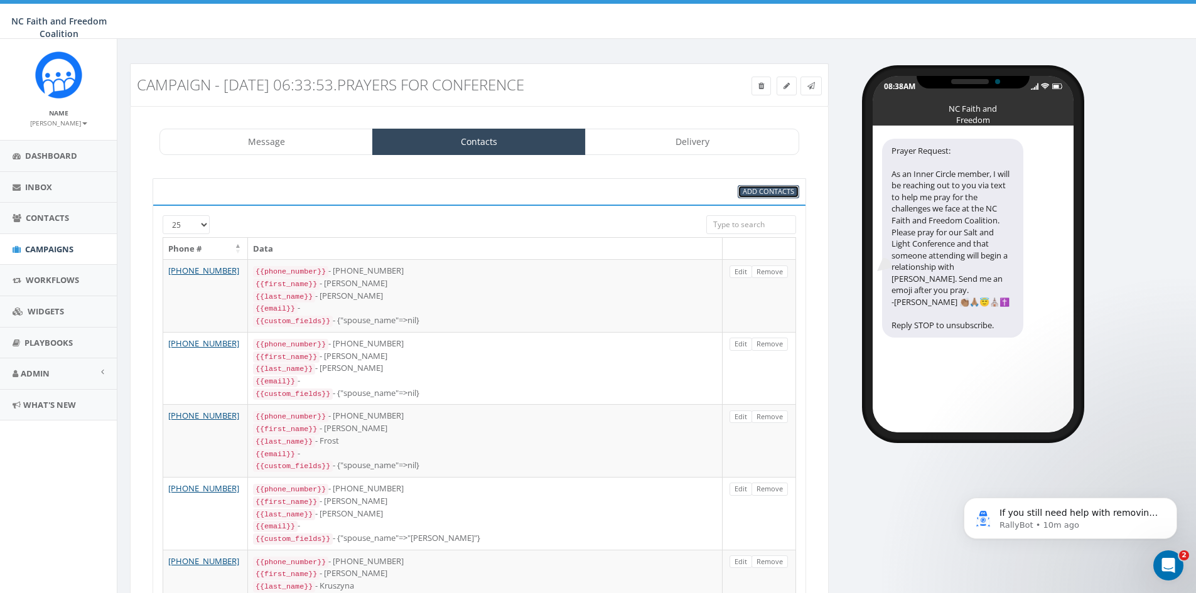
click at [753, 193] on span "Add Contacts" at bounding box center [768, 190] width 51 height 9
select select
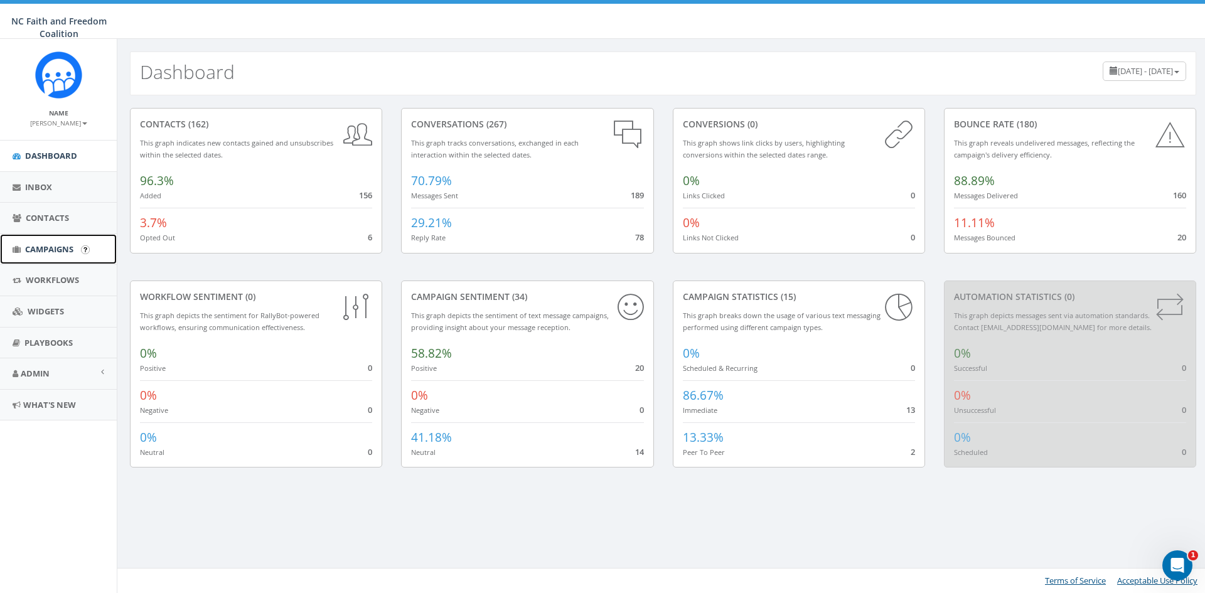
click at [55, 245] on span "Campaigns" at bounding box center [49, 249] width 48 height 11
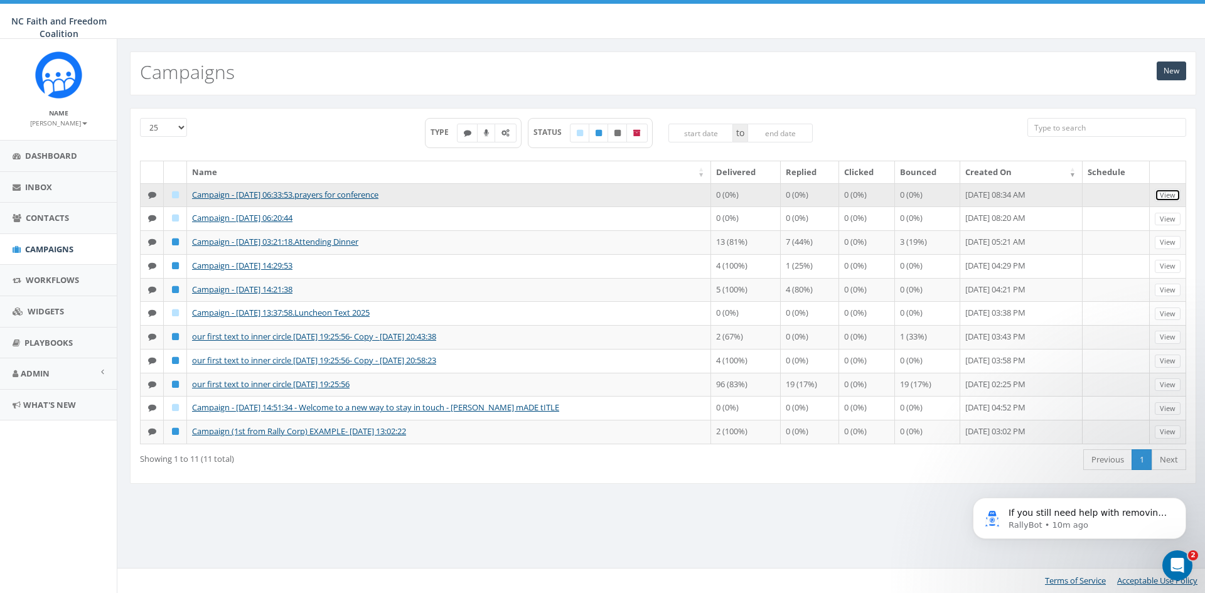
click at [1173, 195] on link "View" at bounding box center [1168, 195] width 26 height 13
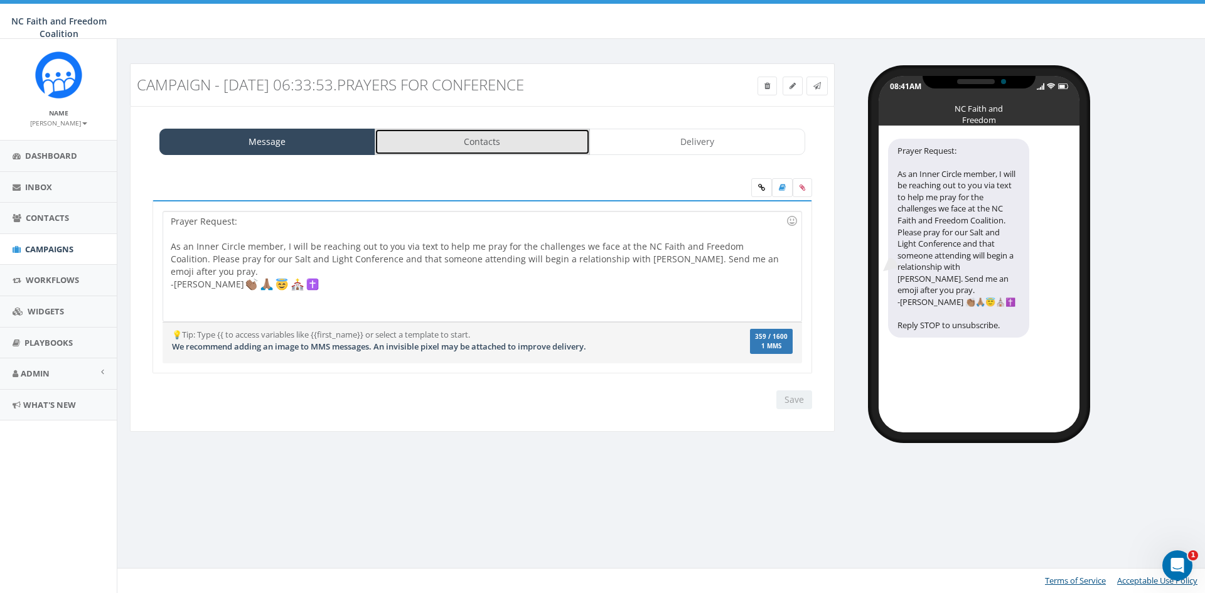
click at [441, 151] on link "Contacts" at bounding box center [483, 142] width 216 height 26
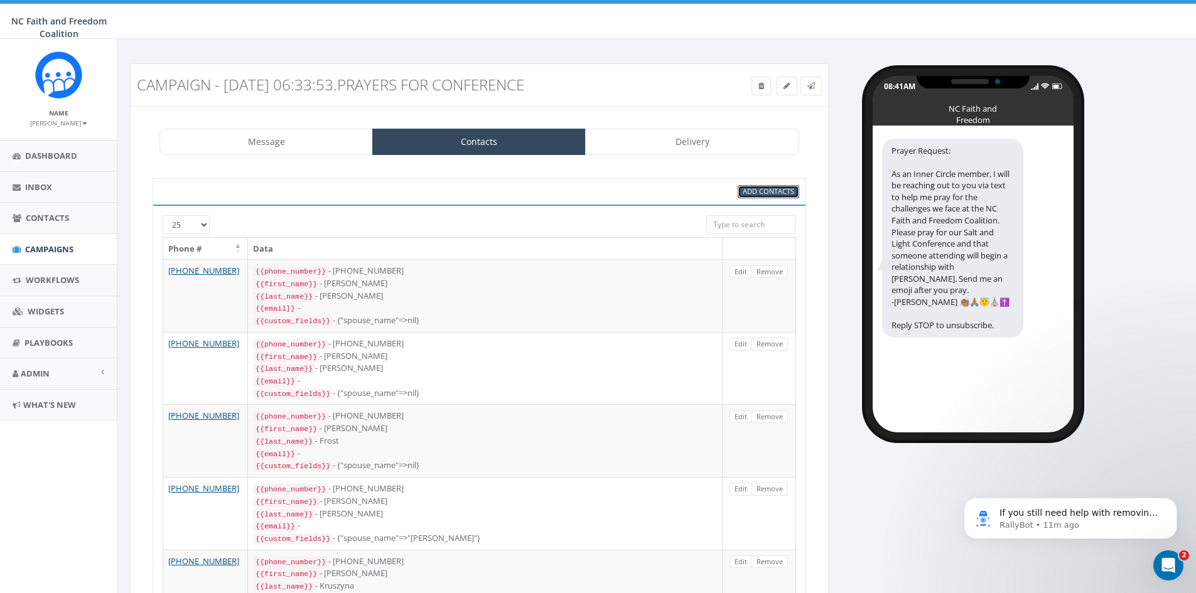
click at [760, 191] on span "Add Contacts" at bounding box center [768, 190] width 51 height 9
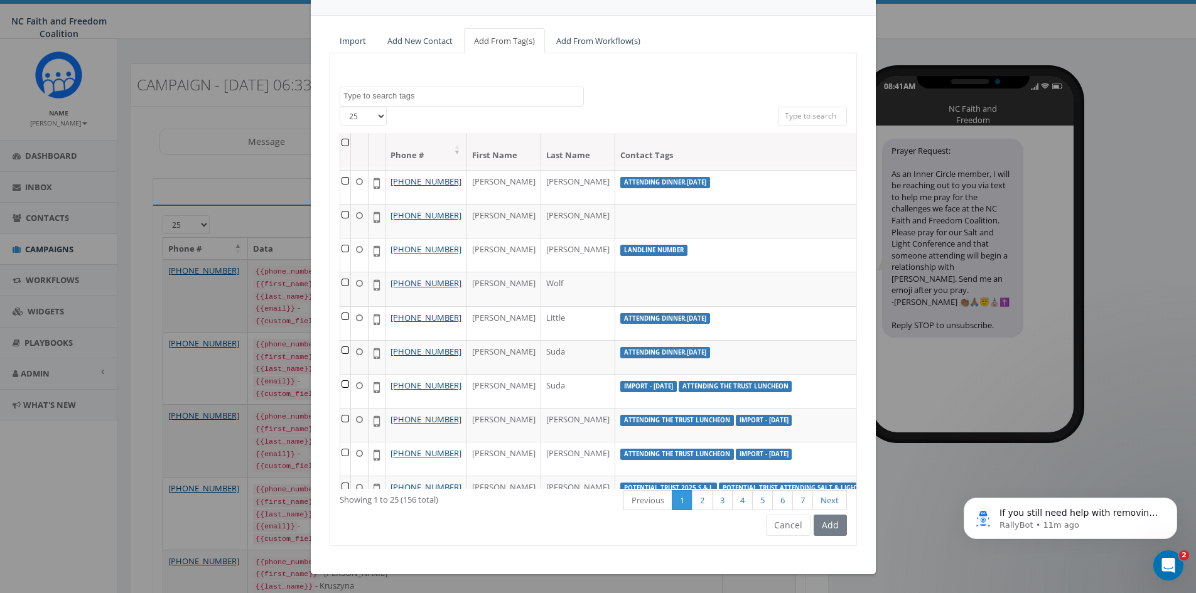
scroll to position [63, 0]
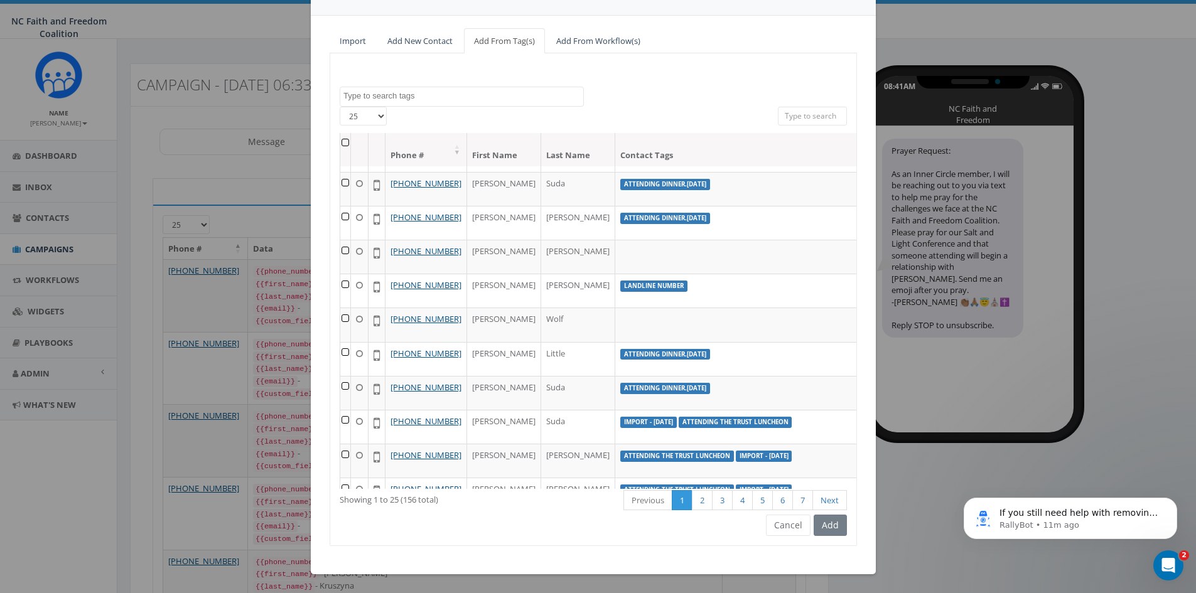
click at [419, 95] on textarea "Search" at bounding box center [463, 95] width 240 height 11
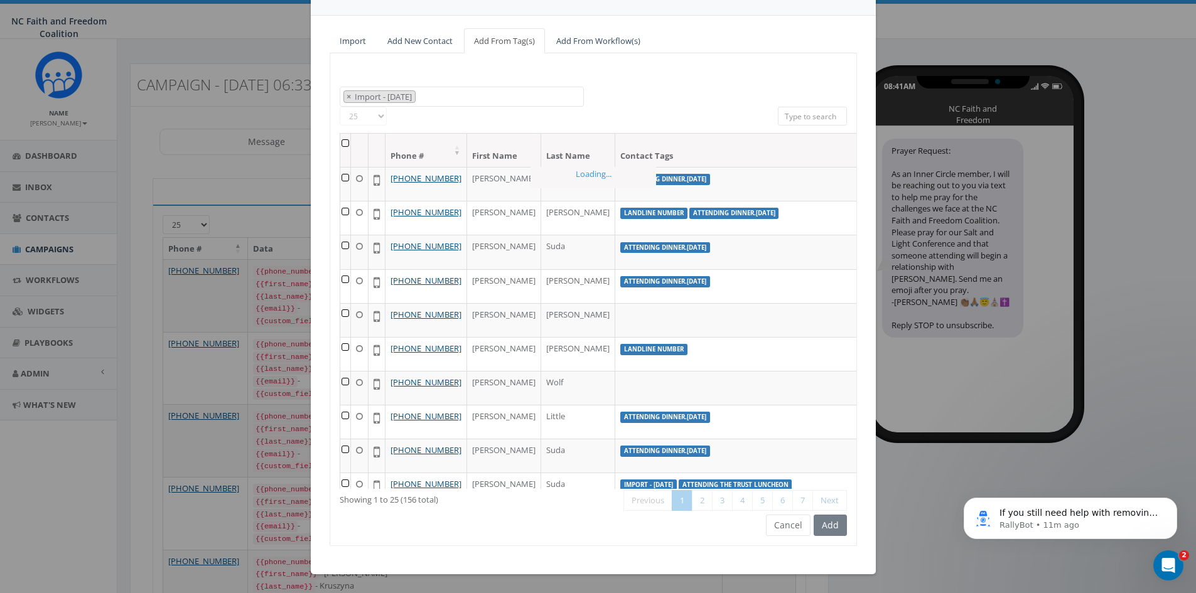
scroll to position [0, 0]
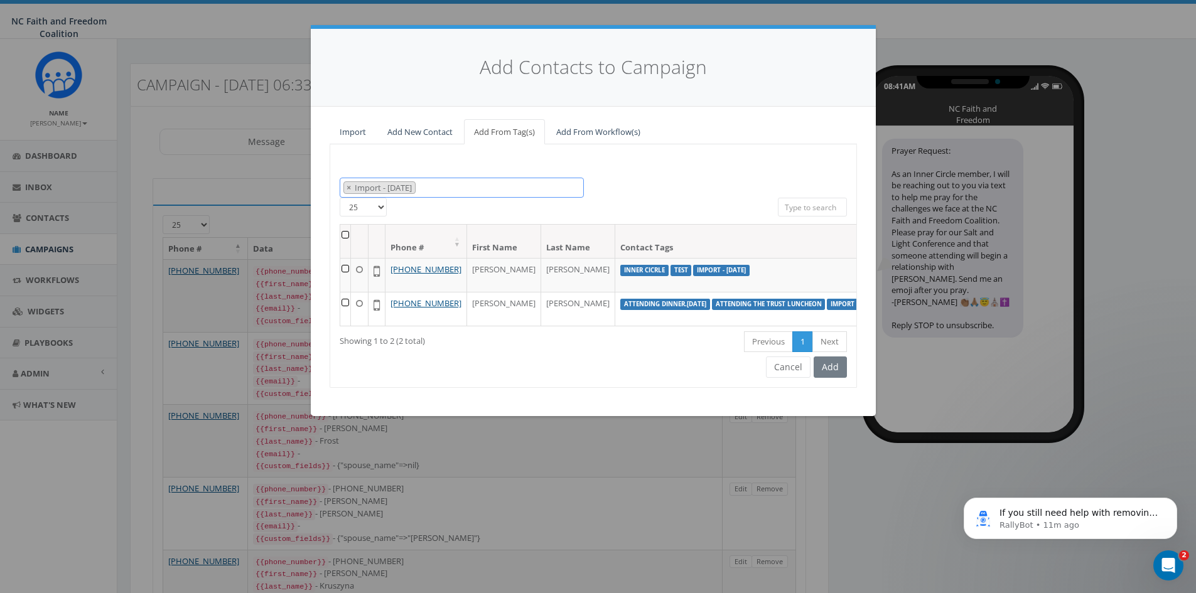
click at [457, 188] on span "× Import - [DATE]" at bounding box center [462, 188] width 244 height 21
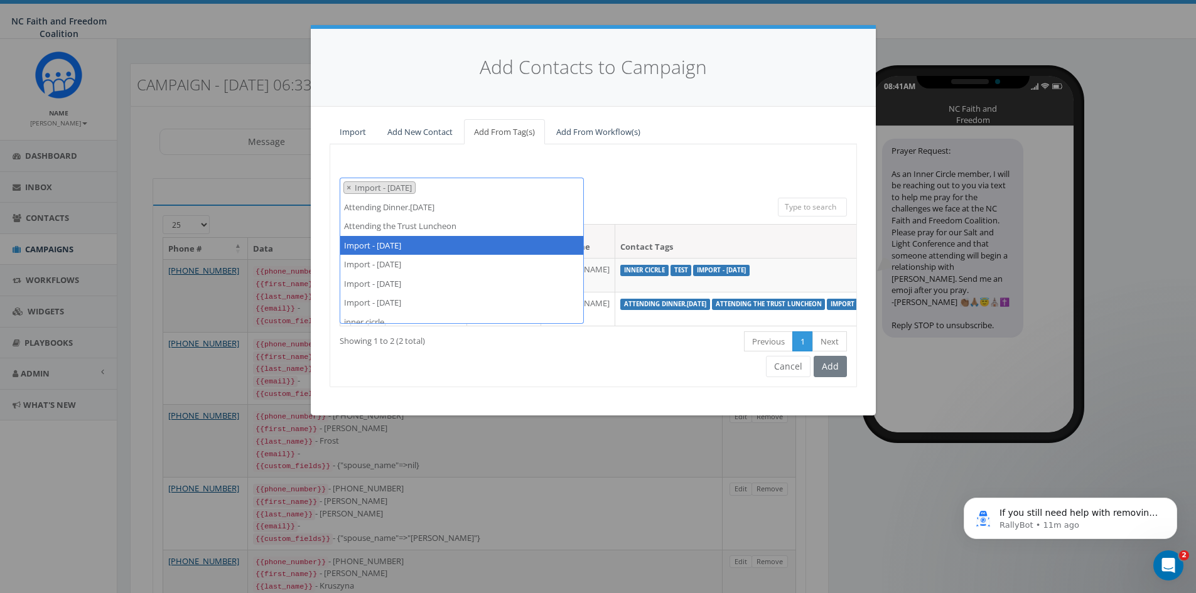
select select "Import - 07/28/2025"
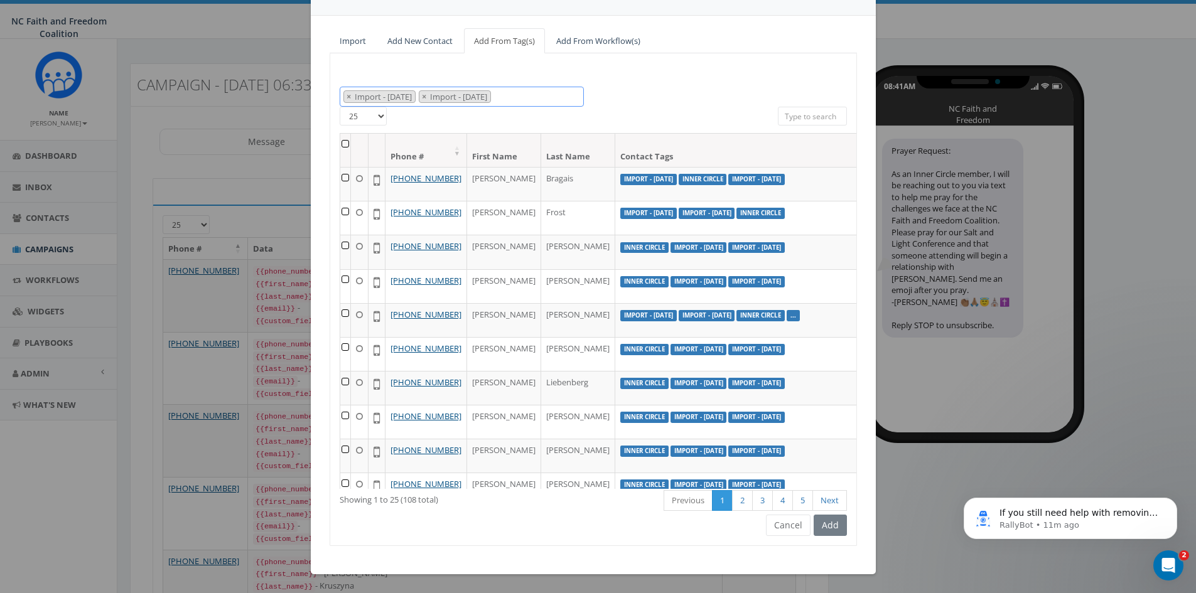
click at [547, 98] on span "× Import - 07/28/2025 × Import - 07/29/2025" at bounding box center [462, 97] width 244 height 21
click at [603, 91] on div "Attending Dinner.9.23.25 Attending the Trust Luncheon Import - 07/28/2025 Impor…" at bounding box center [593, 97] width 526 height 21
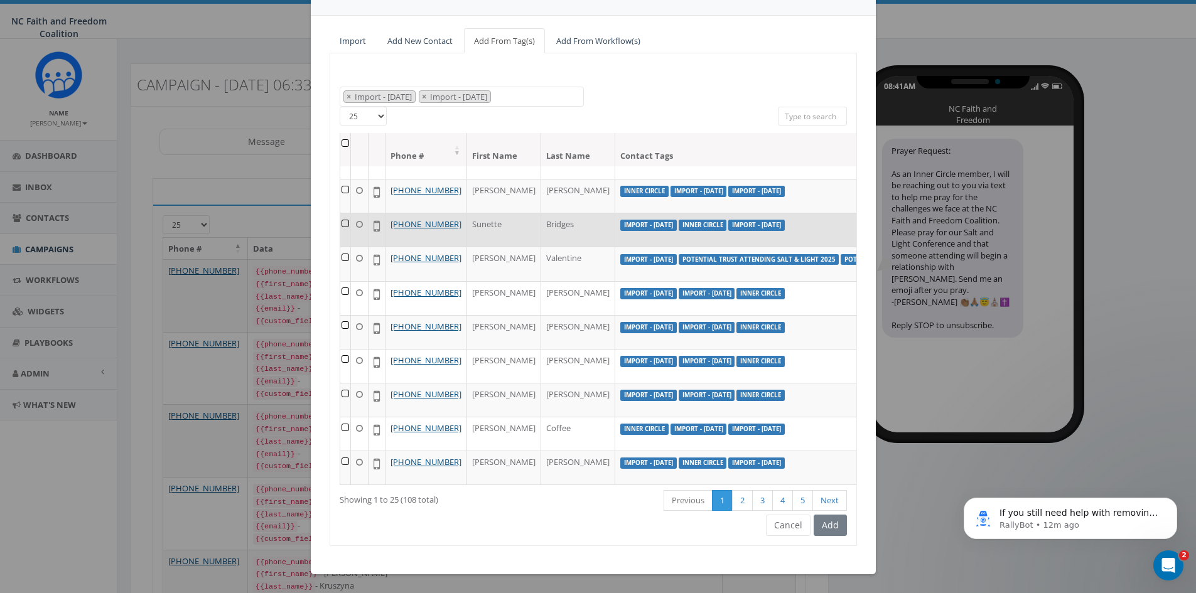
scroll to position [628, 0]
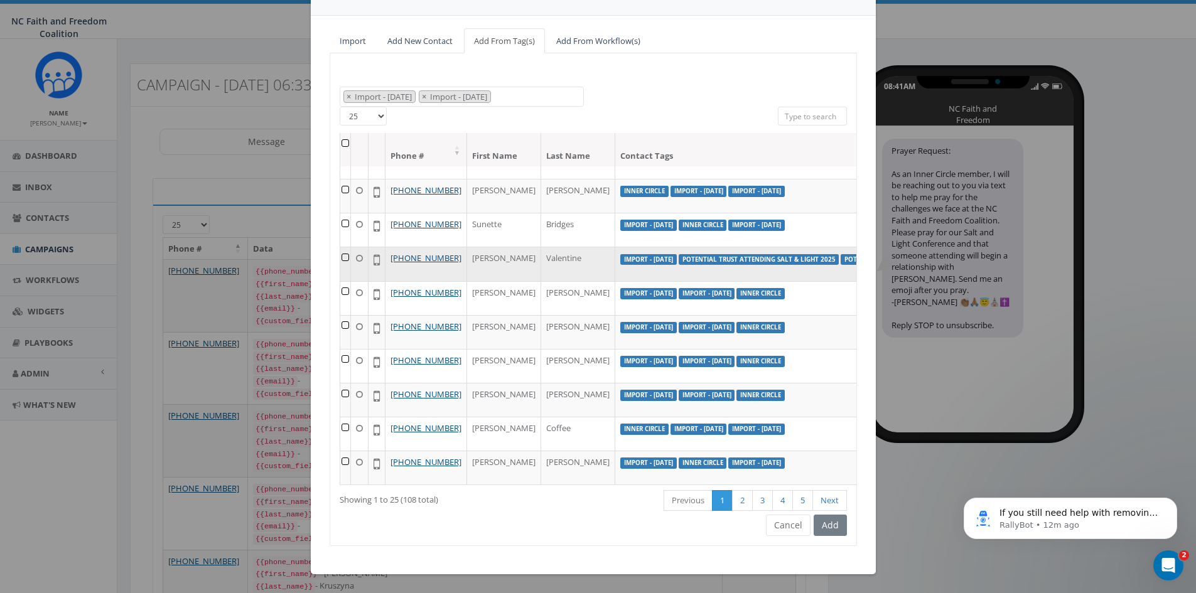
click at [351, 281] on td at bounding box center [360, 264] width 18 height 34
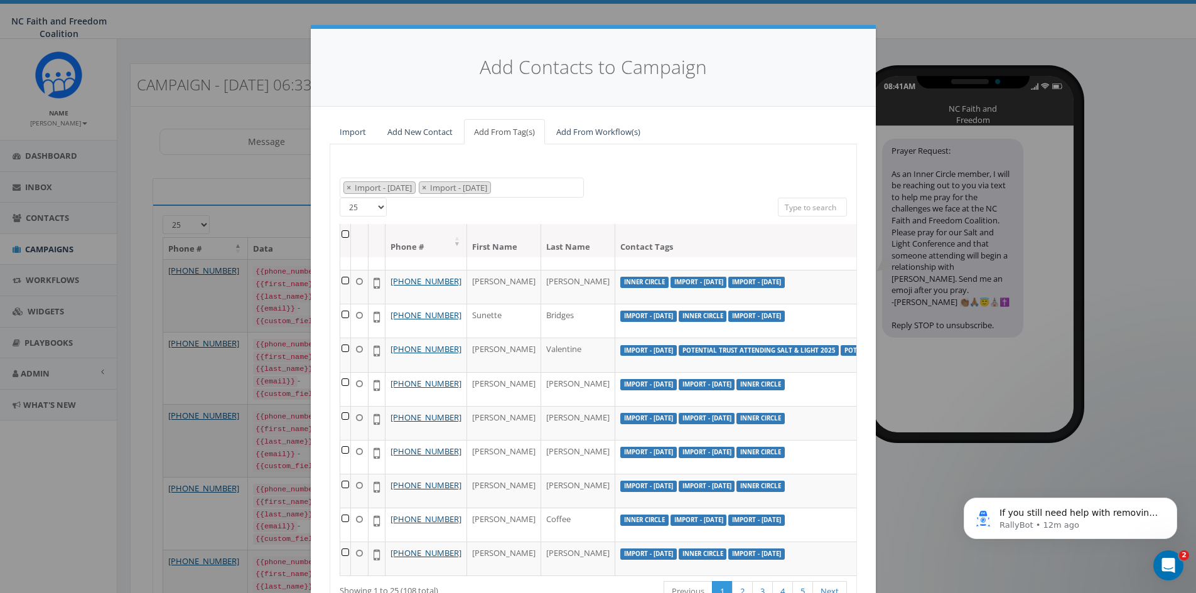
click at [786, 211] on input "search" at bounding box center [812, 207] width 69 height 19
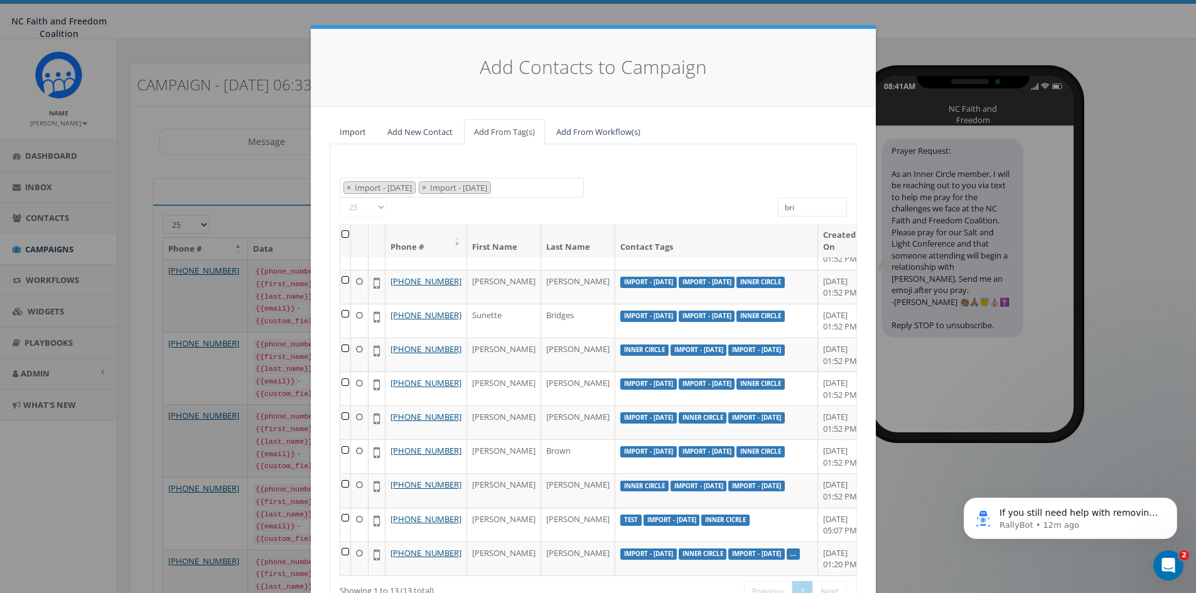
scroll to position [0, 0]
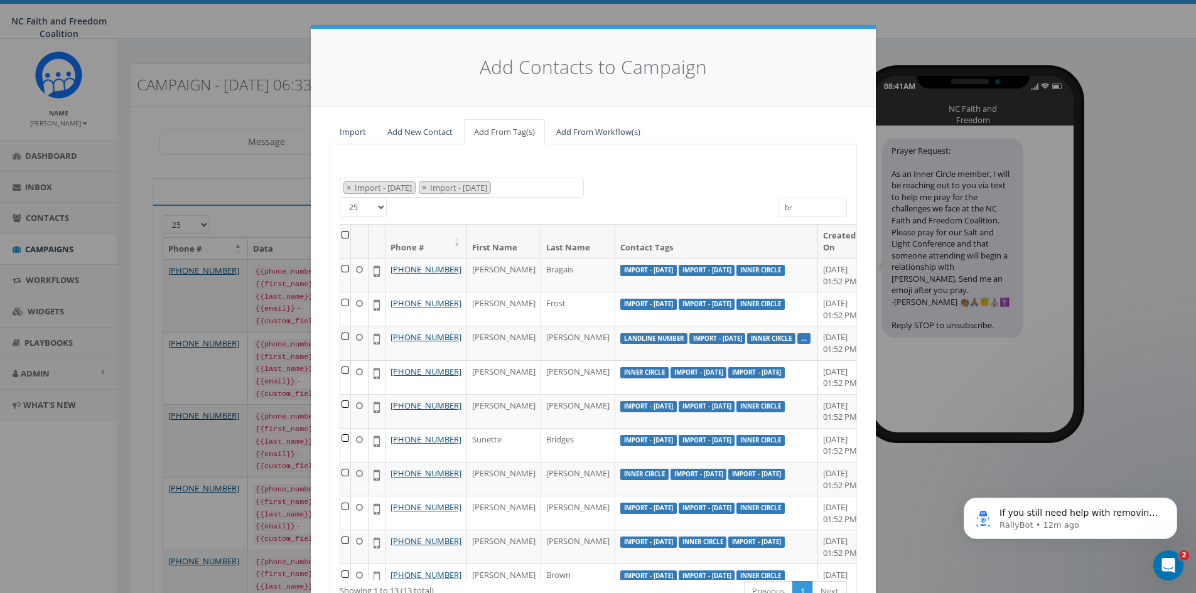
type input "b"
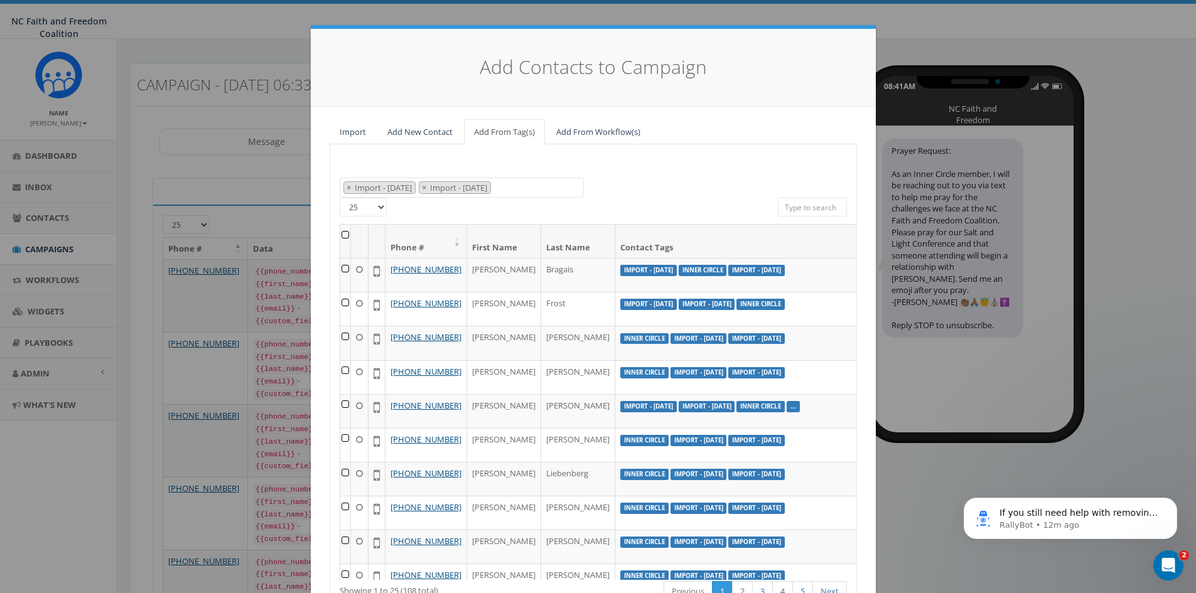
click at [340, 233] on th at bounding box center [345, 241] width 11 height 33
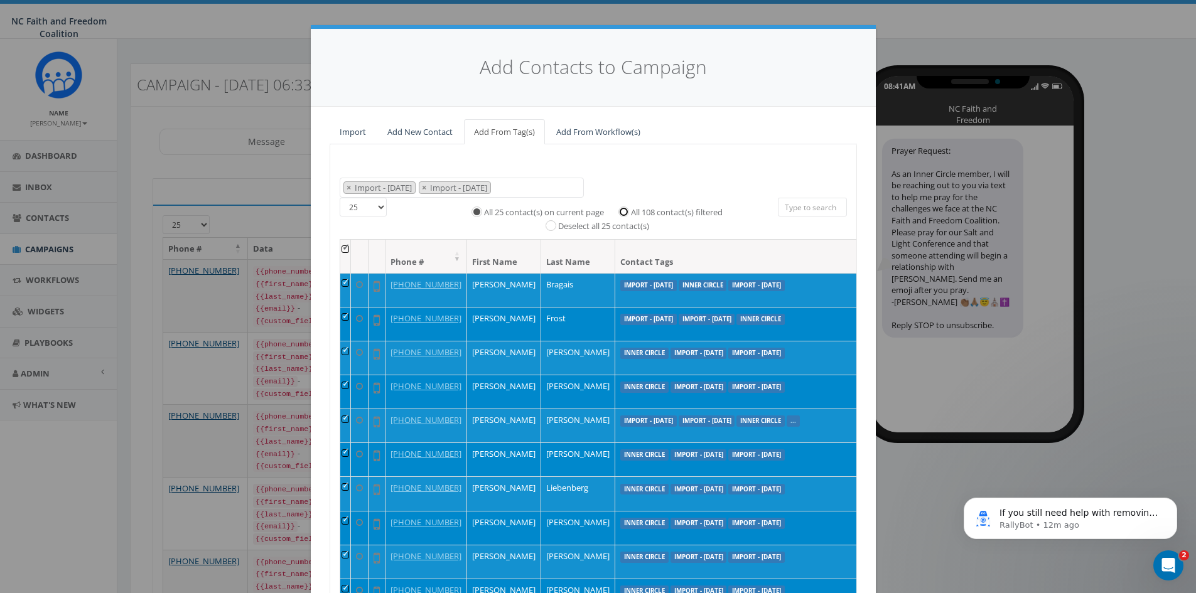
click at [623, 211] on input "All 108 contact(s) filtered" at bounding box center [627, 210] width 8 height 8
radio input "true"
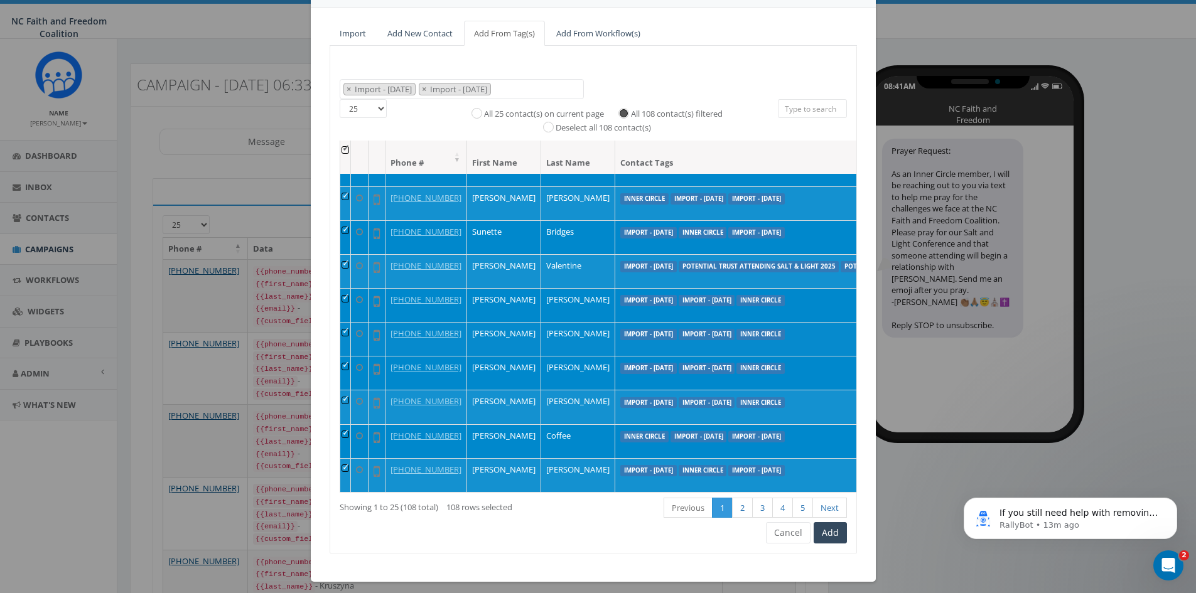
scroll to position [106, 0]
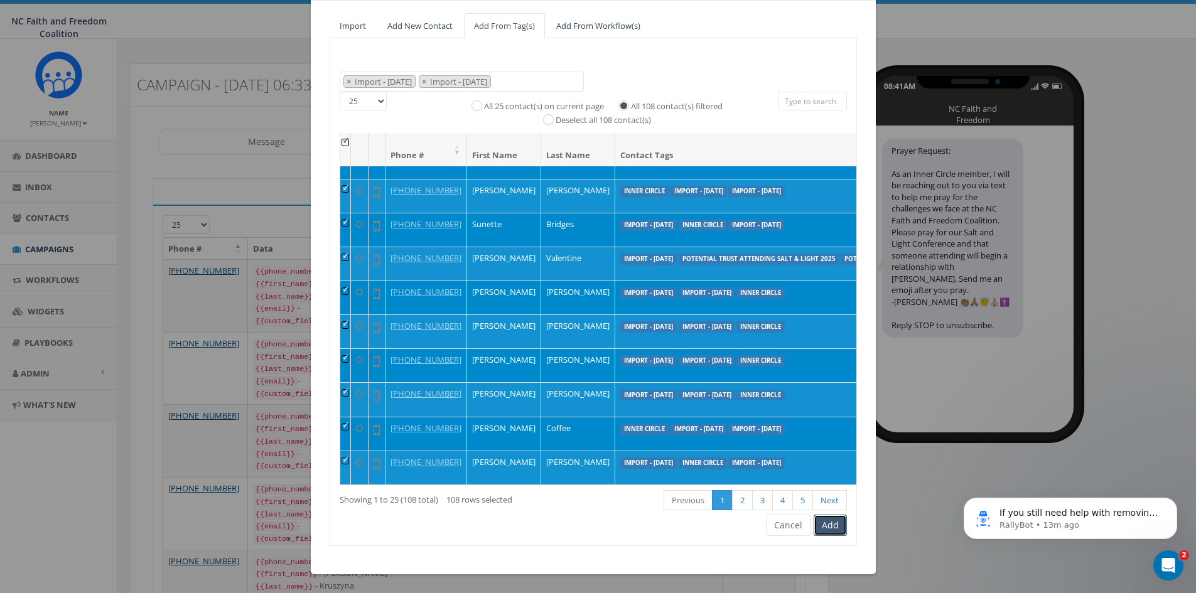
click at [829, 525] on button "Add" at bounding box center [829, 525] width 33 height 21
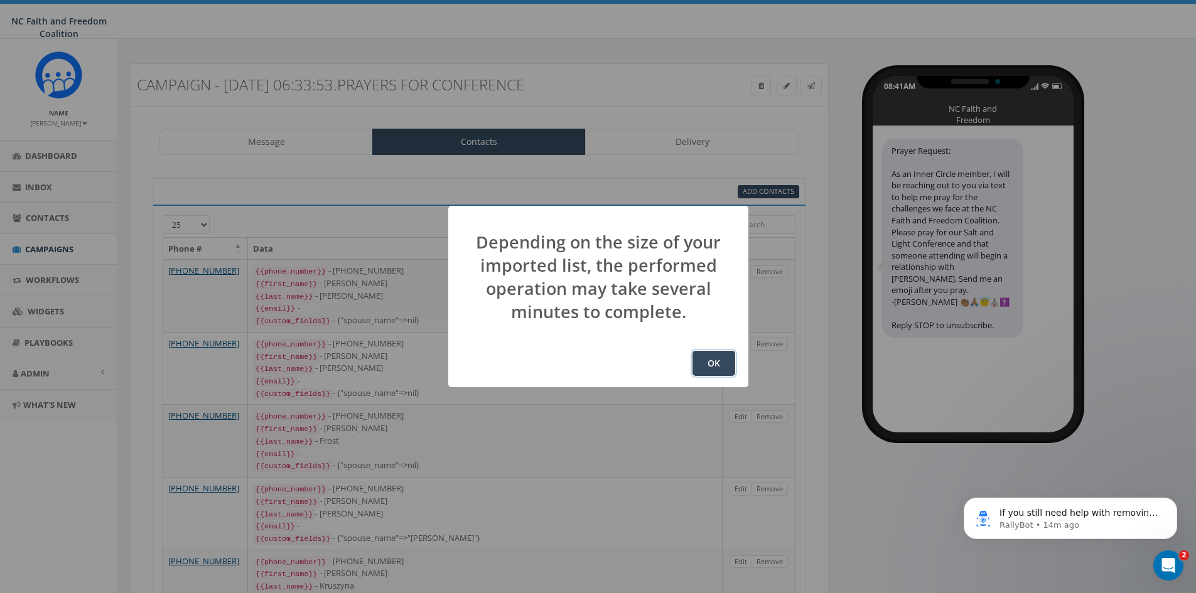
click at [717, 367] on button "OK" at bounding box center [713, 363] width 43 height 25
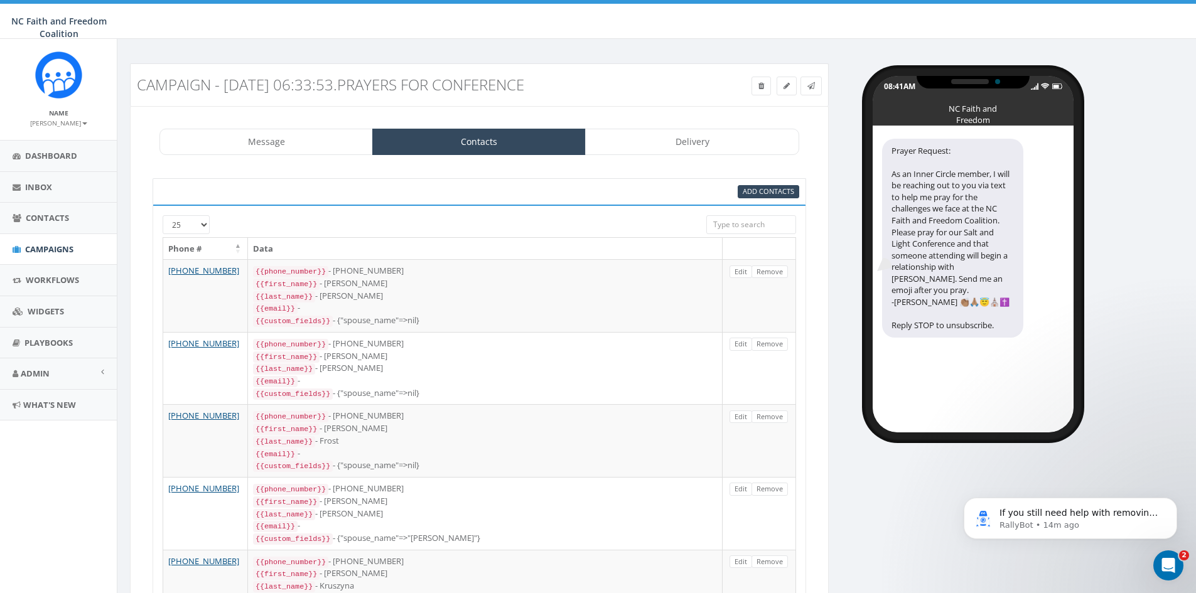
scroll to position [166, 0]
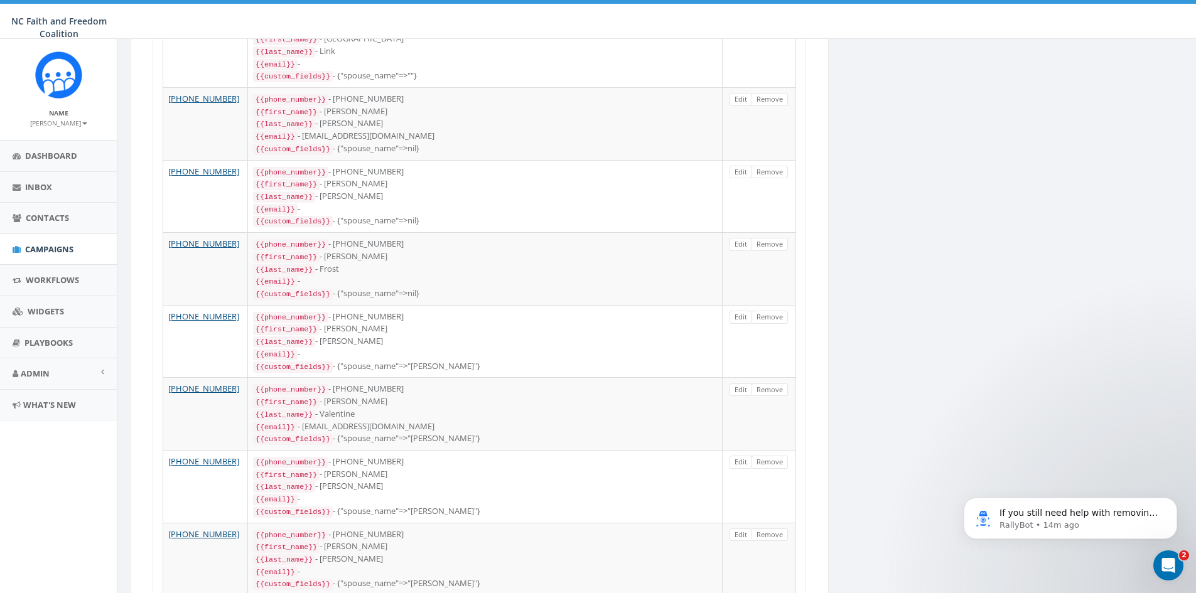
scroll to position [1508, 0]
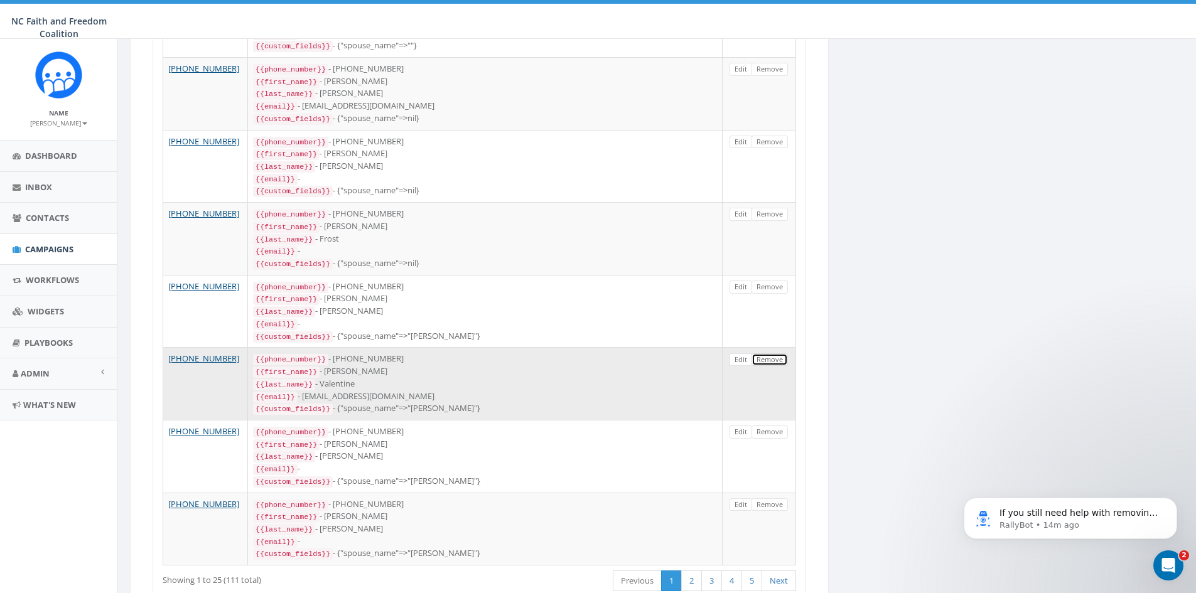
click at [766, 353] on link "Remove" at bounding box center [769, 359] width 36 height 13
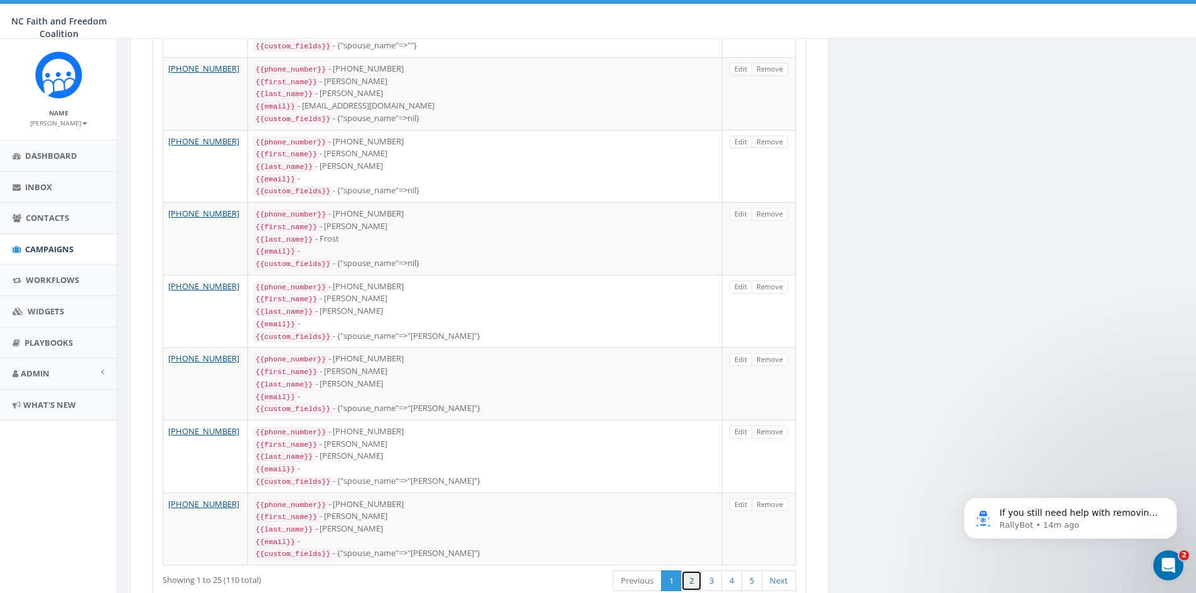
click at [697, 571] on link "2" at bounding box center [691, 581] width 21 height 21
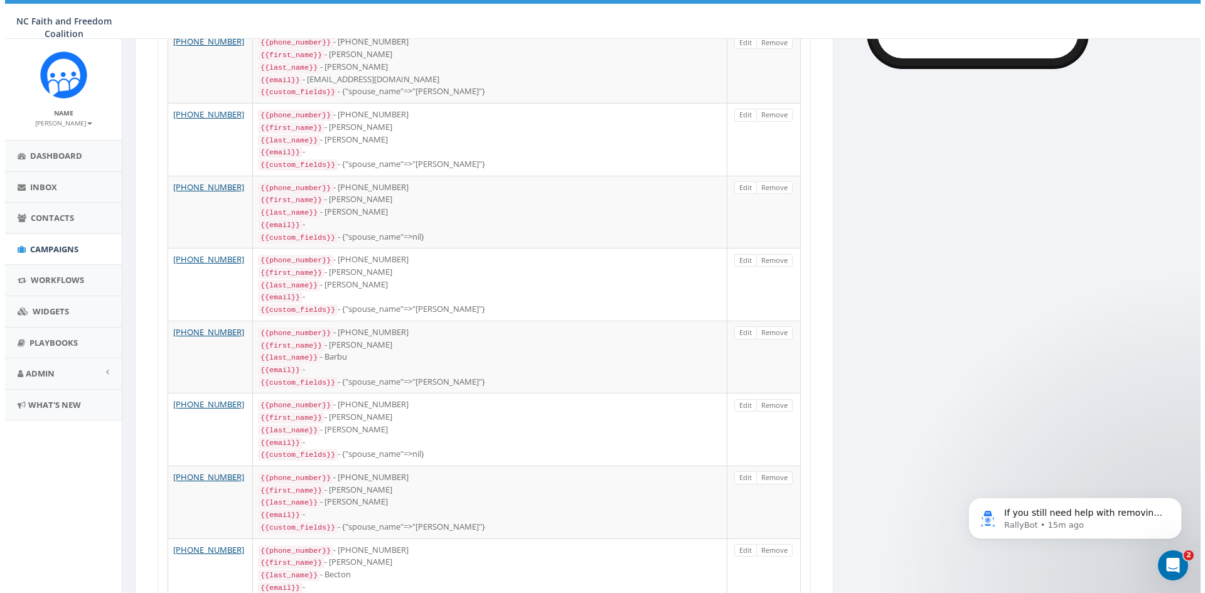
scroll to position [0, 0]
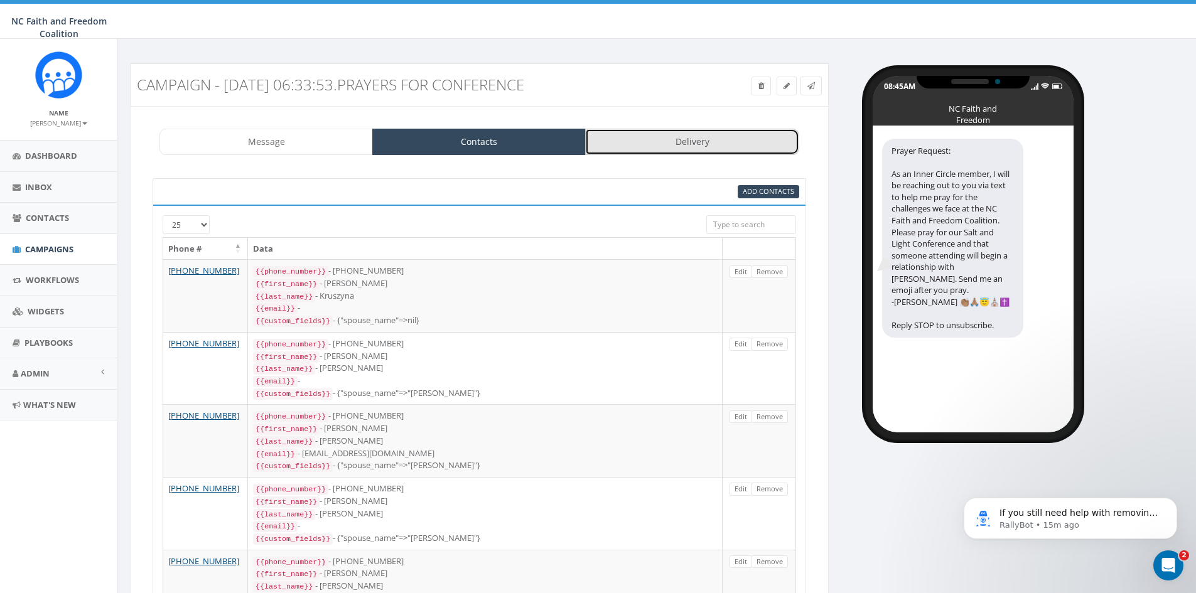
click at [688, 139] on link "Delivery" at bounding box center [691, 142] width 213 height 26
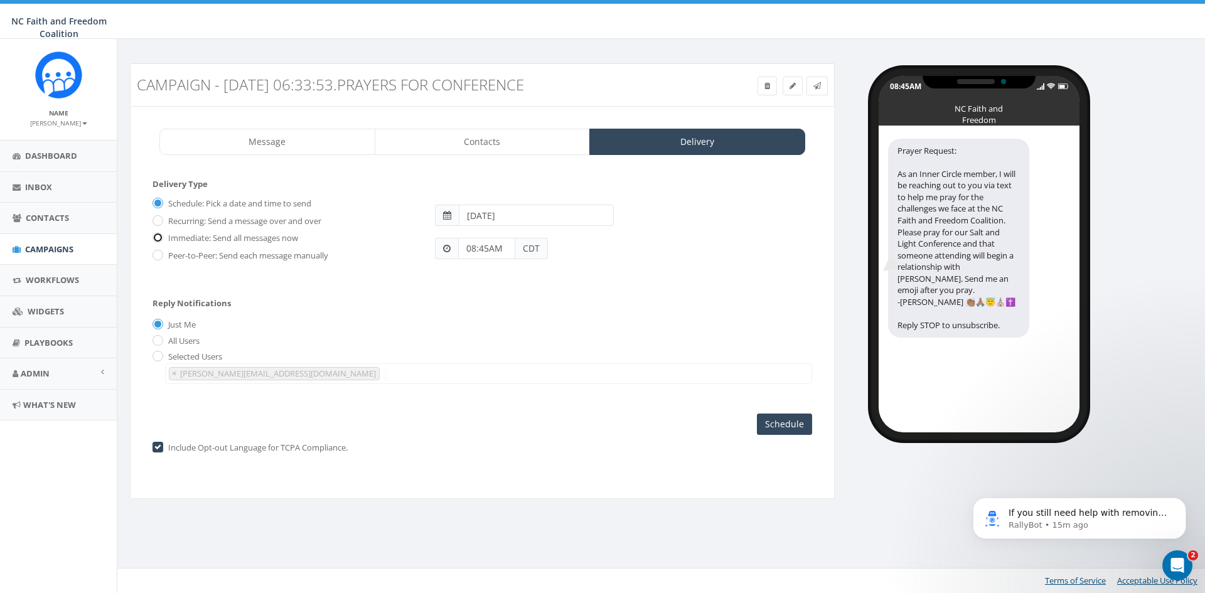
click at [160, 238] on input "Immediate: Send all messages now" at bounding box center [157, 239] width 8 height 8
radio input "true"
click at [768, 426] on input "Send Now" at bounding box center [782, 424] width 59 height 21
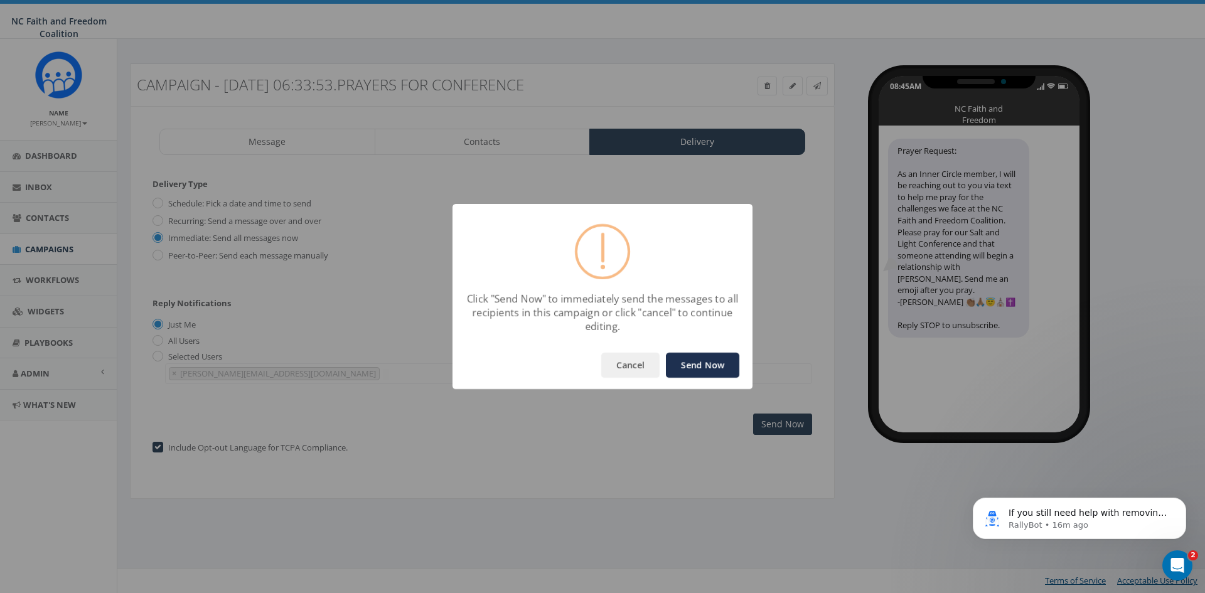
click at [703, 368] on button "Send Now" at bounding box center [702, 365] width 73 height 25
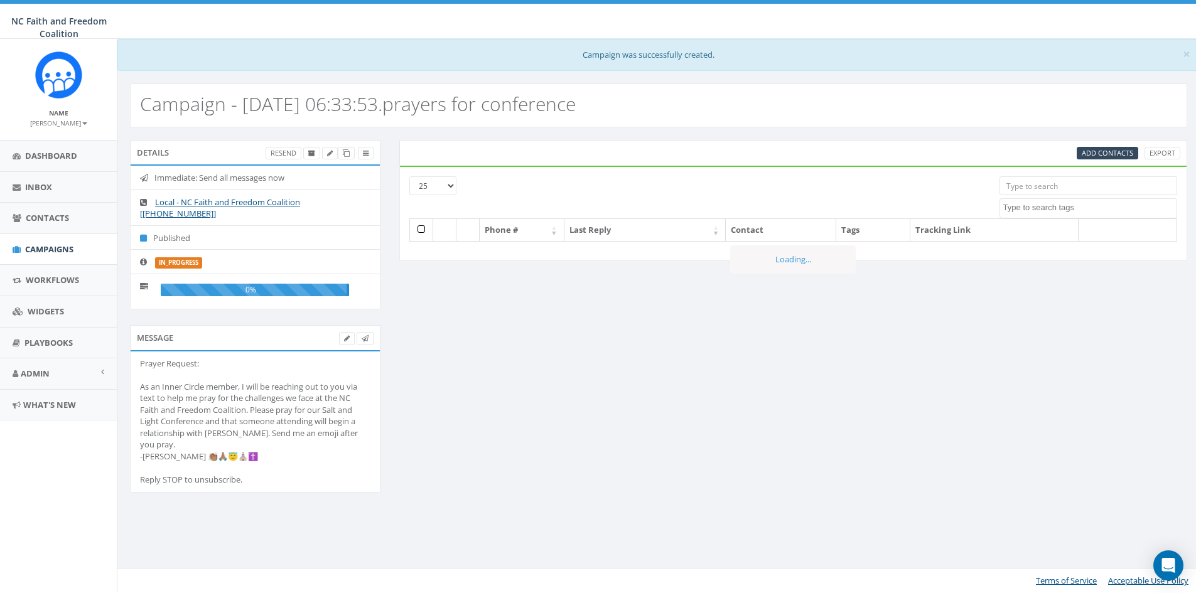
select select
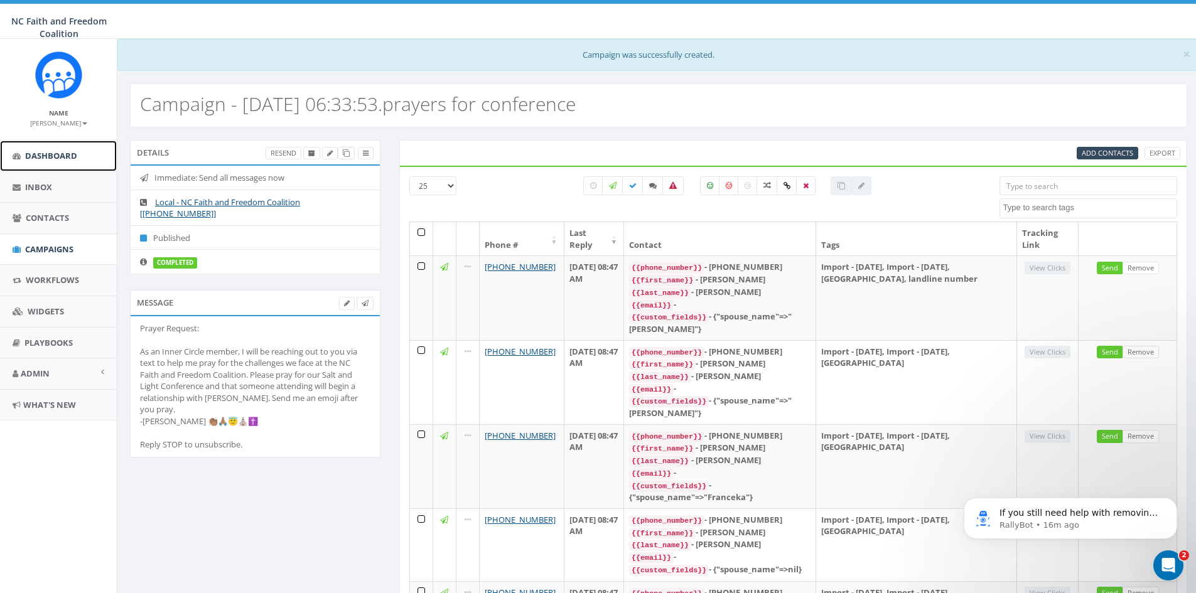
click at [70, 154] on span "Dashboard" at bounding box center [51, 155] width 52 height 11
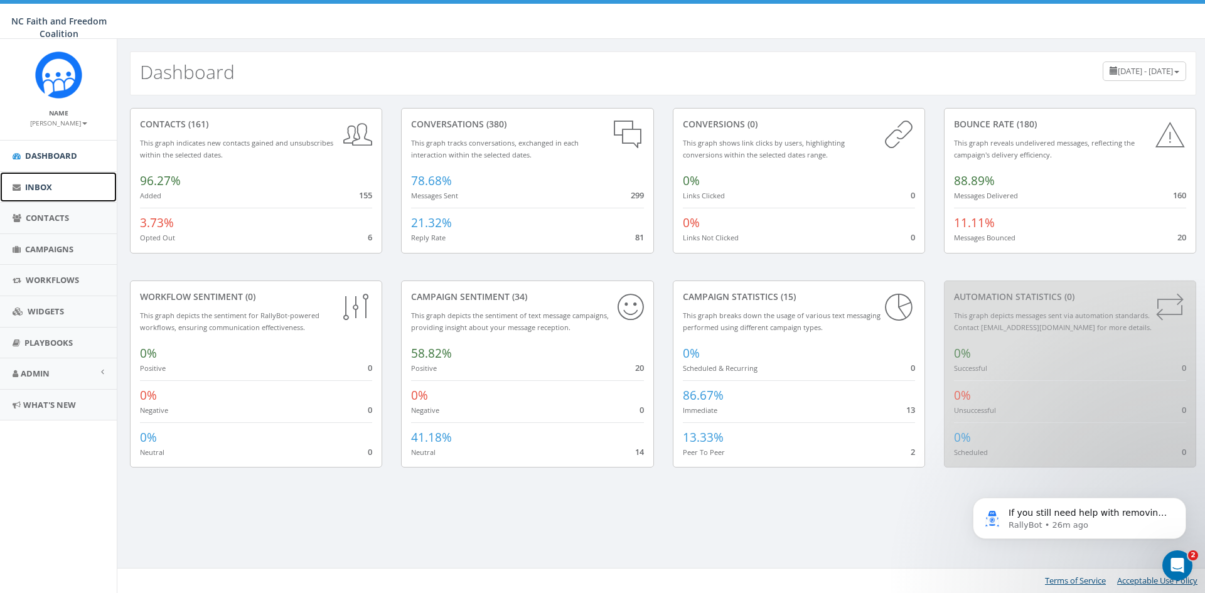
click at [47, 180] on link "Inbox" at bounding box center [58, 187] width 117 height 31
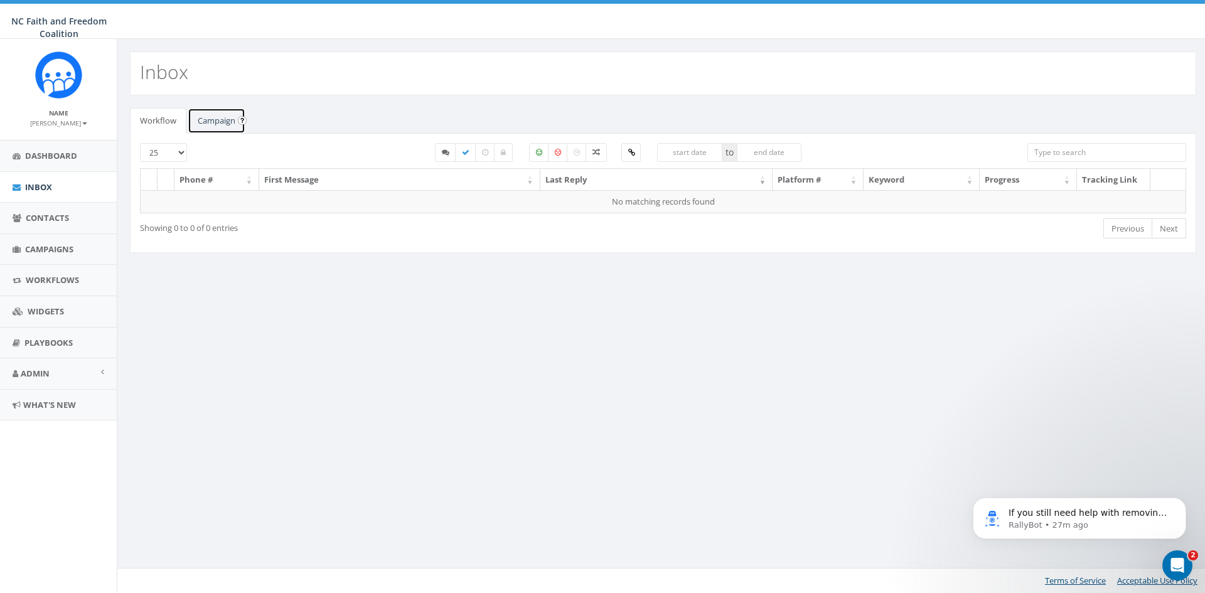
click at [215, 119] on link "Campaign" at bounding box center [217, 121] width 58 height 26
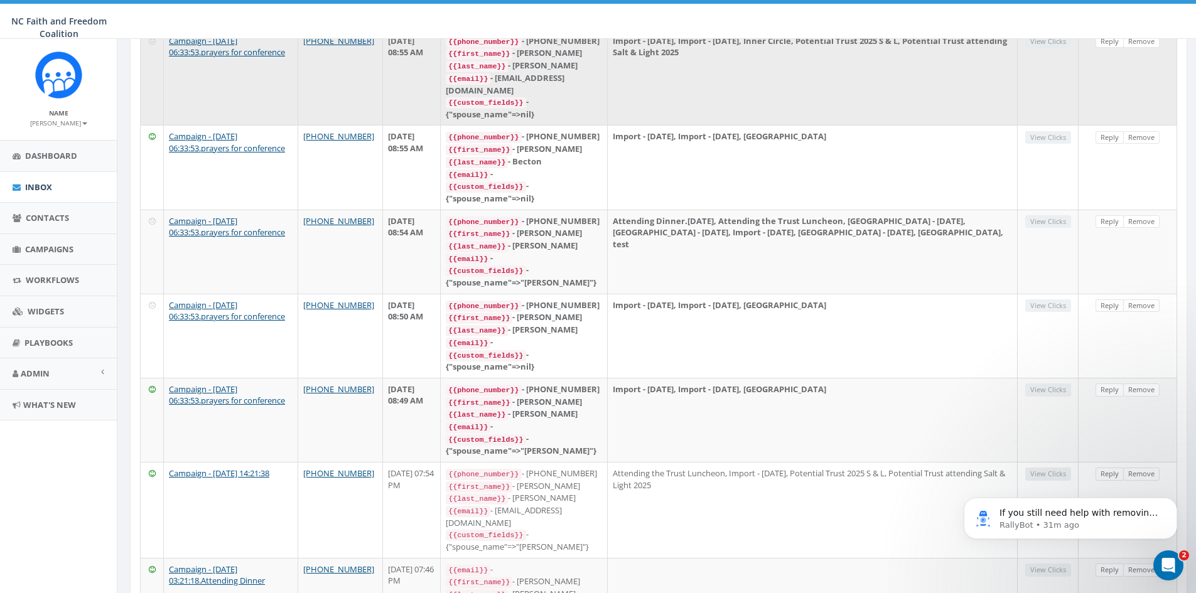
scroll to position [251, 0]
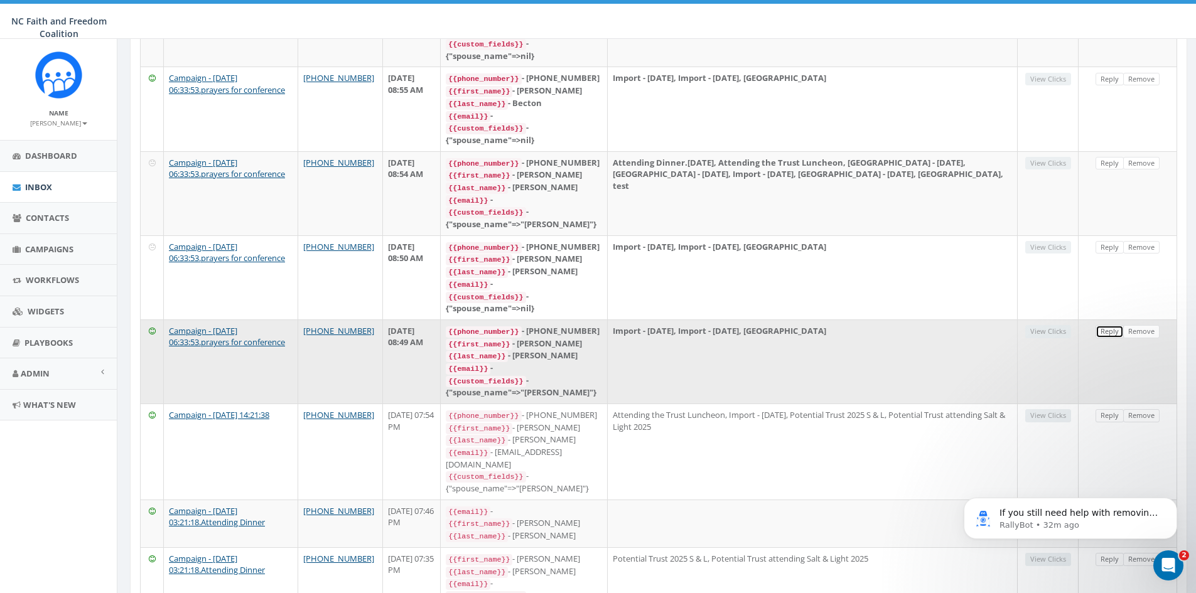
click at [1114, 325] on link "Reply" at bounding box center [1109, 331] width 28 height 13
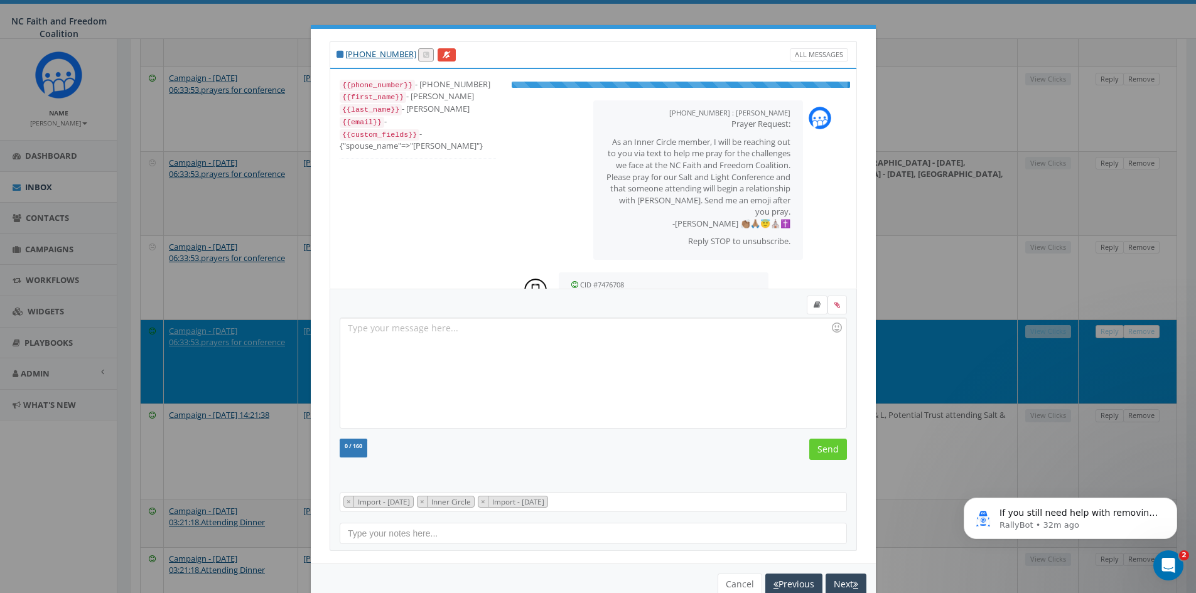
scroll to position [25, 0]
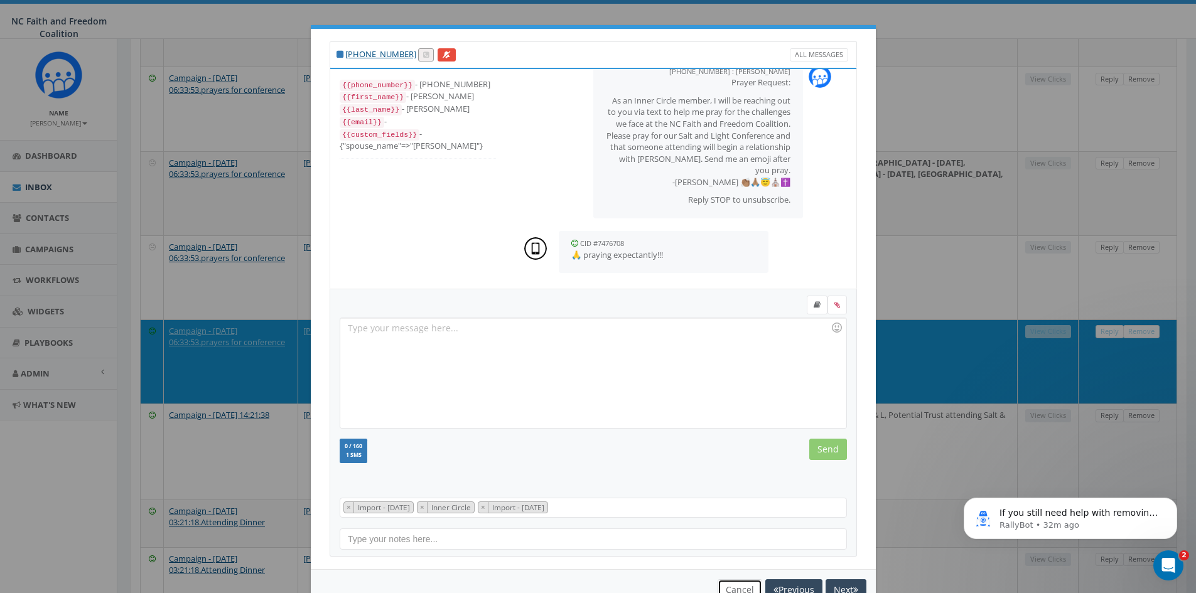
click at [737, 588] on button "Cancel" at bounding box center [739, 589] width 45 height 21
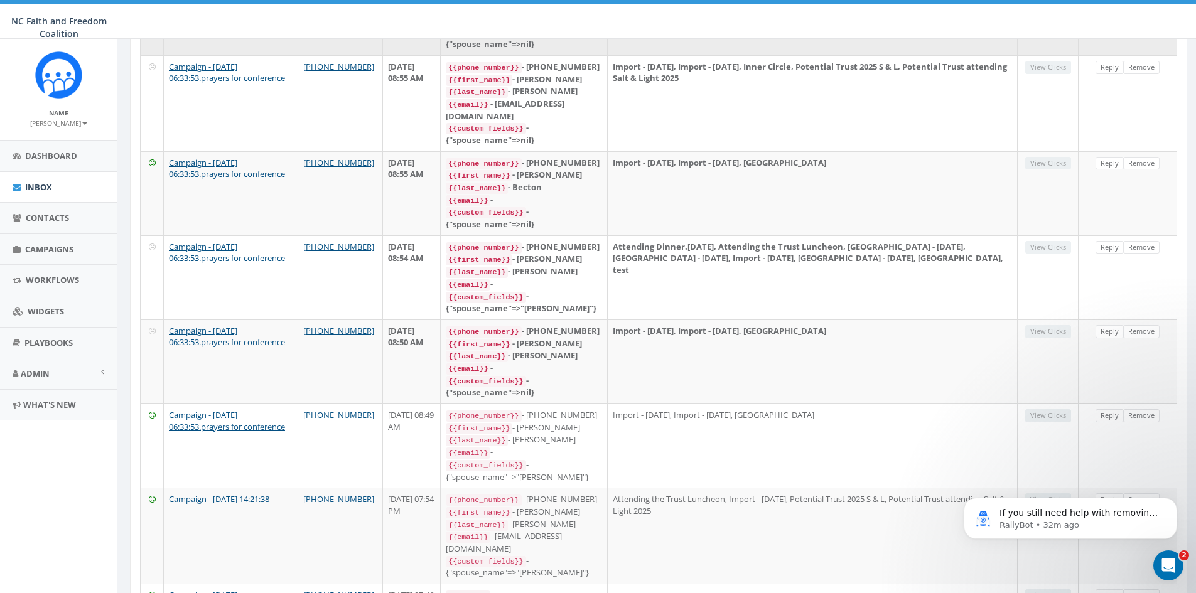
scroll to position [0, 0]
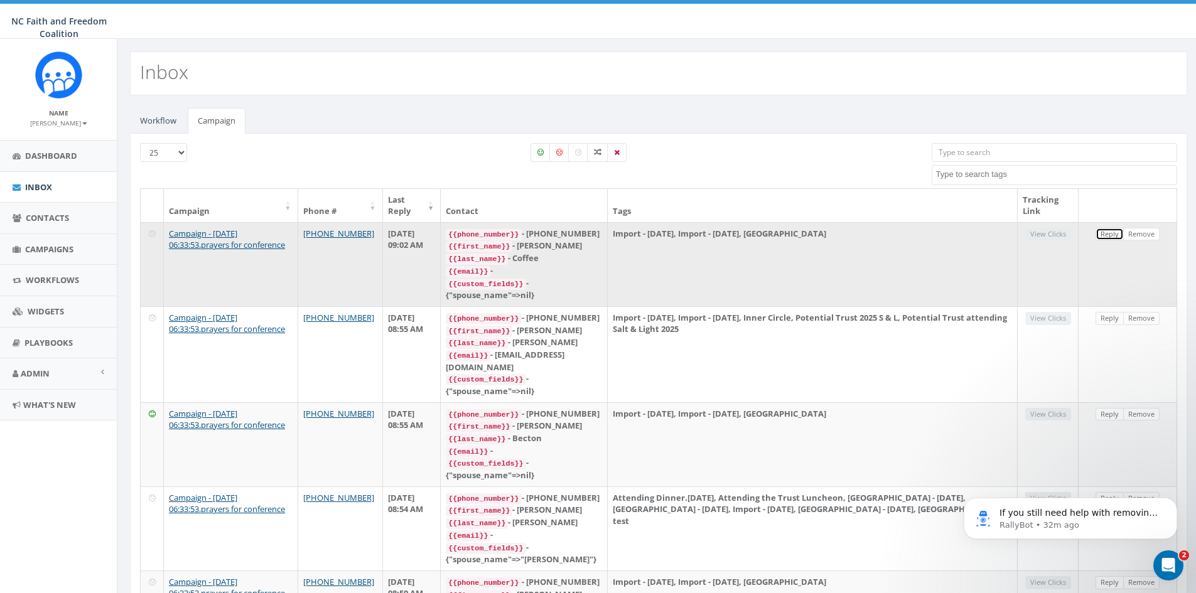
click at [1108, 237] on link "Reply" at bounding box center [1109, 234] width 28 height 13
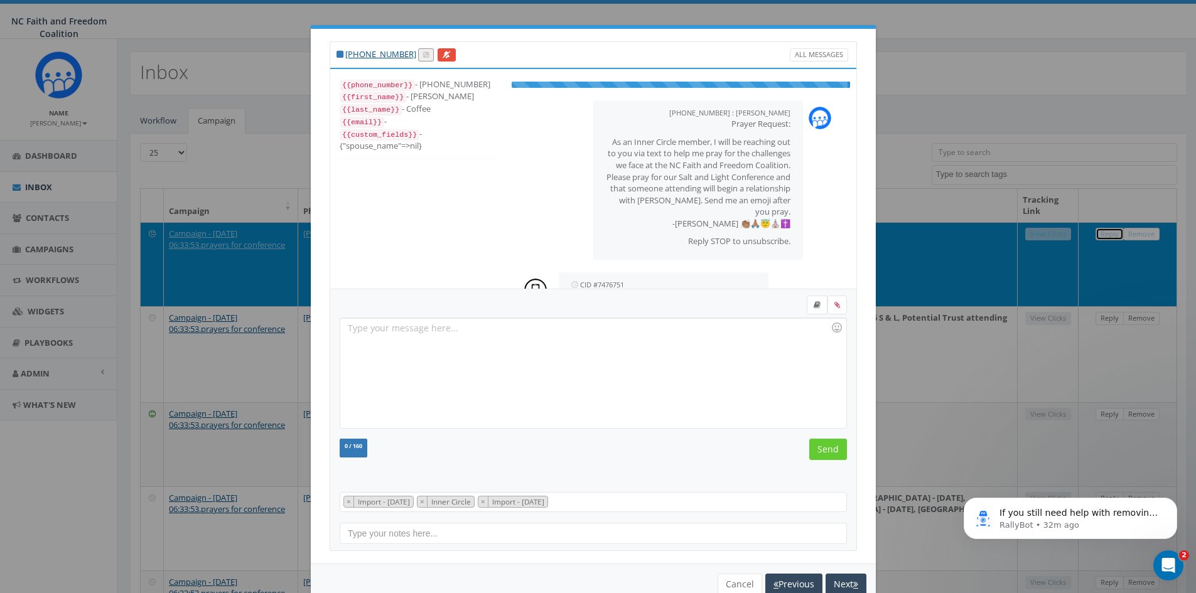
scroll to position [26, 0]
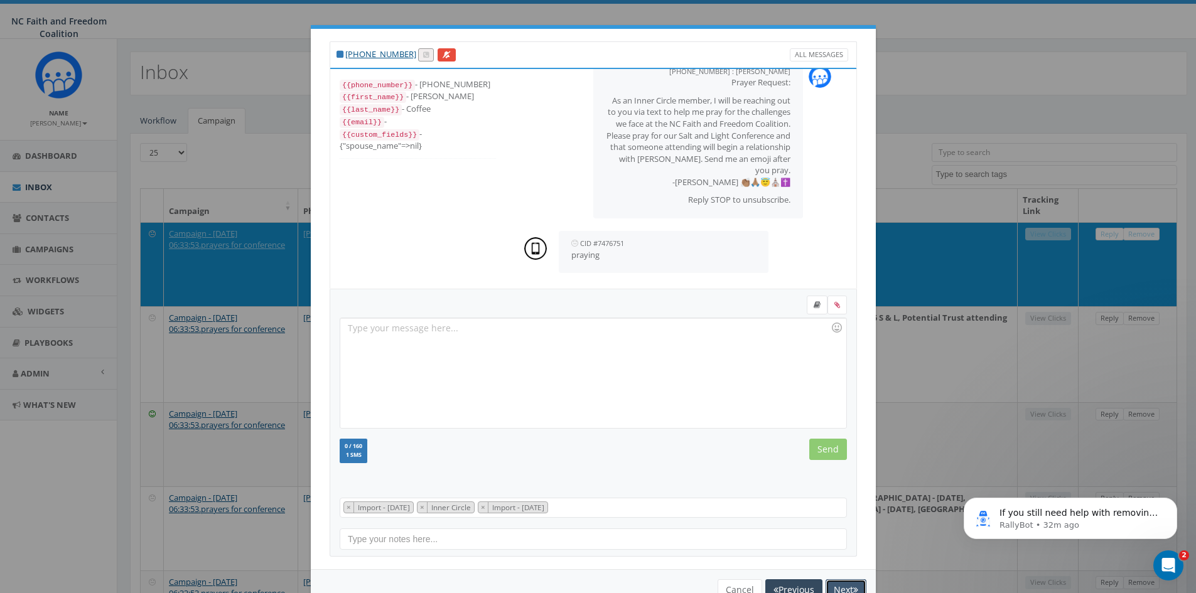
click at [837, 587] on button "Next" at bounding box center [845, 589] width 41 height 21
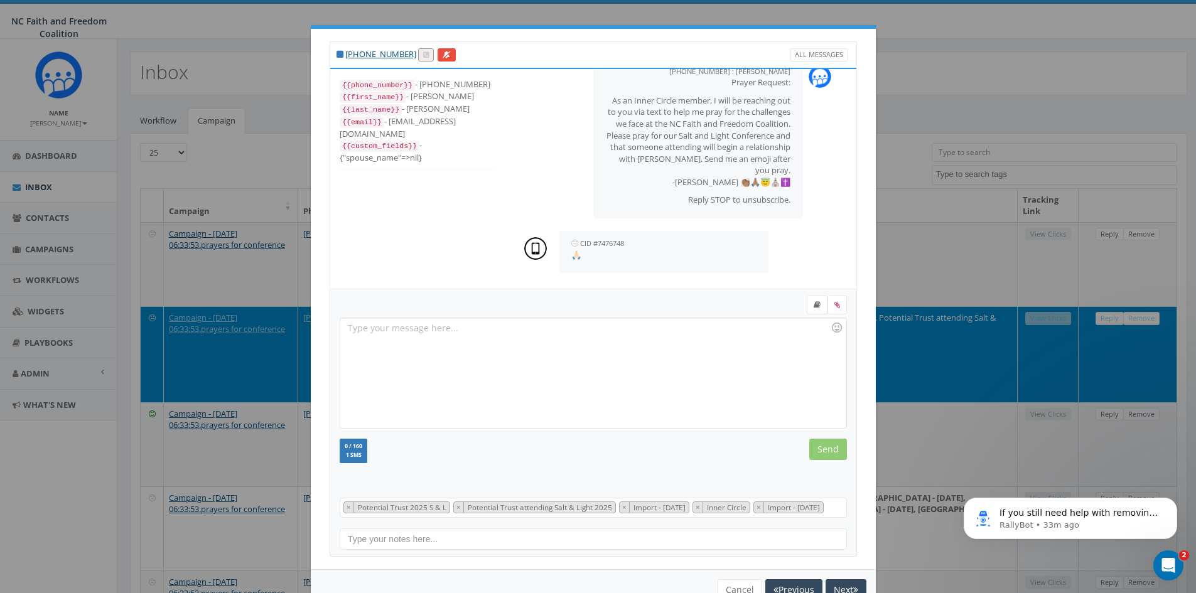
scroll to position [50, 0]
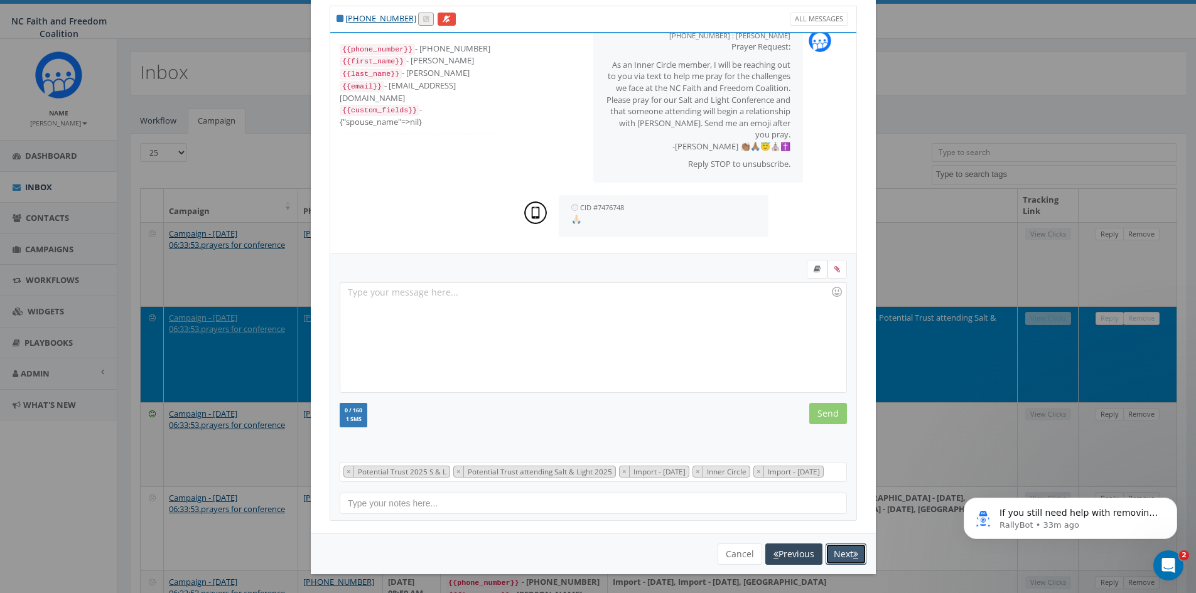
click at [843, 552] on button "Next" at bounding box center [845, 554] width 41 height 21
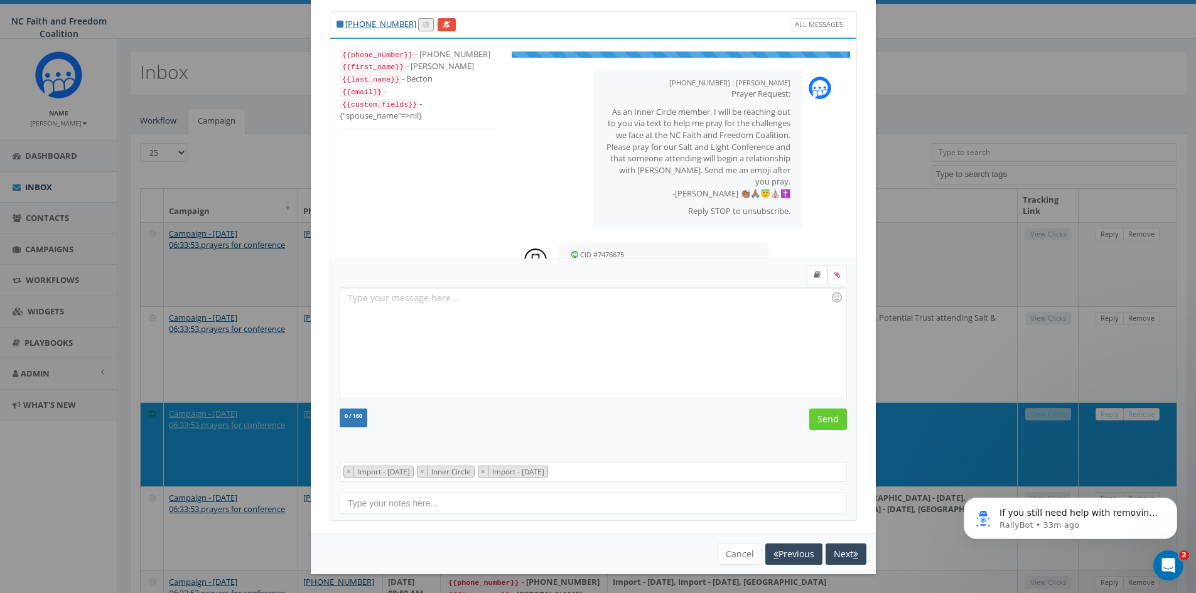
scroll to position [26, 0]
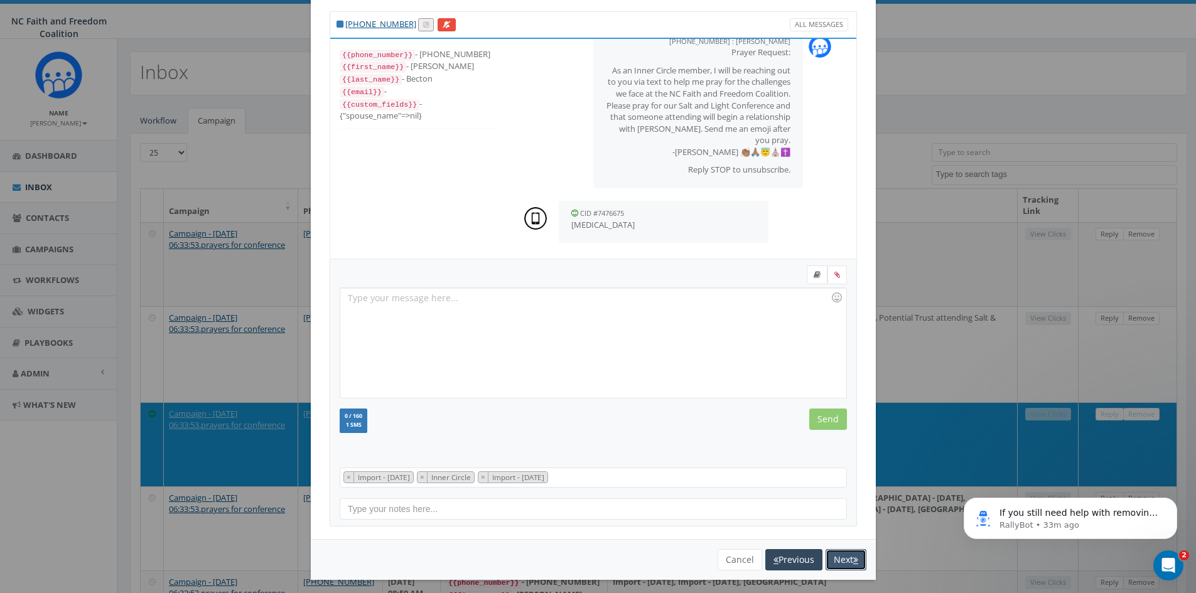
click at [831, 557] on button "Next" at bounding box center [845, 559] width 41 height 21
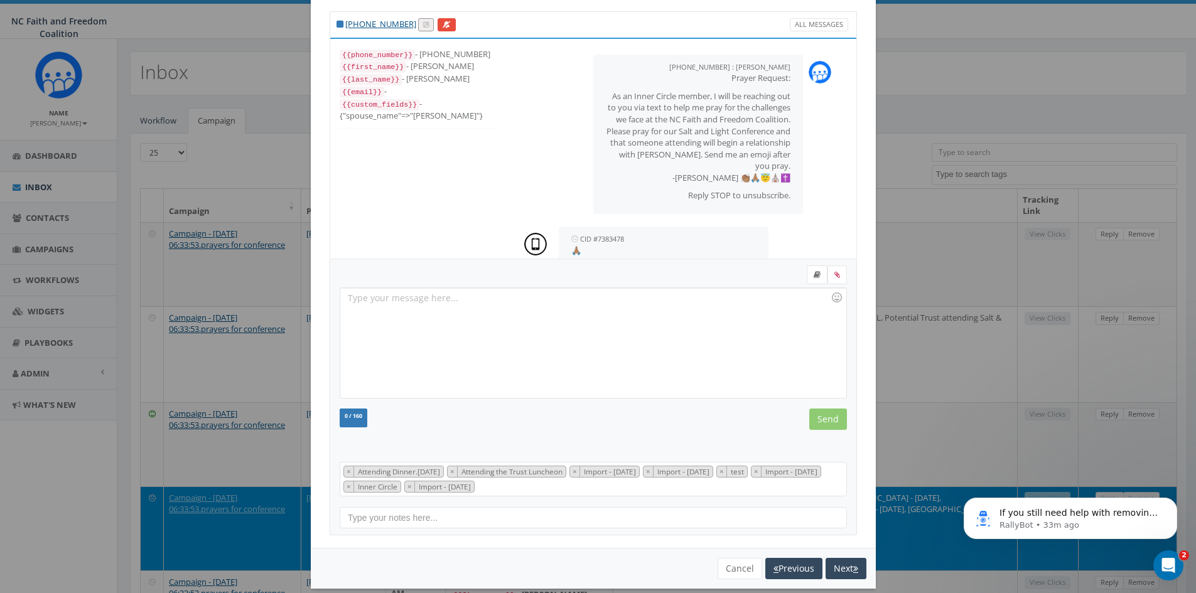
scroll to position [88, 0]
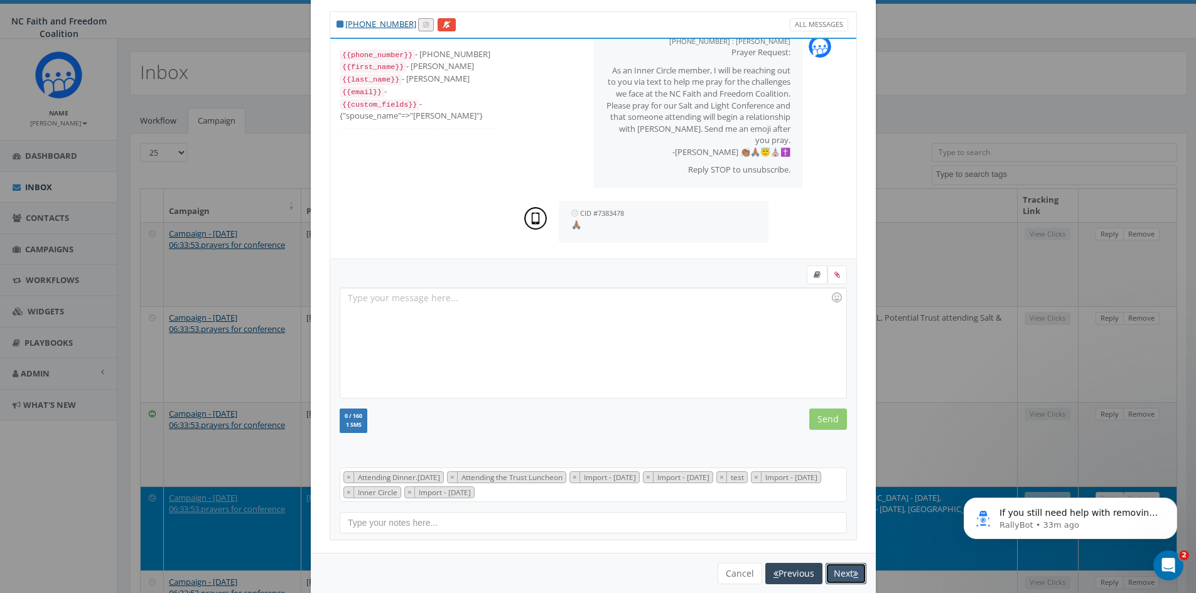
click at [828, 571] on button "Next" at bounding box center [845, 573] width 41 height 21
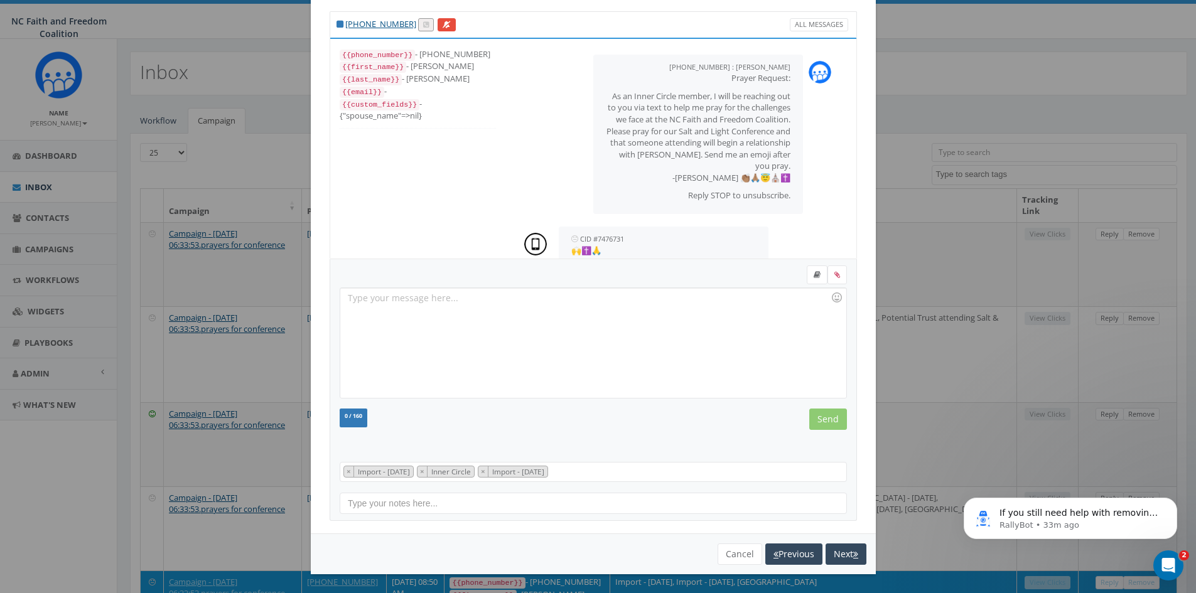
scroll to position [25, 0]
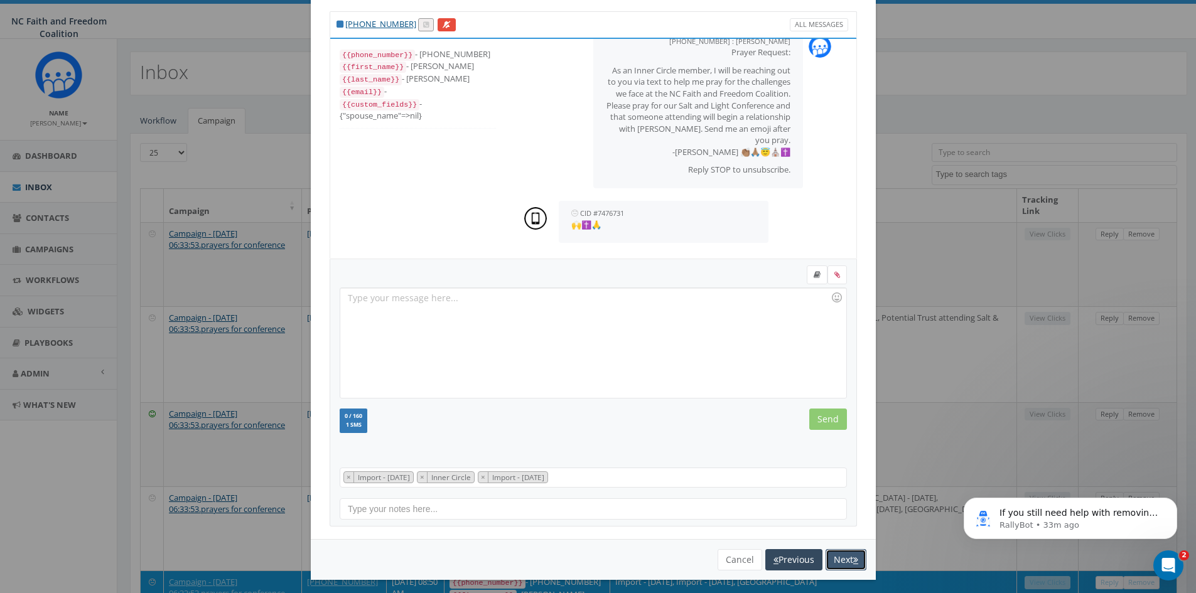
click at [832, 562] on button "Next" at bounding box center [845, 559] width 41 height 21
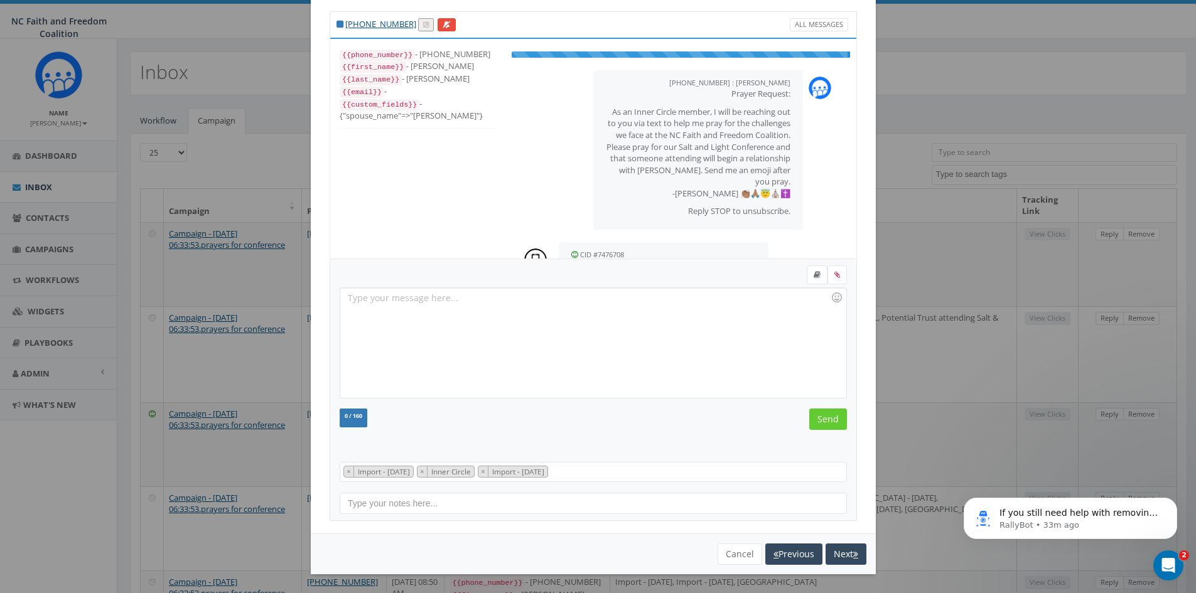
scroll to position [26, 0]
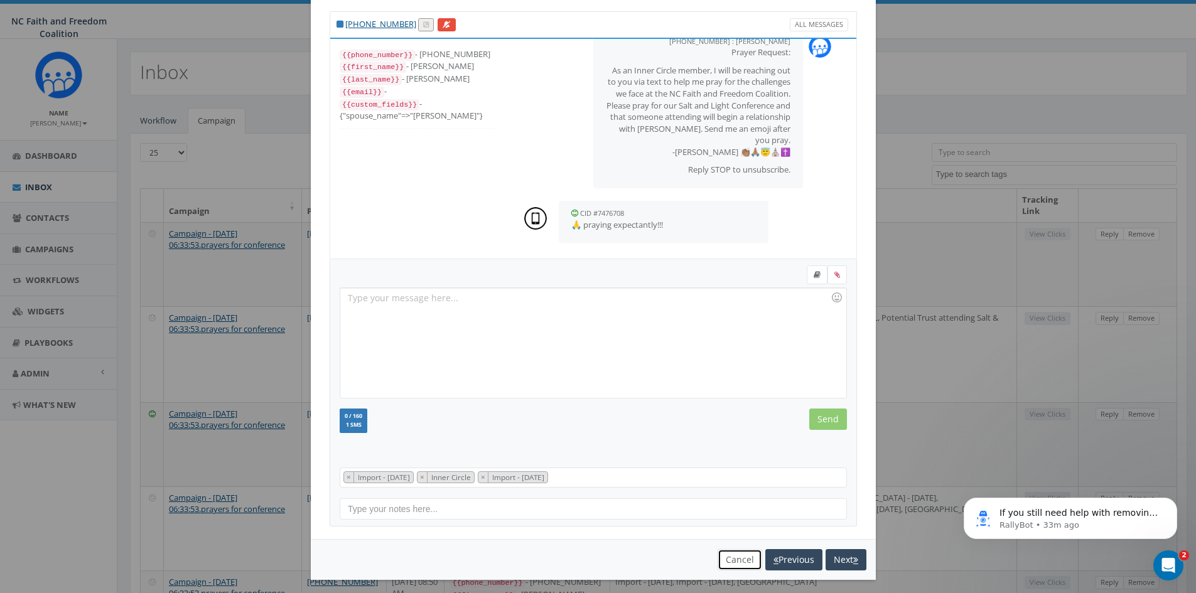
click at [724, 559] on button "Cancel" at bounding box center [739, 559] width 45 height 21
